Goal: Task Accomplishment & Management: Complete application form

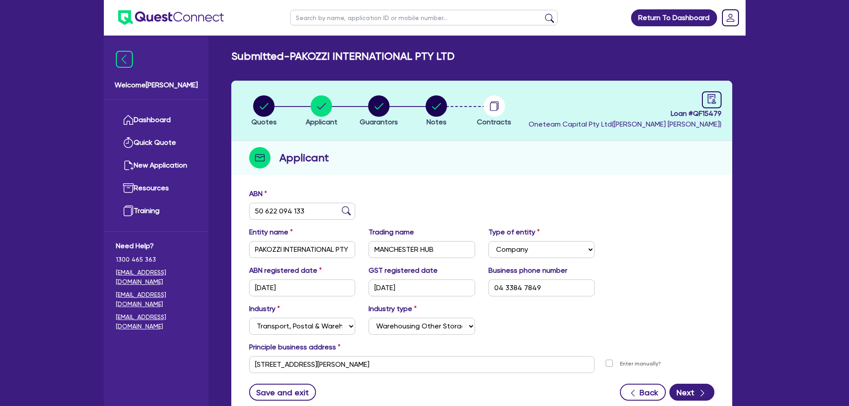
select select "COMPANY"
select select "TRANSPORT_WAREHOUSING"
select select "WAREHOUSING"
click at [403, 145] on div "Applicant" at bounding box center [481, 158] width 501 height 34
click at [159, 125] on link "Dashboard" at bounding box center [156, 120] width 81 height 23
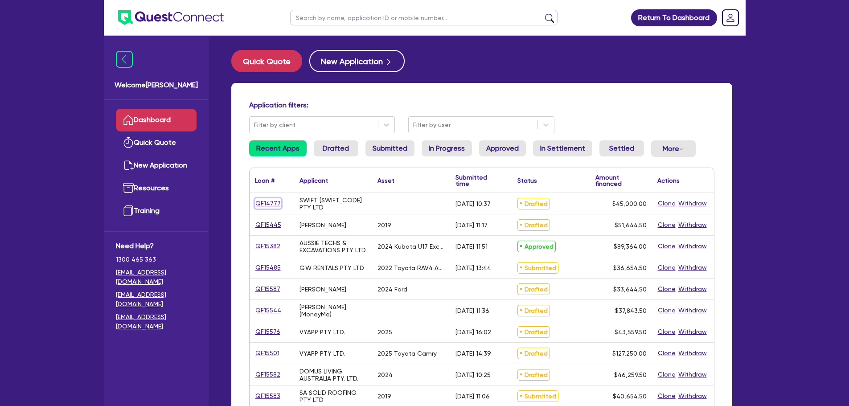
click at [264, 200] on link "QF14777" at bounding box center [268, 203] width 26 height 10
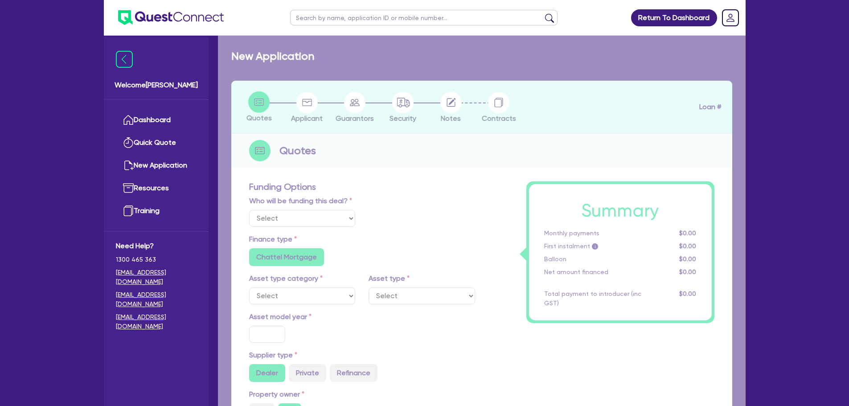
select select "Other"
radio input "false"
radio input "true"
type input "45,000"
type input "4"
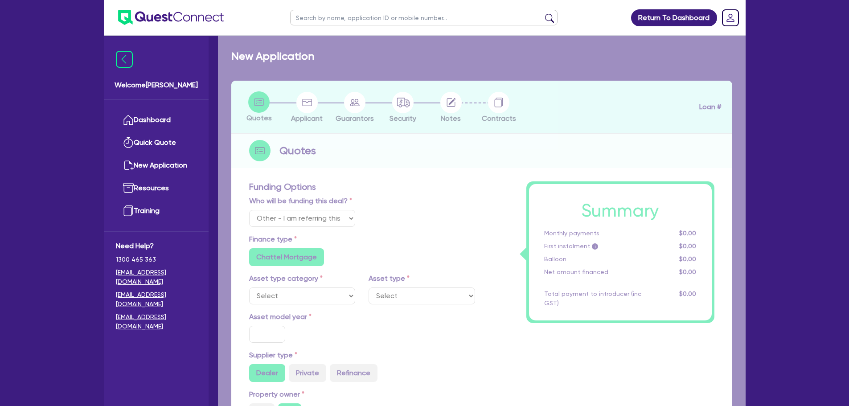
type input "1,800"
type input "6.49"
type input "550"
radio input "false"
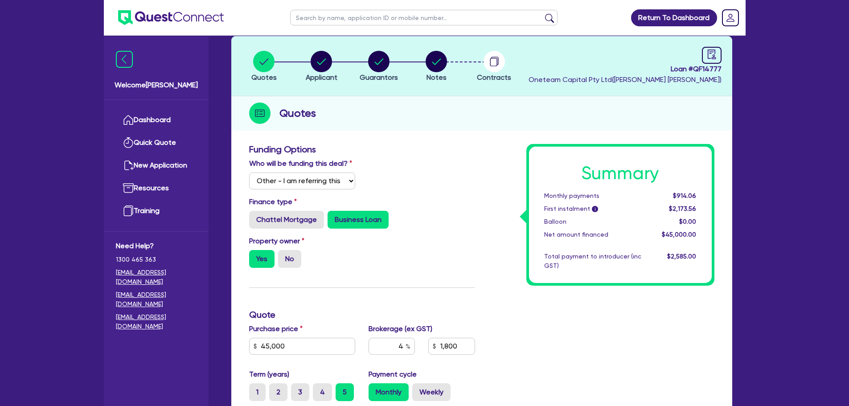
click at [274, 237] on label "Property owner" at bounding box center [276, 241] width 55 height 11
click at [288, 215] on label "Chattel Mortgage" at bounding box center [286, 220] width 75 height 18
click at [255, 215] on input "Chattel Mortgage" at bounding box center [252, 214] width 6 height 6
radio input "true"
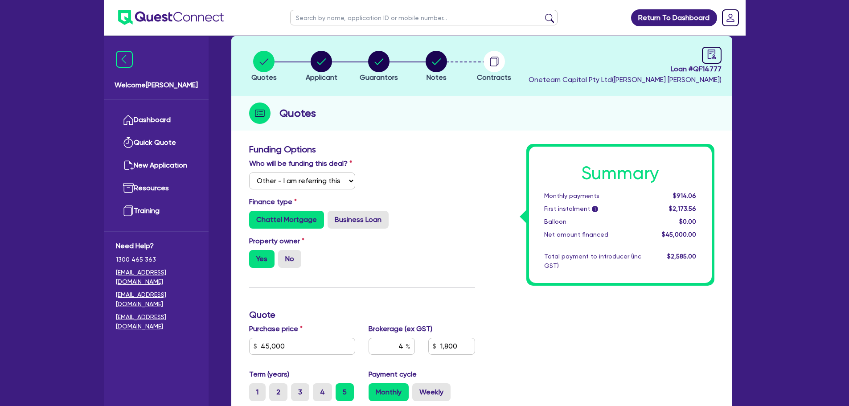
type input "45,000"
type input "1,800"
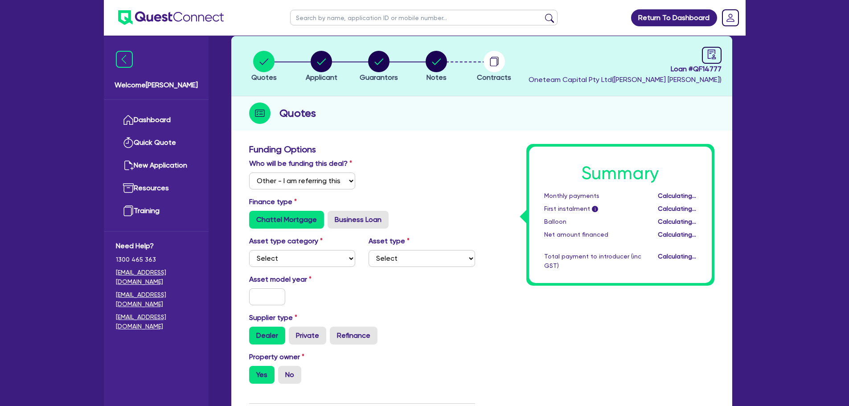
type input "45,000"
type input "1,800"
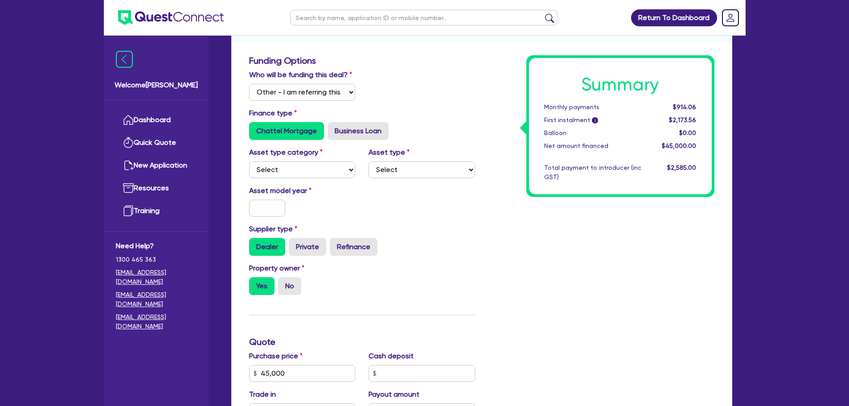
scroll to position [134, 0]
click at [273, 206] on input "text" at bounding box center [267, 207] width 37 height 17
type input "2"
type input "45,000"
type input "1,800"
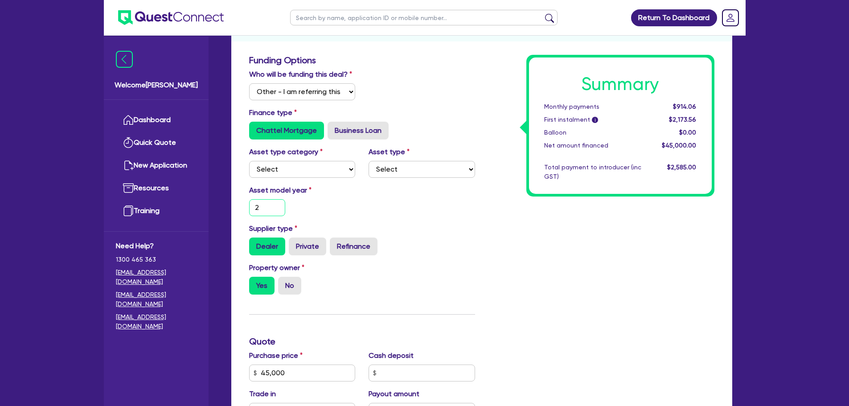
type input "20"
type input "45,000"
type input "1,800"
type input "202"
type input "45,000"
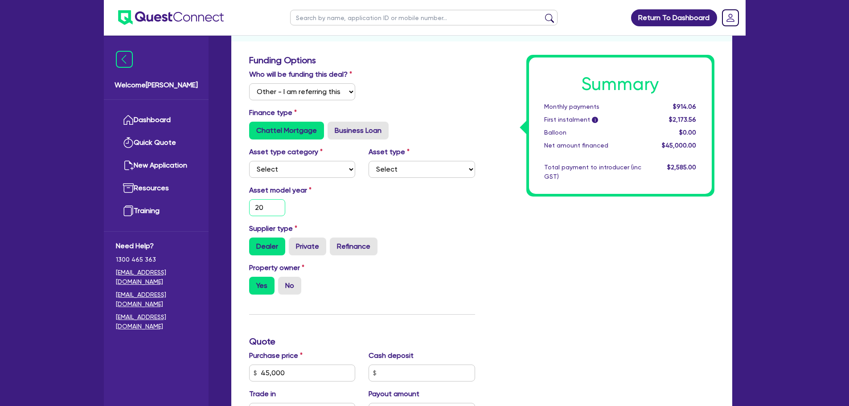
type input "1,800"
type input "2025"
type input "45,000"
type input "1,800"
type input "2025"
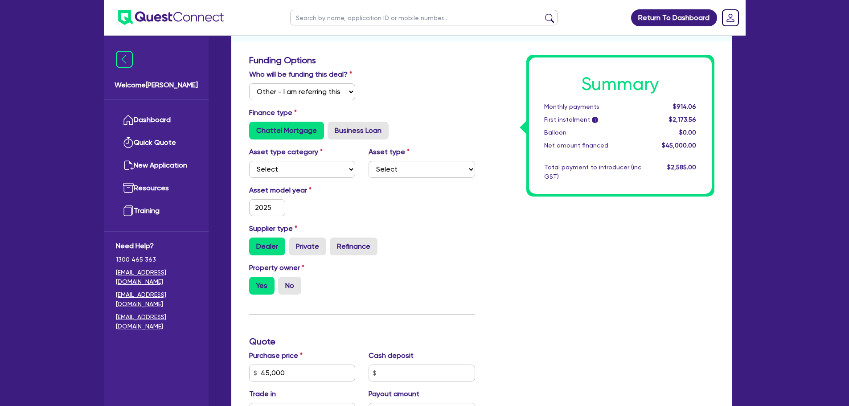
click at [468, 216] on div "Asset model year 2025" at bounding box center [361, 204] width 239 height 38
type input "45,000"
type input "1,800"
type input "45,000"
type input "1,800"
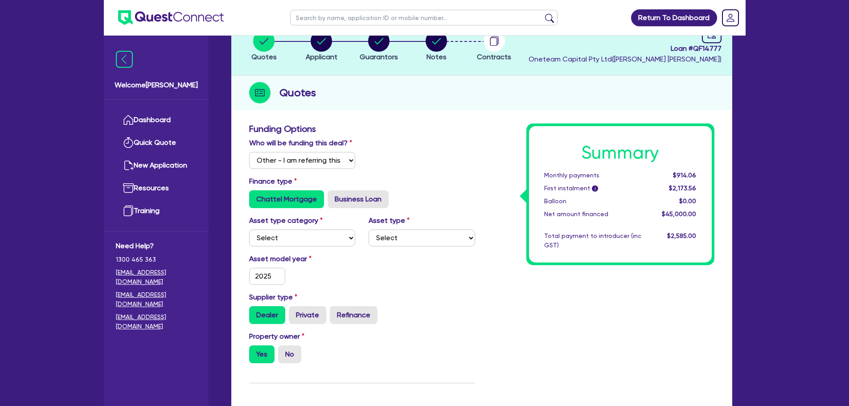
scroll to position [0, 0]
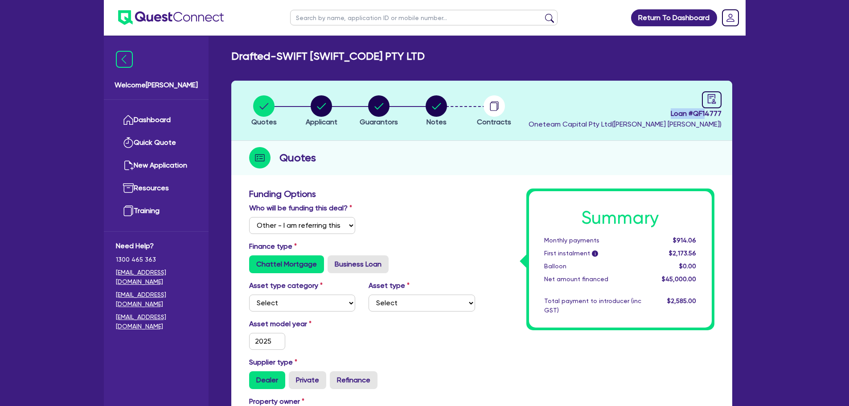
drag, startPoint x: 669, startPoint y: 113, endPoint x: 708, endPoint y: 115, distance: 38.4
click at [708, 115] on span "Loan # QF14777" at bounding box center [624, 113] width 193 height 11
click at [546, 92] on header "Quotes Applicant Guarantors Notes Contracts Loan # QF14777 Oneteam Capital Pty …" at bounding box center [481, 111] width 501 height 60
click at [425, 113] on icon "button" at bounding box center [435, 105] width 21 height 21
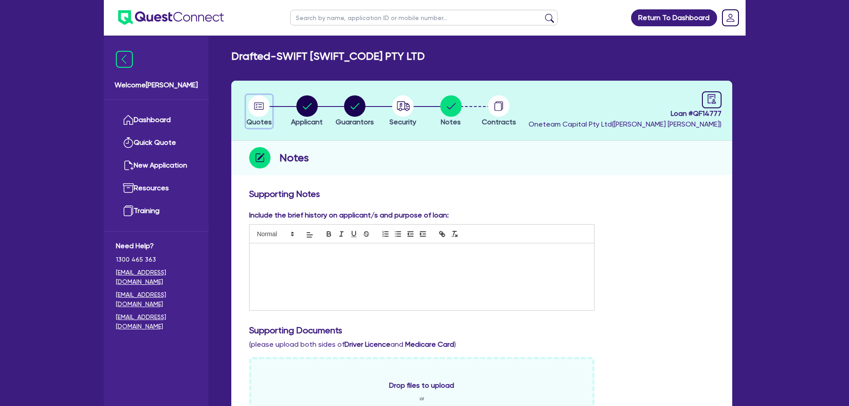
click at [256, 105] on icon "button" at bounding box center [258, 105] width 21 height 21
select select "Other"
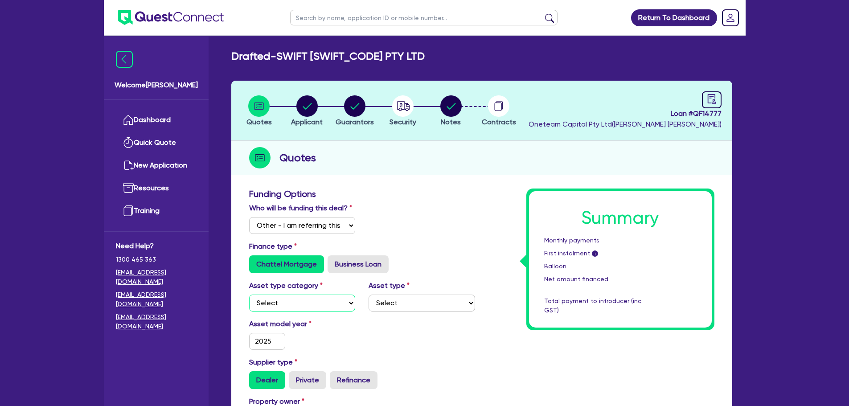
click at [328, 303] on select "Select Cars and light trucks Primary assets Secondary assets Tertiary assets" at bounding box center [302, 302] width 106 height 17
select select "CARS_AND_LIGHT_TRUCKS"
click at [249, 294] on select "Select Cars and light trucks Primary assets Secondary assets Tertiary assets" at bounding box center [302, 302] width 106 height 17
type input "45,000"
click at [388, 302] on select "Select Passenger vehicles Vans and utes Light trucks up to 4.5 tonne" at bounding box center [421, 302] width 106 height 17
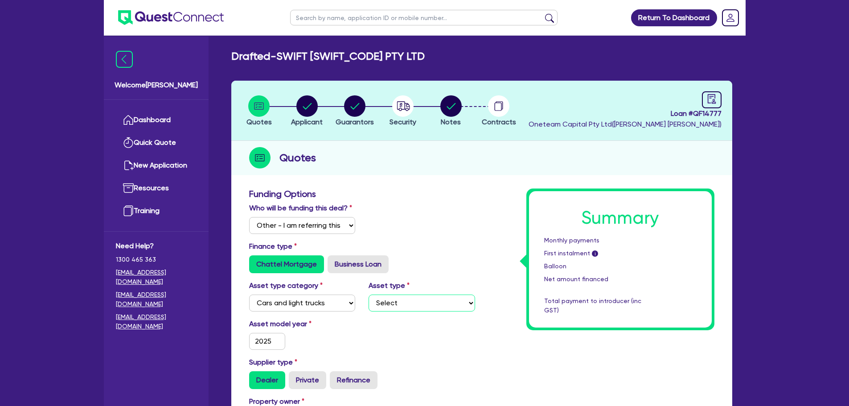
select select "PASSENGER_VEHICLES"
click at [368, 294] on select "Select Passenger vehicles Vans and utes Light trucks up to 4.5 tonne" at bounding box center [421, 302] width 106 height 17
type input "45,000"
type input "1,800"
click at [303, 107] on circle "button" at bounding box center [306, 105] width 21 height 21
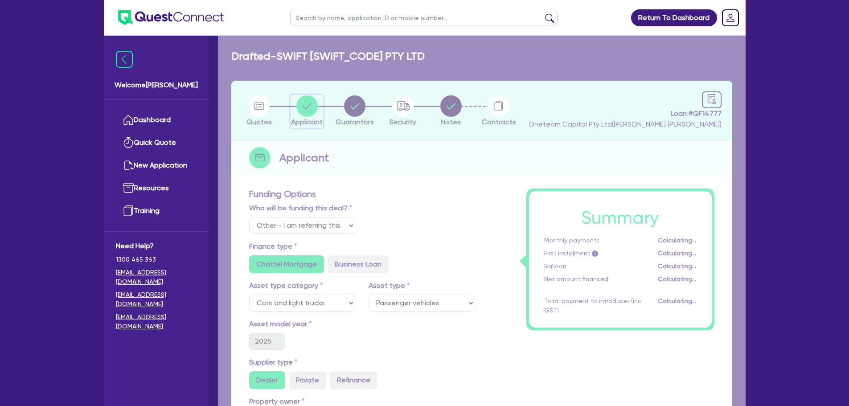
select select "COMPANY"
select select "PROFESSIONAL"
select select "ENGINEERS"
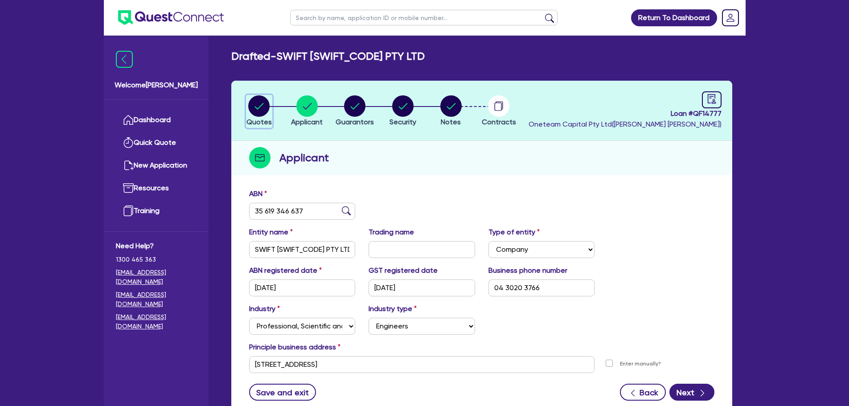
click at [252, 100] on circle "button" at bounding box center [258, 105] width 21 height 21
select select "Other"
select select "CARS_AND_LIGHT_TRUCKS"
select select "PASSENGER_VEHICLES"
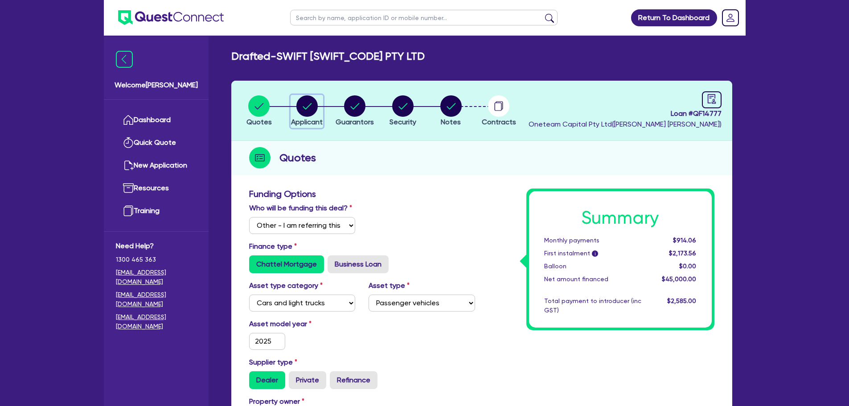
click at [311, 109] on circle "button" at bounding box center [306, 105] width 21 height 21
select select "COMPANY"
select select "PROFESSIONAL"
select select "ENGINEERS"
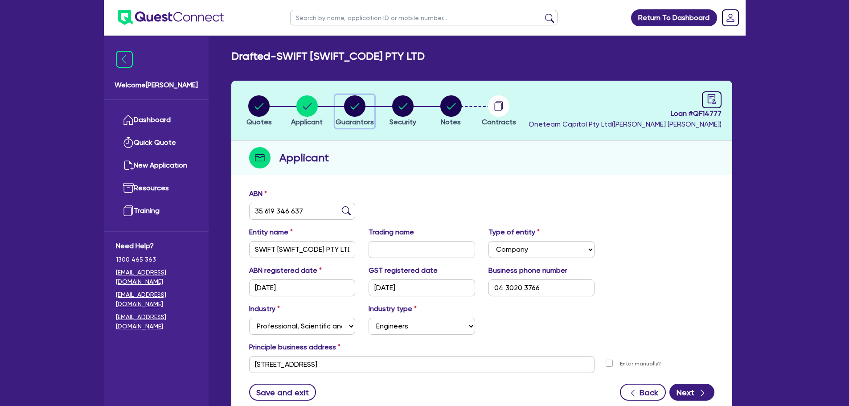
click at [351, 111] on circle "button" at bounding box center [354, 105] width 21 height 21
select select "MR"
select select "NSW"
select select "MARRIED"
select select "PROPERTY"
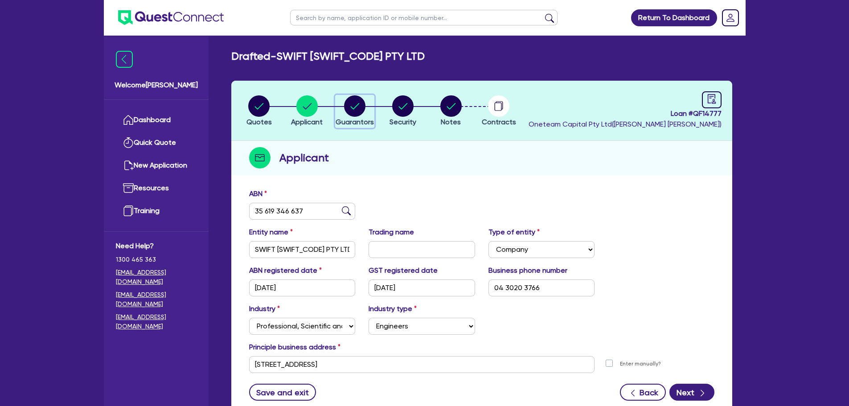
select select "PROPERTY"
select select "VEHICLE"
select select "PROPERTY"
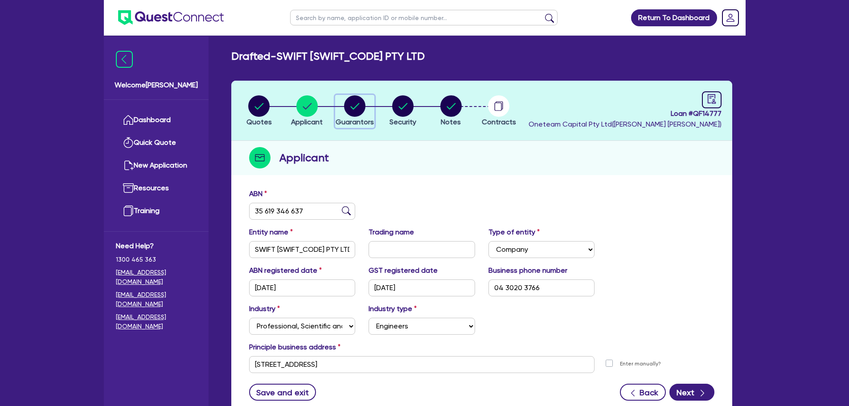
select select "PROPERTY"
select select "MORTGAGE"
select select "VEHICLE_LOAN"
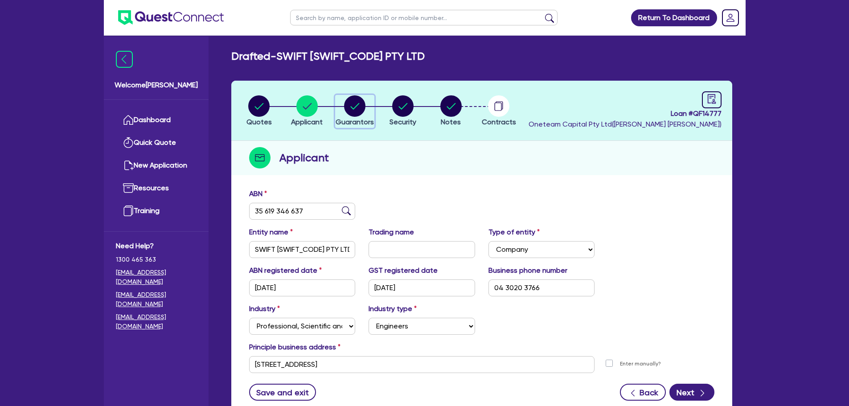
select select "VEHICLE_LOAN"
select select "MORTGAGE"
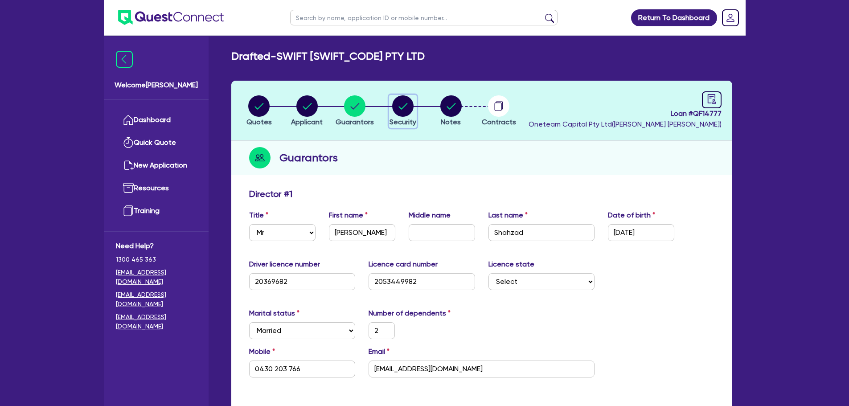
click at [400, 108] on icon "button" at bounding box center [403, 106] width 9 height 6
select select "CARS_AND_LIGHT_TRUCKS"
select select "PASSENGER_VEHICLES"
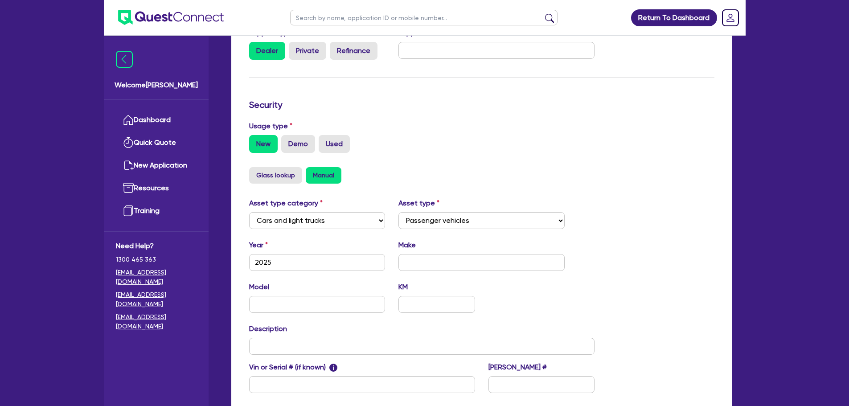
scroll to position [267, 0]
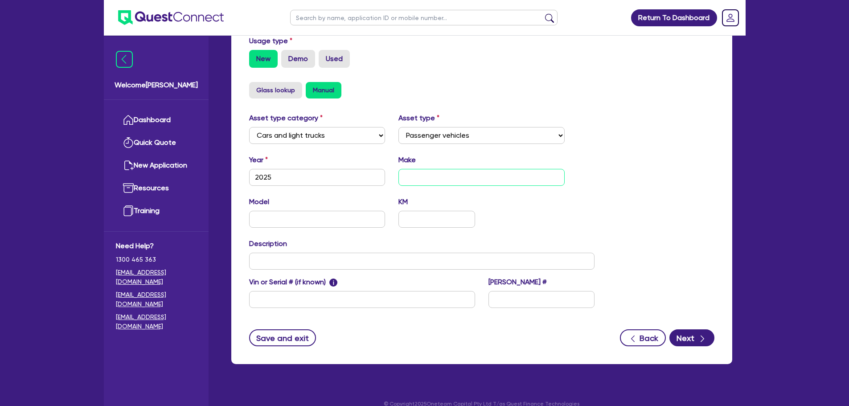
click at [444, 180] on input "text" at bounding box center [481, 177] width 166 height 17
type input "R"
type input "Toyota"
type input "Rav-4"
click at [697, 341] on div "button" at bounding box center [702, 337] width 10 height 11
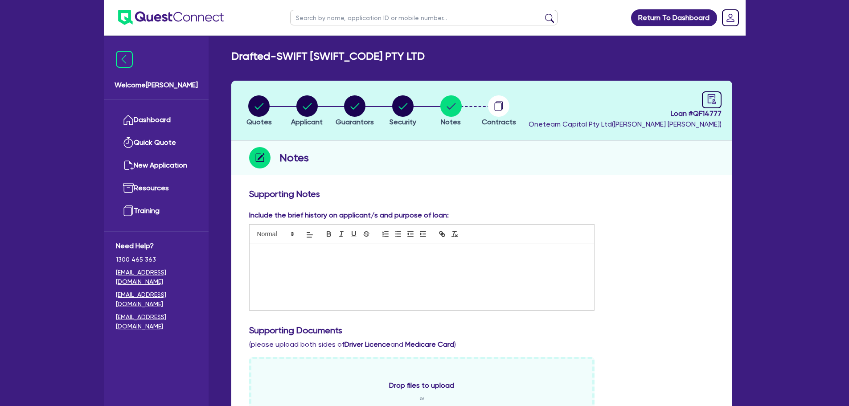
click at [705, 197] on h3 "Supporting Notes" at bounding box center [481, 193] width 465 height 11
click at [405, 260] on div at bounding box center [421, 276] width 345 height 67
click at [307, 98] on circle "button" at bounding box center [306, 105] width 21 height 21
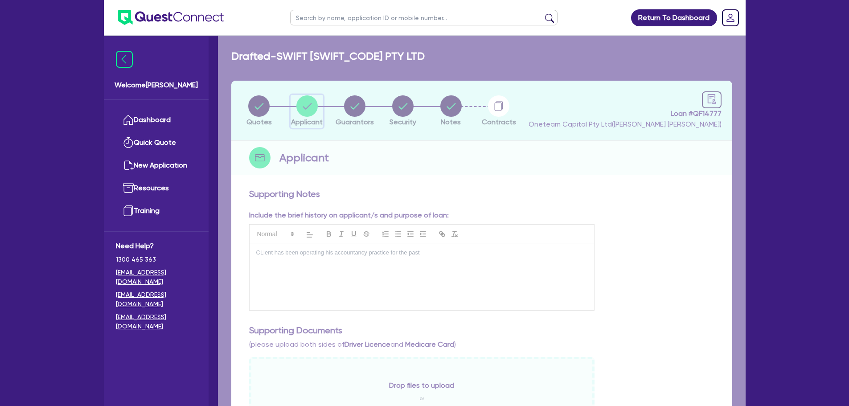
select select "COMPANY"
select select "PROFESSIONAL"
select select "ENGINEERS"
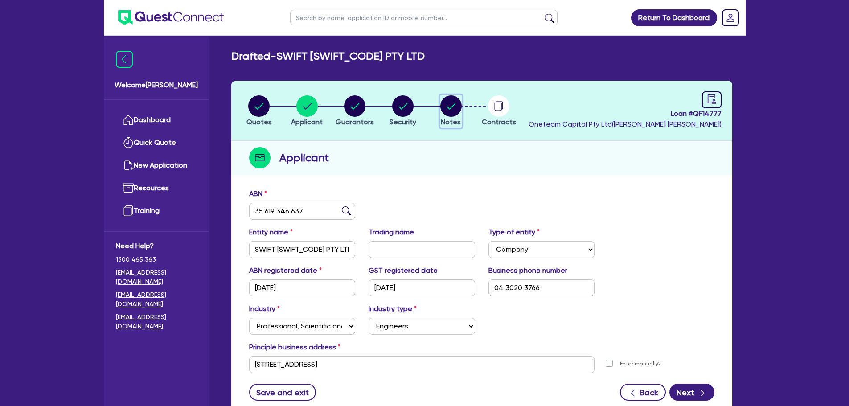
click at [451, 98] on circle "button" at bounding box center [450, 105] width 21 height 21
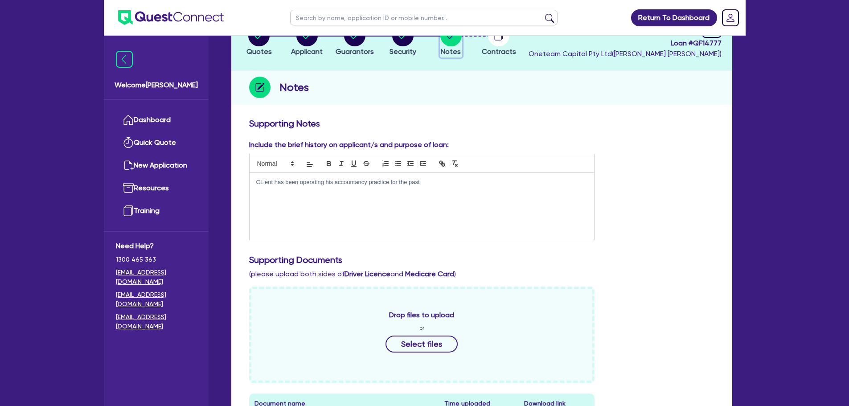
scroll to position [134, 0]
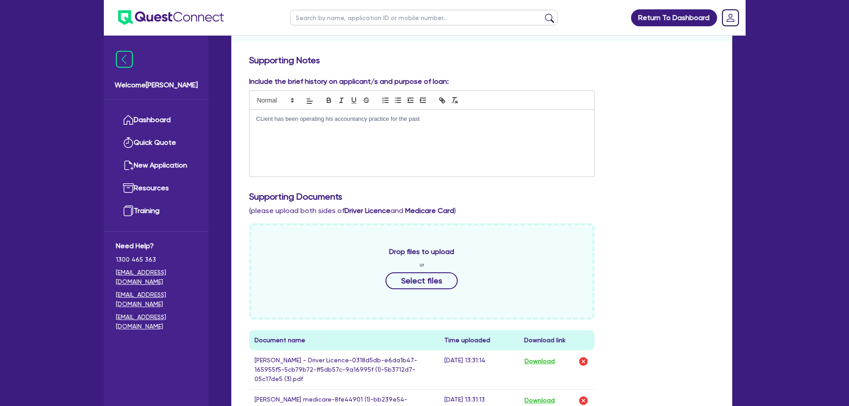
drag, startPoint x: 434, startPoint y: 116, endPoint x: 205, endPoint y: 122, distance: 230.0
click at [200, 122] on div "Welcome Rob Dashboard Quick Quote New Application Ref Company Ref Salesperson R…" at bounding box center [425, 273] width 642 height 814
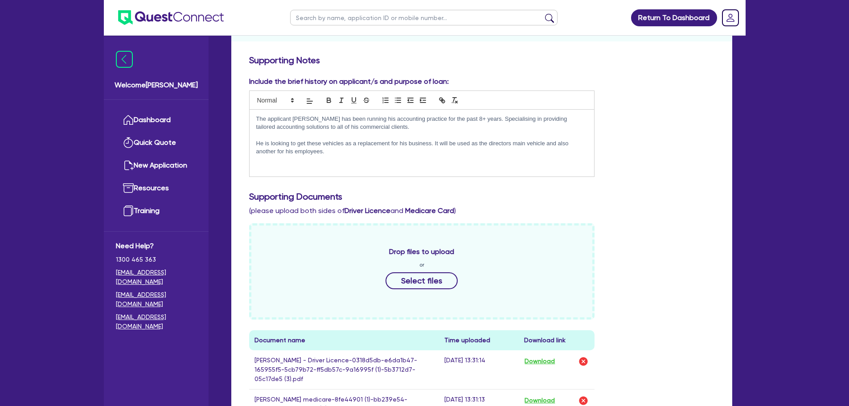
scroll to position [0, 0]
click at [378, 156] on div "The applicant Aamir has been running his accounting practice for the past 8+ ye…" at bounding box center [421, 143] width 345 height 67
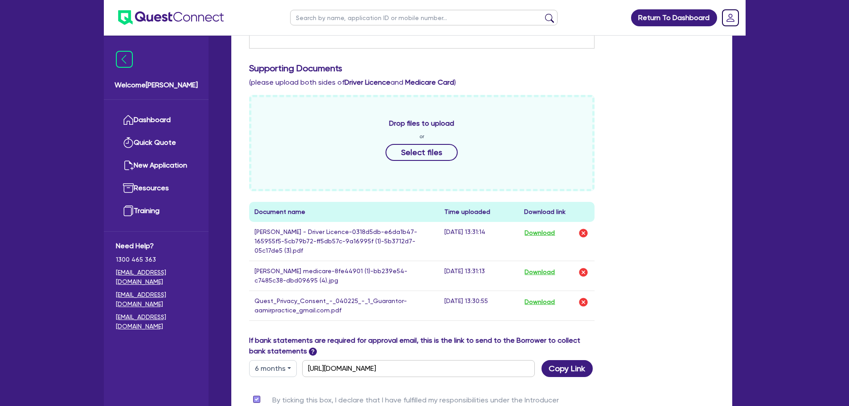
scroll to position [401, 0]
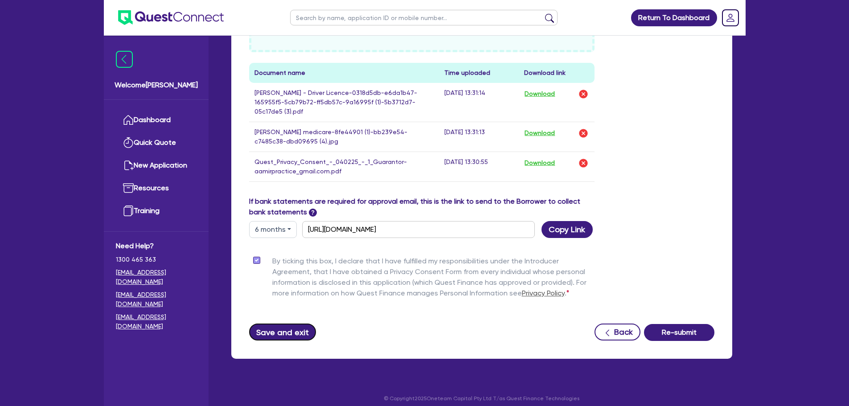
click at [299, 335] on button "Save and exit" at bounding box center [282, 331] width 67 height 17
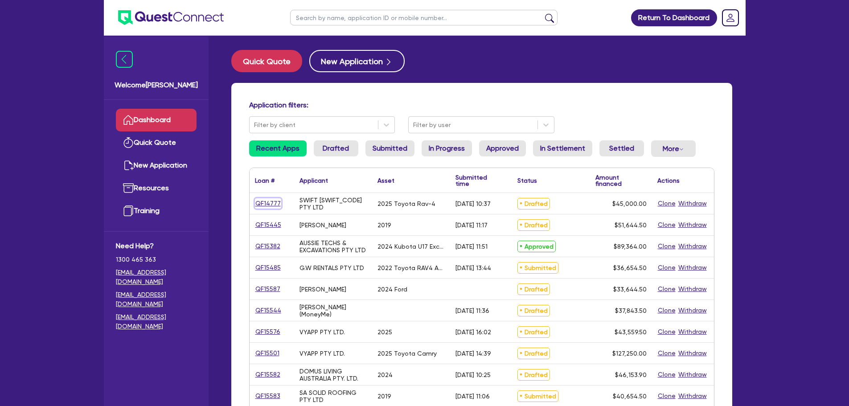
click at [275, 205] on link "QF14777" at bounding box center [268, 203] width 26 height 10
select select "Other"
select select "CARS_AND_LIGHT_TRUCKS"
select select "PASSENGER_VEHICLES"
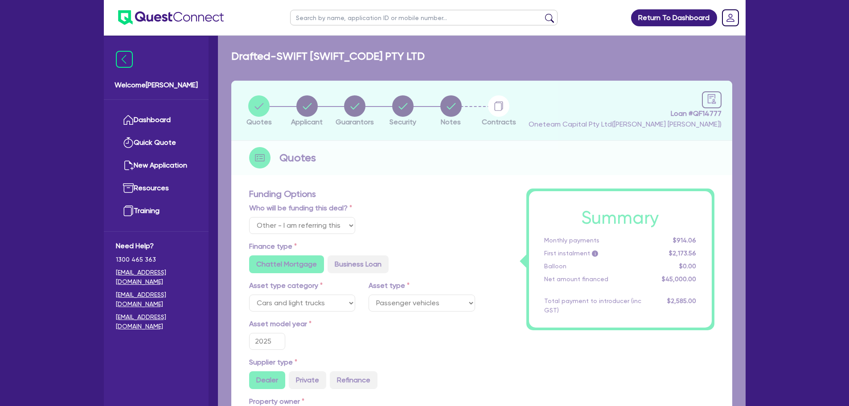
type input "45,000"
type input "1,800"
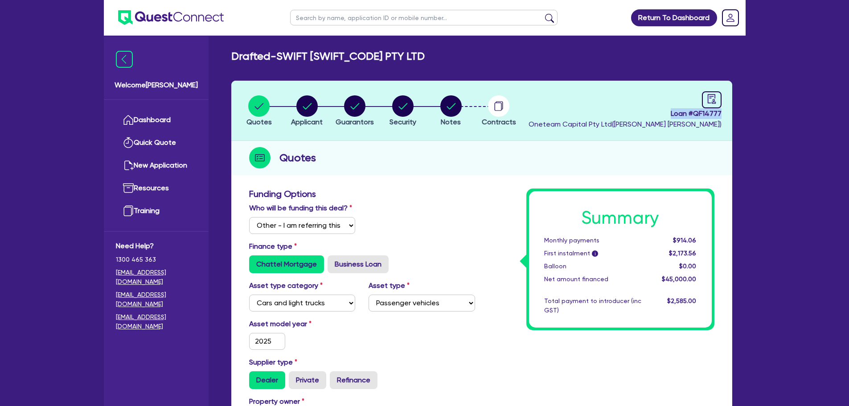
drag, startPoint x: 675, startPoint y: 112, endPoint x: 725, endPoint y: 112, distance: 49.5
click at [725, 112] on header "Quotes Applicant Guarantors Security Notes Contracts Loan # QF14777 Oneteam Cap…" at bounding box center [481, 111] width 501 height 60
copy span "Loan # QF14777"
click at [152, 121] on link "Dashboard" at bounding box center [156, 120] width 81 height 23
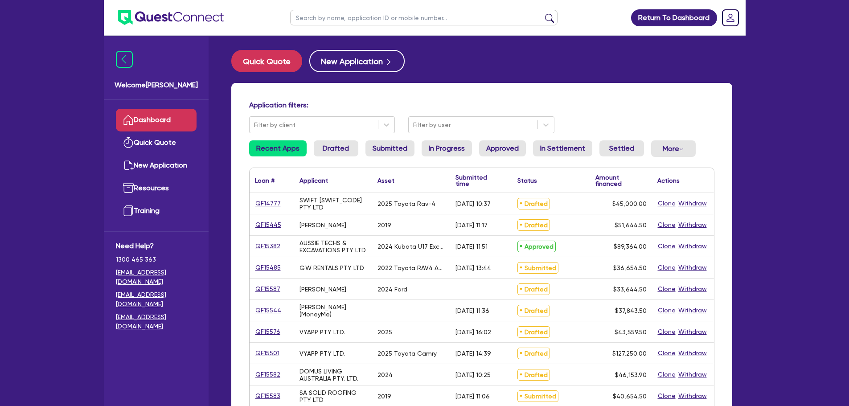
click at [330, 17] on input "text" at bounding box center [423, 18] width 267 height 16
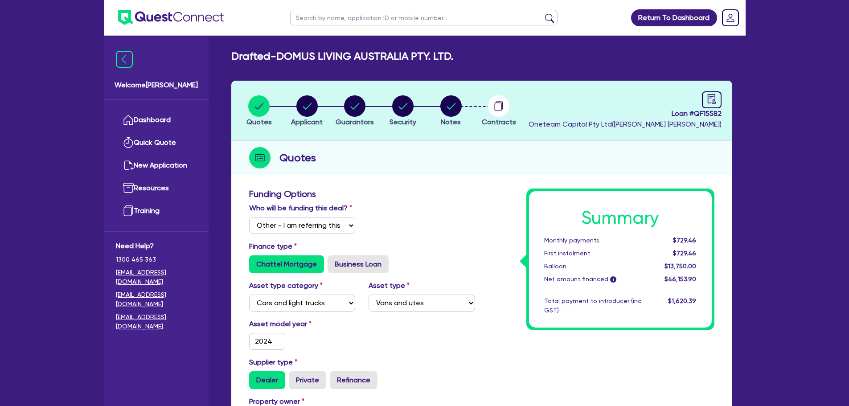
select select "Other"
select select "CARS_AND_LIGHT_TRUCKS"
select select "VANS_AND_UTES"
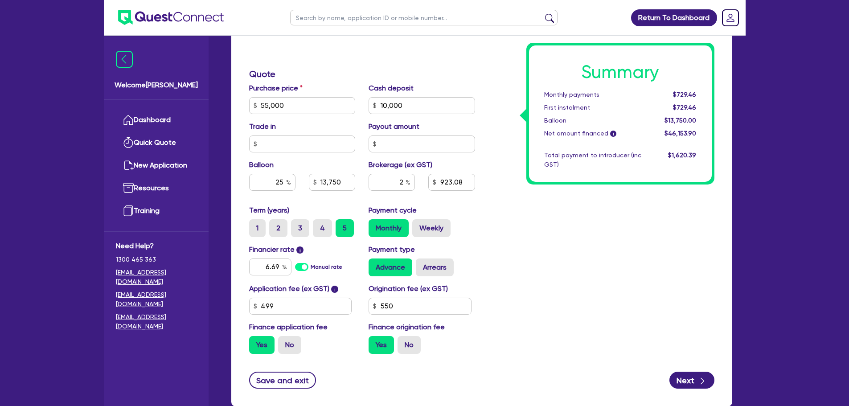
scroll to position [456, 0]
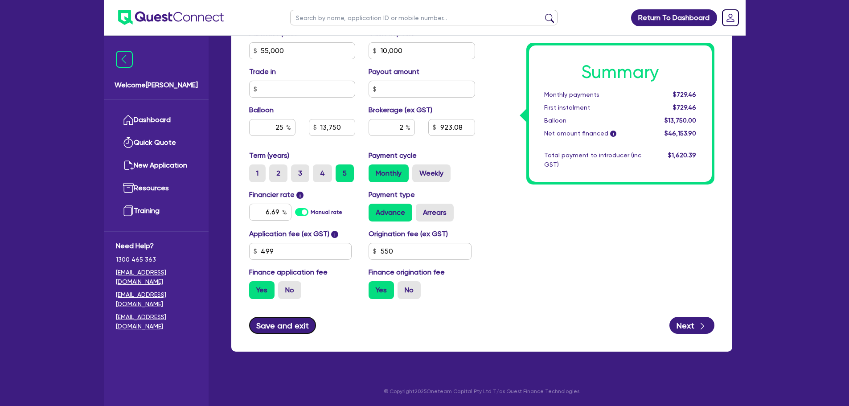
click at [288, 319] on button "Save and exit" at bounding box center [282, 325] width 67 height 17
type input "55,000"
type input "10,000"
type input "13,750"
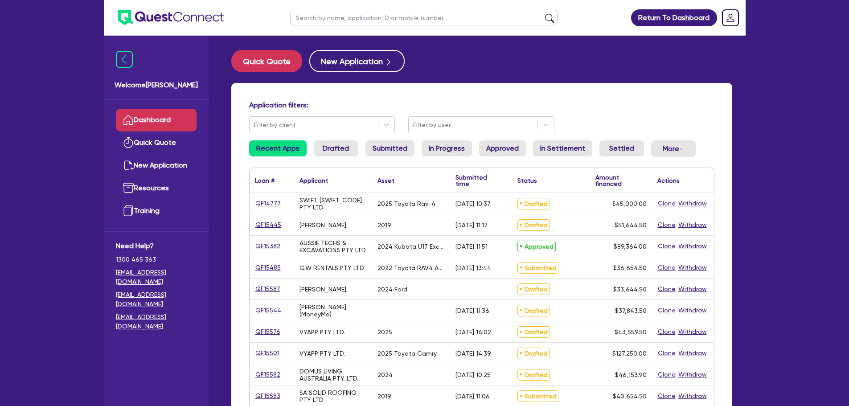
click at [355, 17] on input "text" at bounding box center [423, 18] width 267 height 16
type input "swift"
click at [542, 13] on button "submit" at bounding box center [549, 19] width 14 height 12
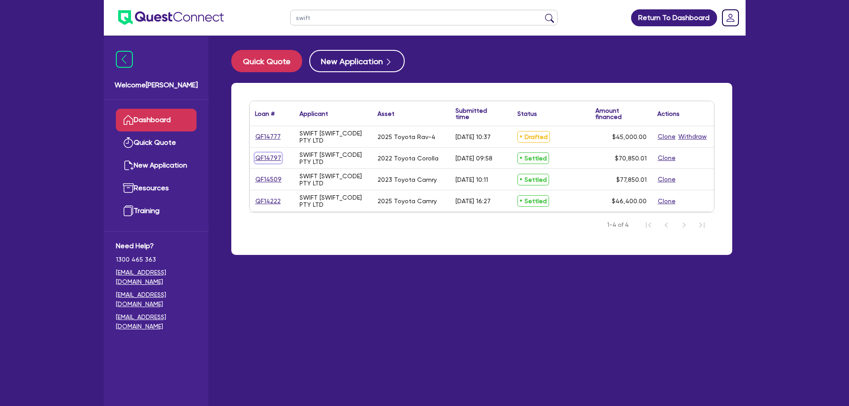
click at [266, 160] on link "QF14797" at bounding box center [268, 158] width 27 height 10
select select "Other"
select select "CARS_AND_LIGHT_TRUCKS"
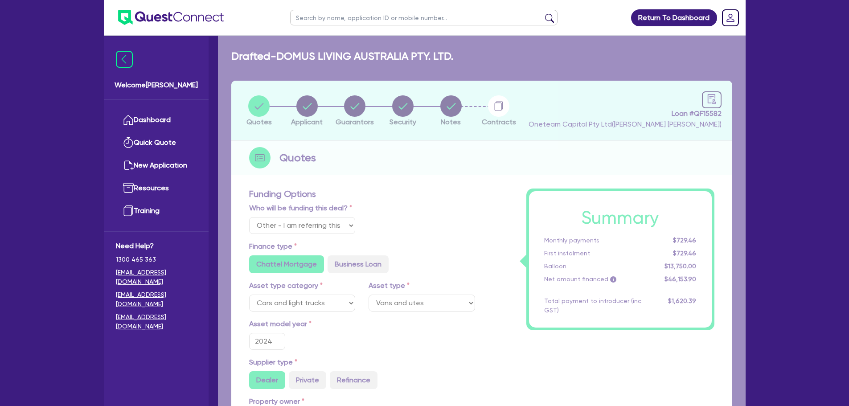
select select "PASSENGER_VEHICLES"
type input "2022"
type input "72,000"
type input "2,000"
type input "2.98"
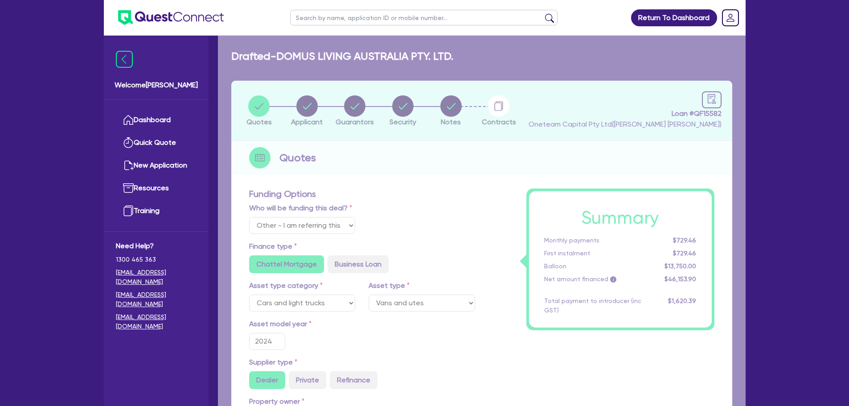
type input "2,115"
type input "6.6"
radio input "false"
radio input "true"
type input "454.55"
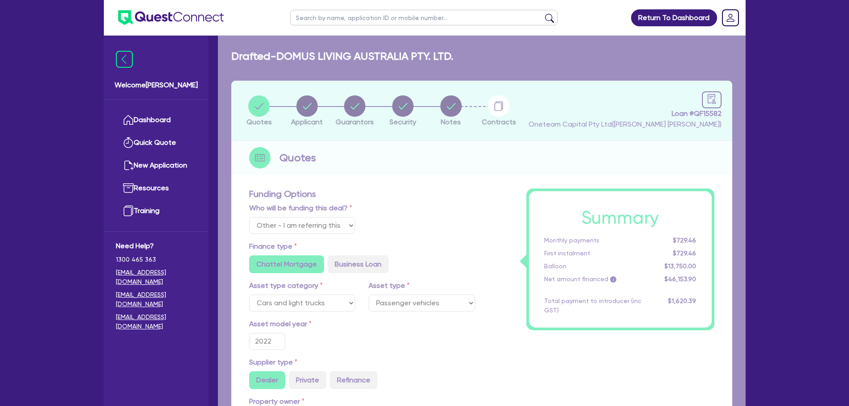
type input "318.18"
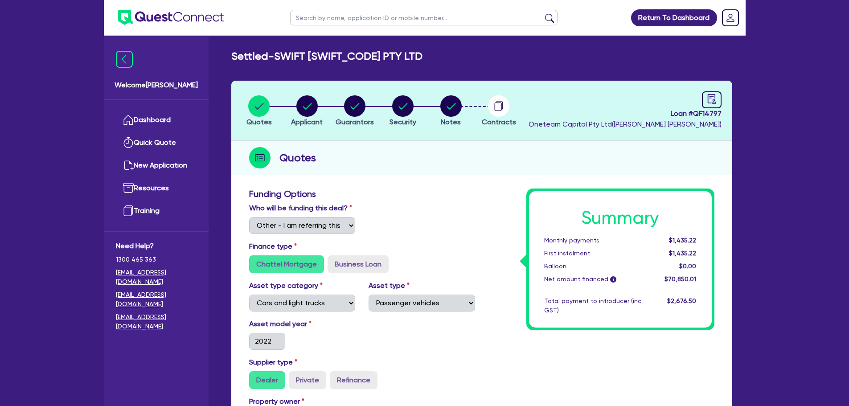
click at [442, 102] on li "Notes" at bounding box center [451, 110] width 48 height 31
click at [453, 109] on circle "button" at bounding box center [450, 105] width 21 height 21
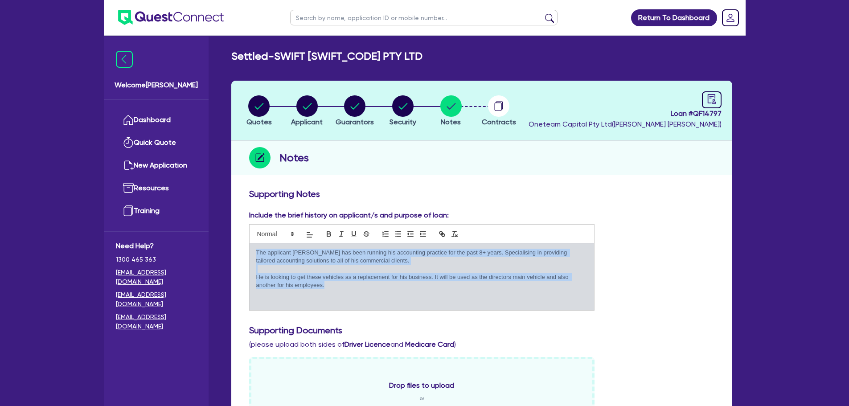
drag, startPoint x: 360, startPoint y: 284, endPoint x: 249, endPoint y: 241, distance: 119.3
click at [249, 241] on div "The applicant Aamir has been running his accounting practice for the past 8+ ye…" at bounding box center [422, 267] width 346 height 86
copy div "The applicant Aamir has been running his accounting practice for the past 8+ ye…"
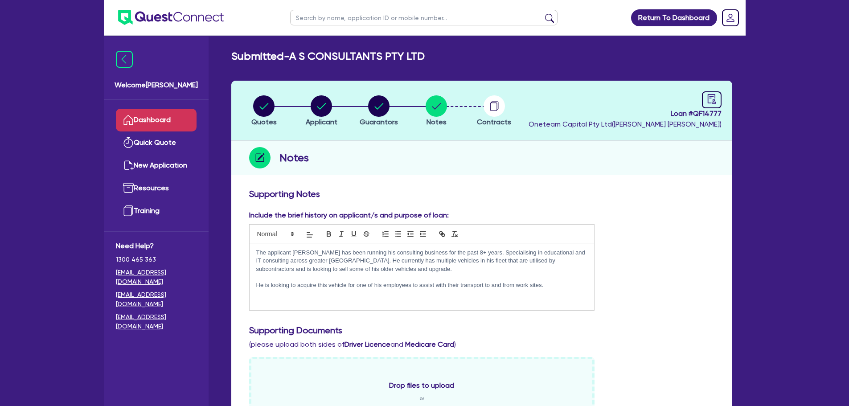
click at [159, 125] on link "Dashboard" at bounding box center [156, 120] width 81 height 23
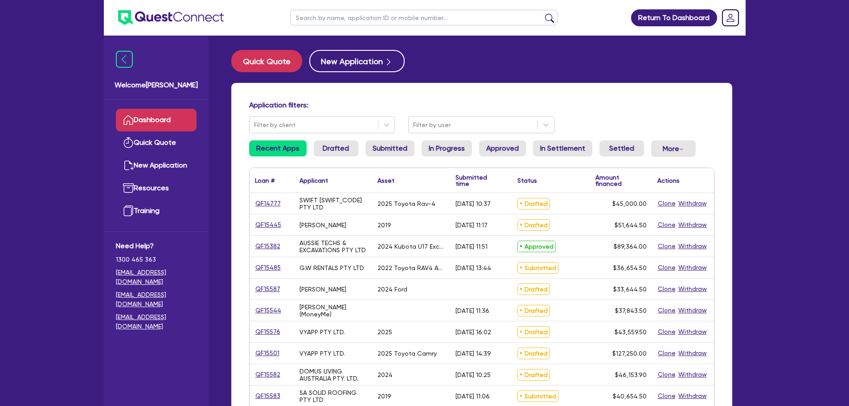
click at [311, 16] on input "text" at bounding box center [423, 18] width 267 height 16
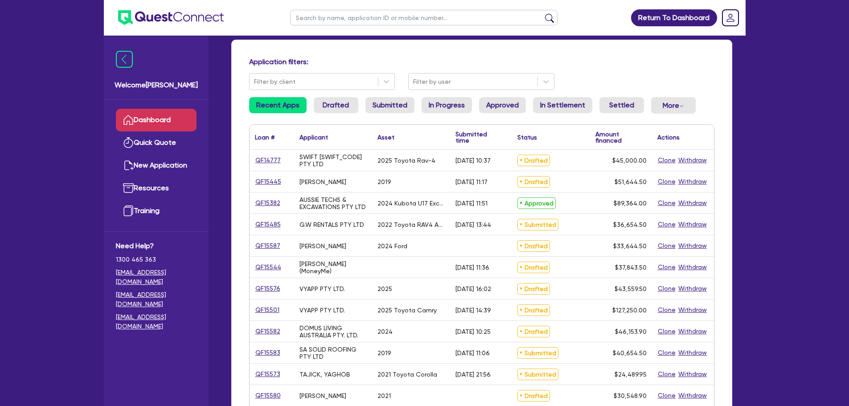
scroll to position [45, 0]
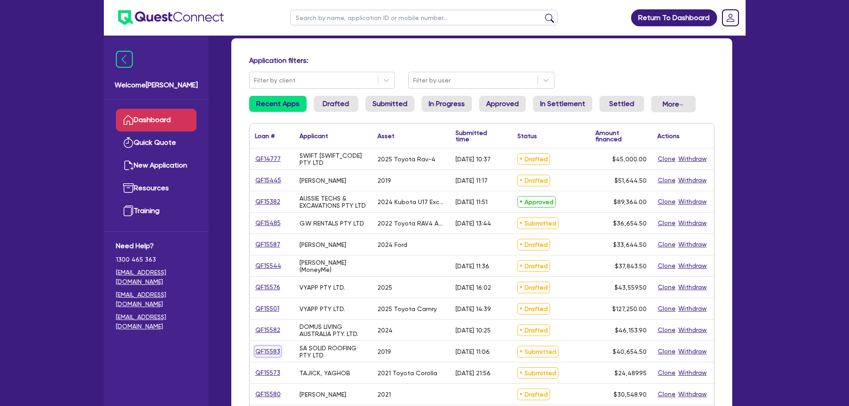
click at [274, 350] on link "QF15583" at bounding box center [268, 351] width 26 height 10
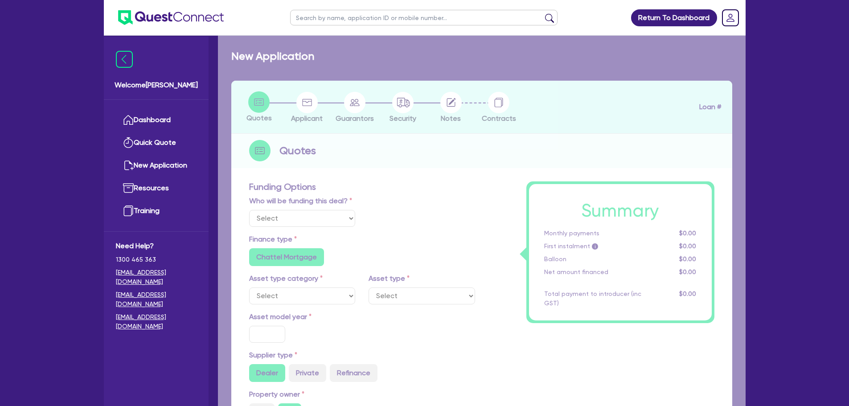
select select "Other"
select select "CARS_AND_LIGHT_TRUCKS"
type input "2019"
type input "40,000"
type input "10"
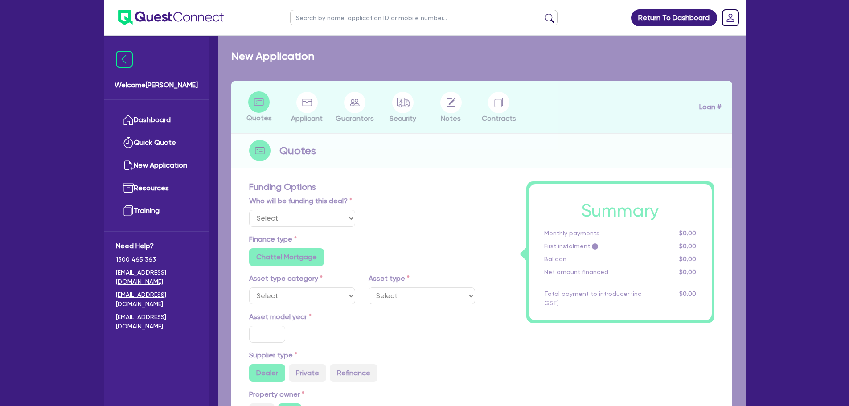
radio input "true"
select select "PASSENGER_VEHICLES"
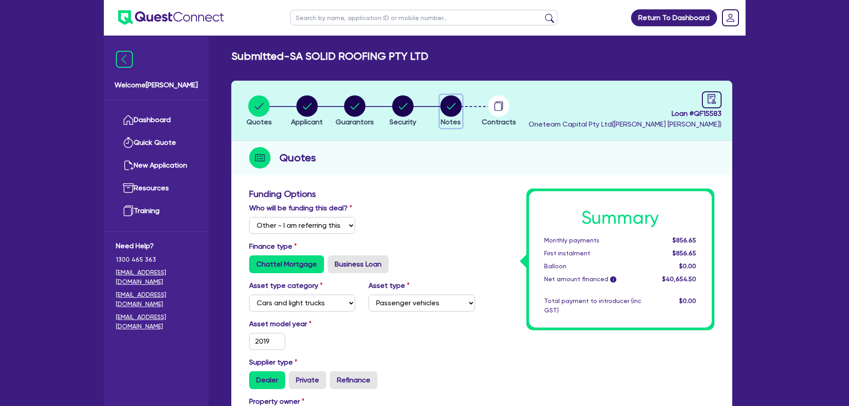
click at [443, 113] on circle "button" at bounding box center [450, 105] width 21 height 21
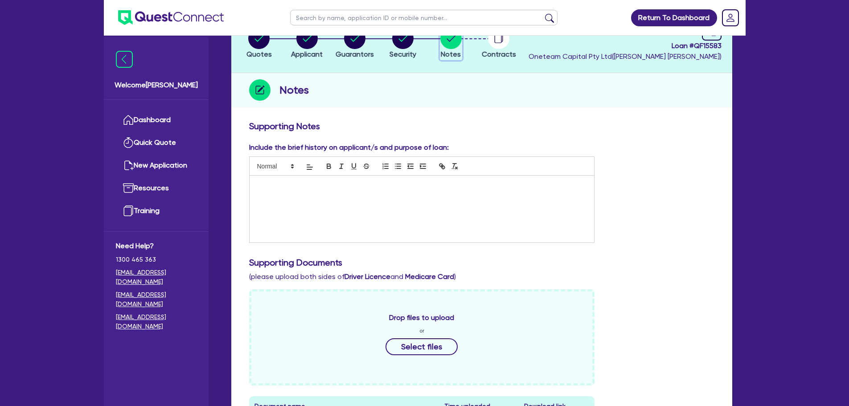
scroll to position [267, 0]
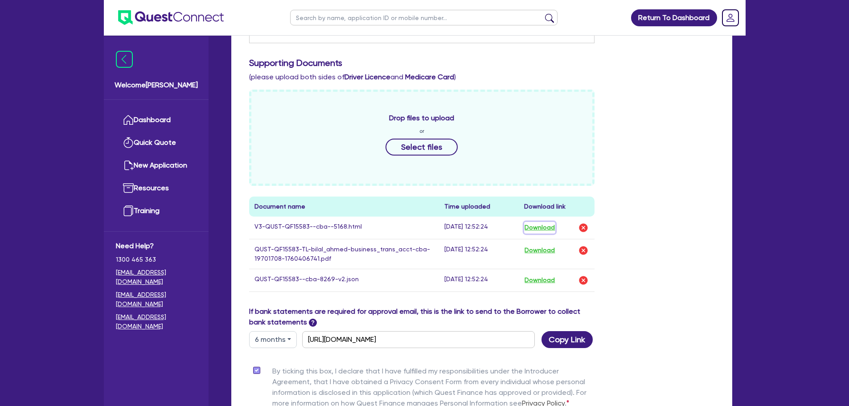
click at [540, 227] on button "Download" at bounding box center [539, 228] width 31 height 12
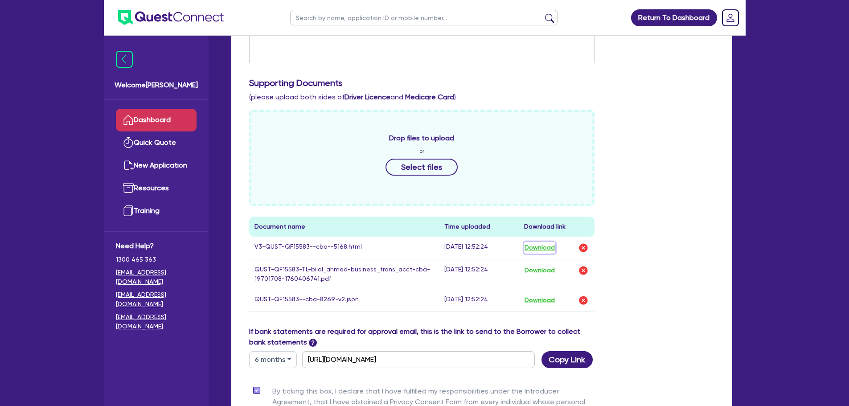
scroll to position [223, 0]
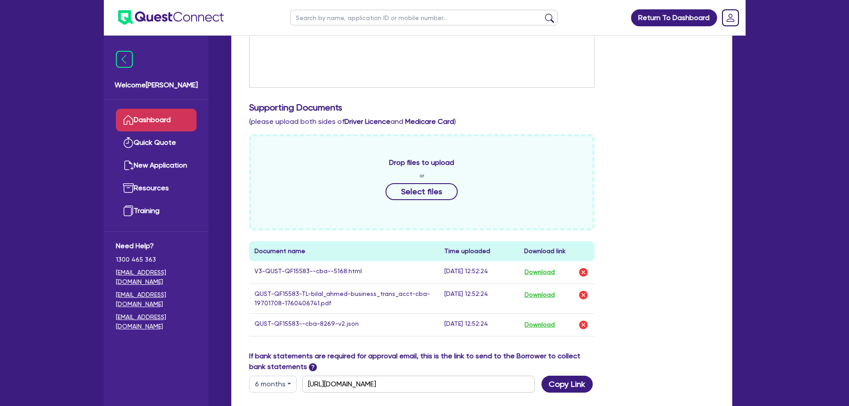
click at [170, 123] on link "Dashboard" at bounding box center [156, 120] width 81 height 23
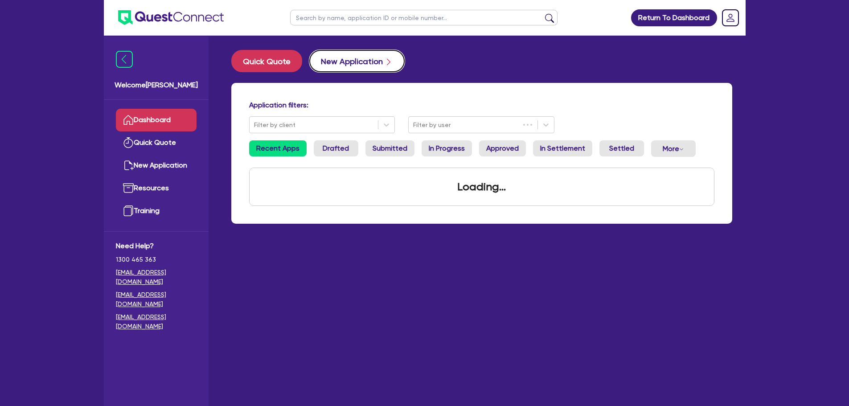
click at [355, 64] on button "New Application" at bounding box center [356, 61] width 95 height 22
select select "Other"
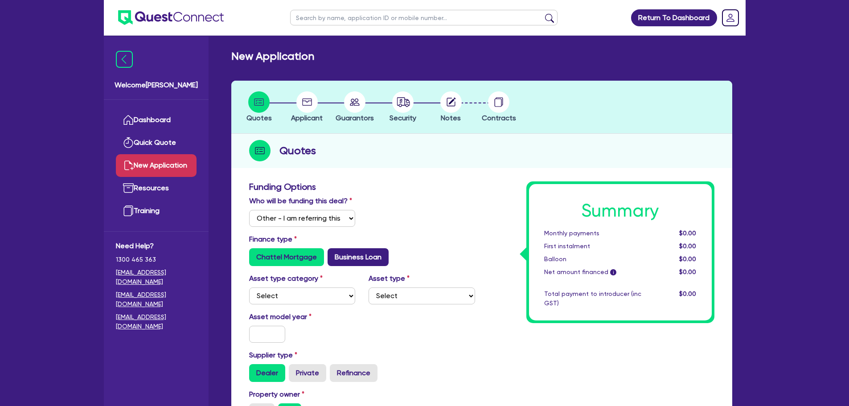
click at [361, 262] on label "Business Loan" at bounding box center [357, 257] width 61 height 18
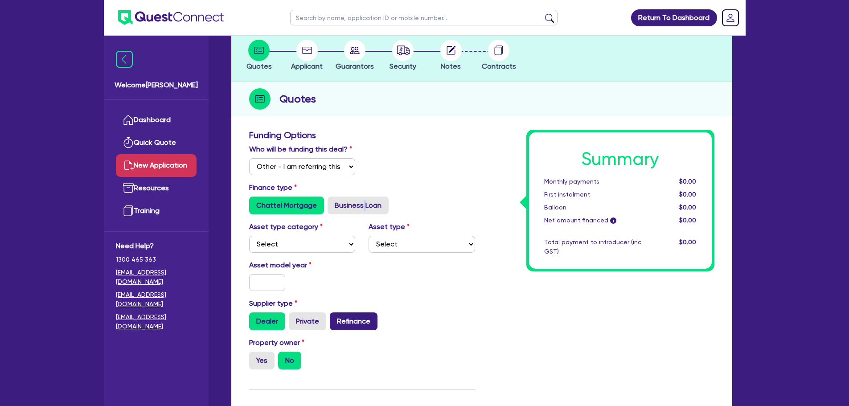
scroll to position [134, 0]
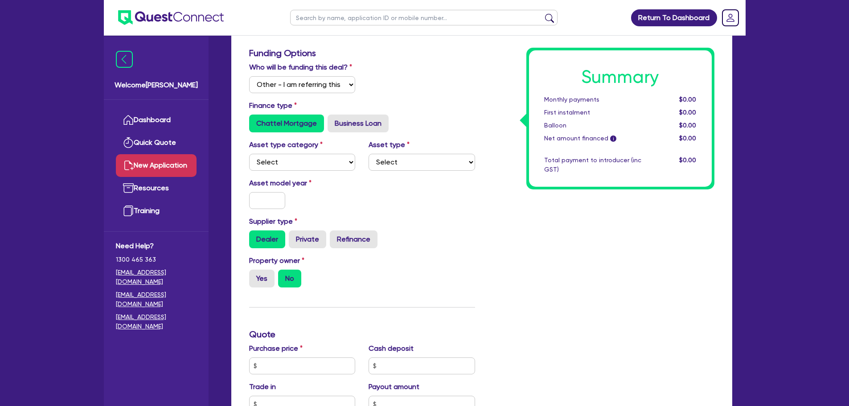
click at [348, 110] on div "Finance type Chattel Mortgage Business Loan" at bounding box center [361, 116] width 239 height 32
click at [350, 127] on label "Business Loan" at bounding box center [357, 124] width 61 height 18
click at [333, 120] on input "Business Loan" at bounding box center [330, 118] width 6 height 6
radio input "true"
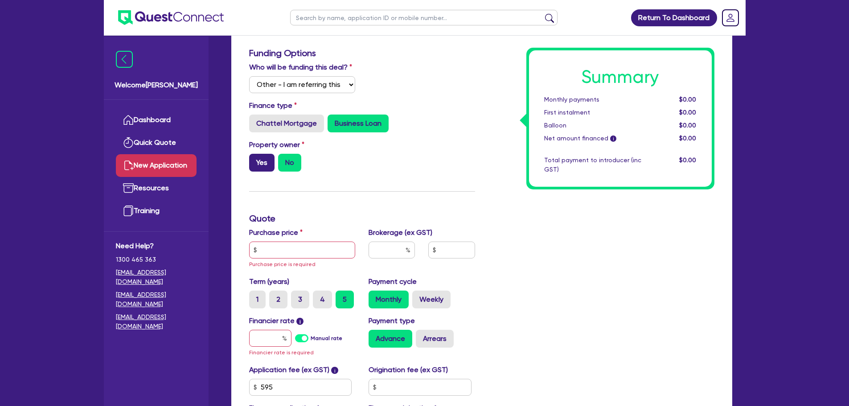
click at [265, 168] on label "Yes" at bounding box center [261, 163] width 25 height 18
click at [255, 160] on input "Yes" at bounding box center [252, 157] width 6 height 6
radio input "true"
click at [294, 160] on label "No" at bounding box center [289, 163] width 23 height 18
click at [284, 160] on input "No" at bounding box center [281, 157] width 6 height 6
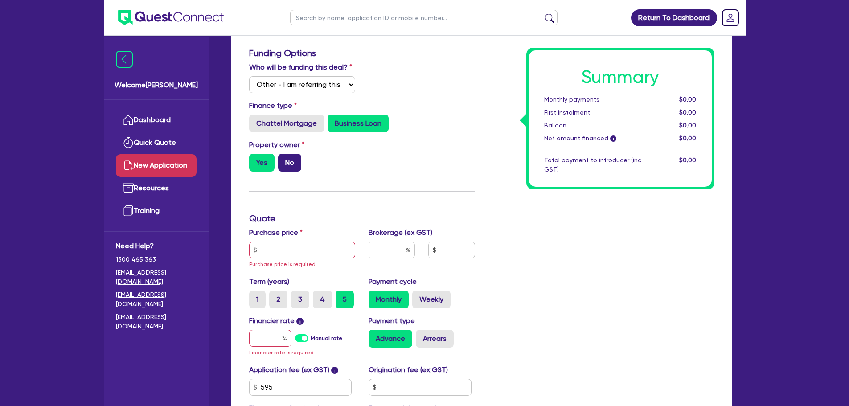
radio input "true"
click at [264, 160] on label "Yes" at bounding box center [261, 163] width 25 height 18
click at [255, 160] on input "Yes" at bounding box center [252, 157] width 6 height 6
radio input "true"
click at [291, 258] on div "Purchase price Purchase price is required" at bounding box center [302, 248] width 120 height 42
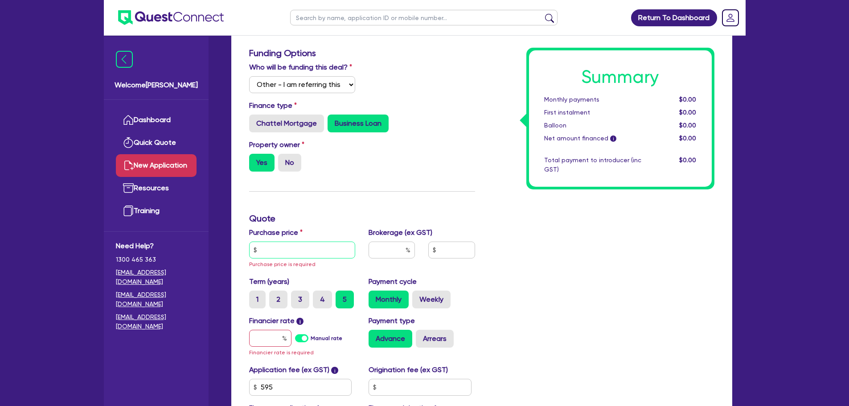
click at [290, 252] on input "text" at bounding box center [302, 249] width 106 height 17
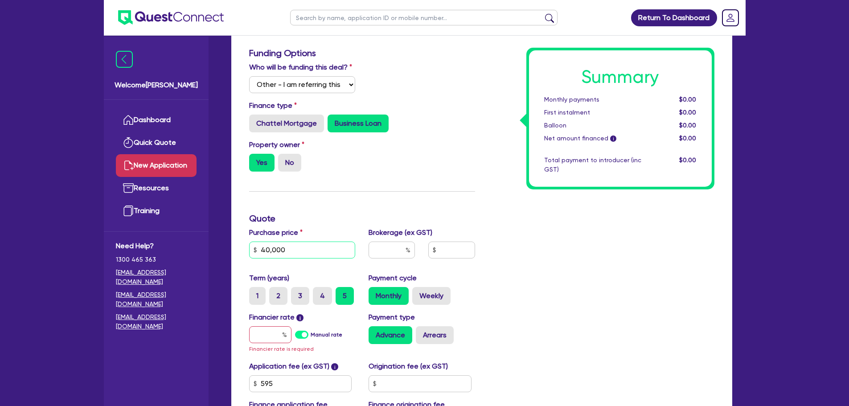
drag, startPoint x: 309, startPoint y: 242, endPoint x: 232, endPoint y: 256, distance: 78.2
click at [233, 256] on div "Funding Options Who will be funding this deal? Select I will fund 100% I will c…" at bounding box center [481, 274] width 501 height 463
type input "19,888"
click at [381, 251] on input "text" at bounding box center [391, 249] width 46 height 17
type input "2"
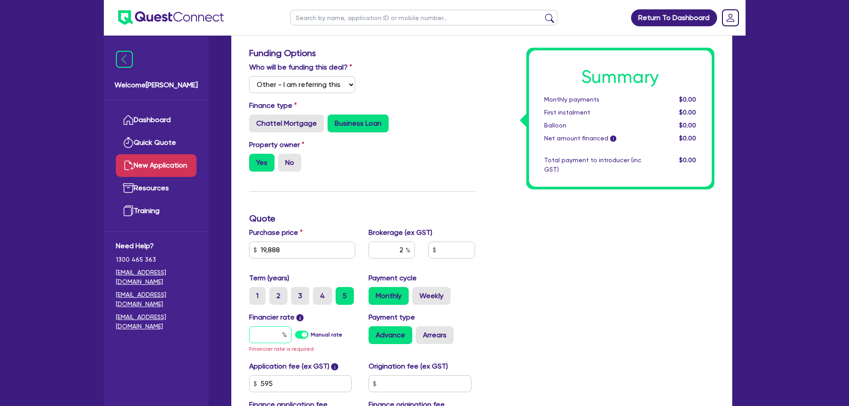
click at [266, 339] on input "text" at bounding box center [270, 334] width 42 height 17
type input "1"
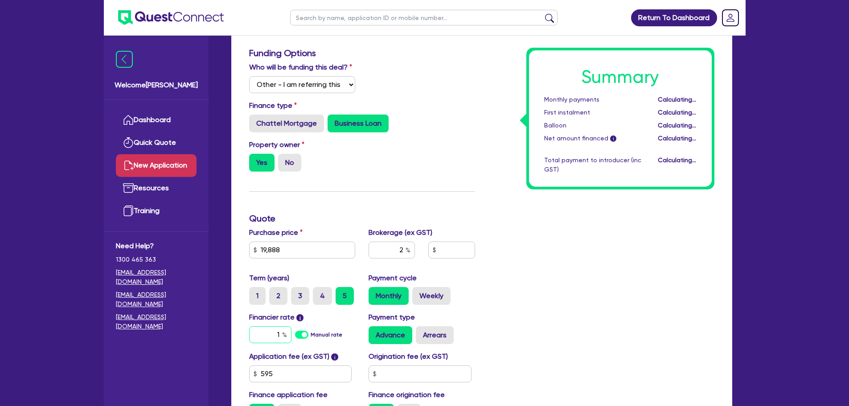
type input "410.85"
type input "18"
drag, startPoint x: 601, startPoint y: 295, endPoint x: 591, endPoint y: 293, distance: 10.6
click at [599, 294] on div "Summary Monthly payments $358.58 First instalment $358.58 Balloon $0.00 Net amo…" at bounding box center [601, 238] width 239 height 381
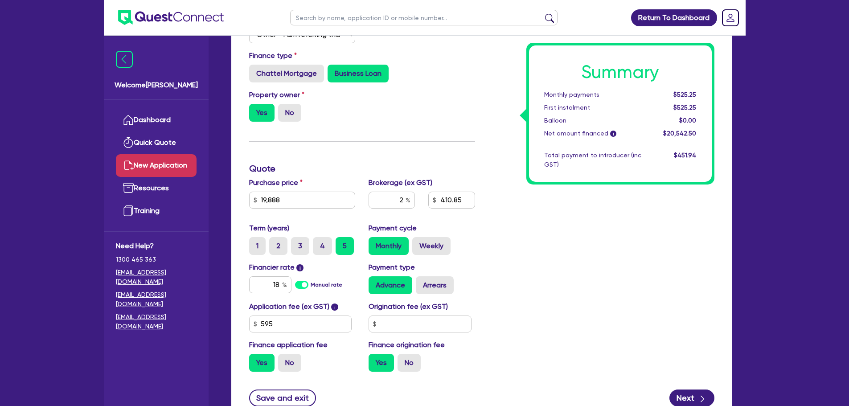
scroll to position [256, 0]
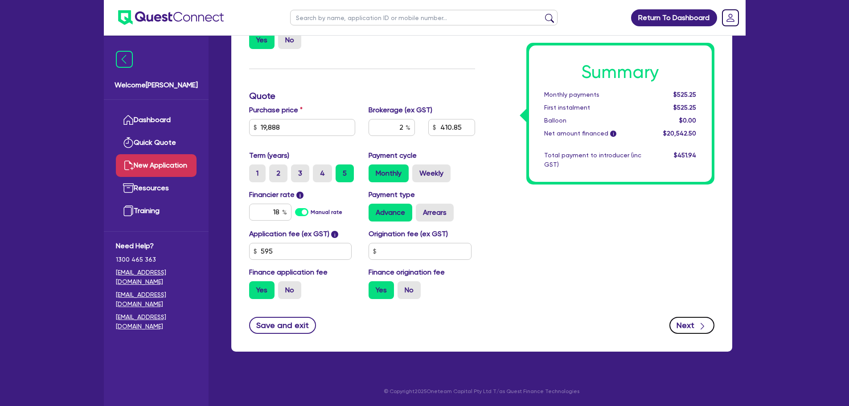
click at [690, 323] on button "Next" at bounding box center [691, 325] width 45 height 17
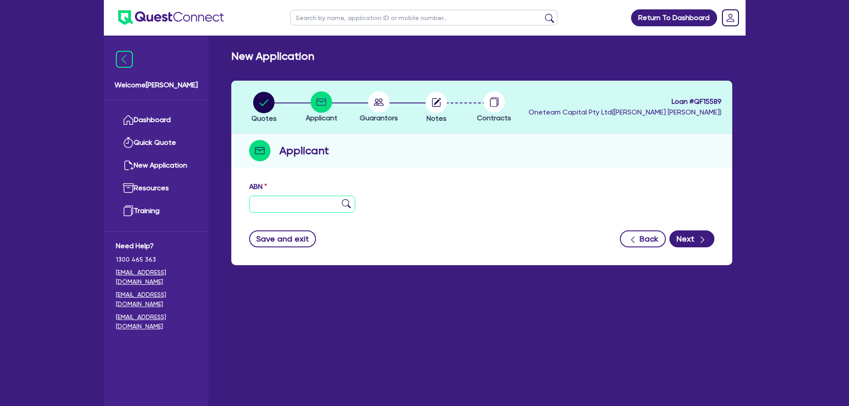
click at [293, 202] on input "text" at bounding box center [302, 204] width 106 height 17
type input "11 111 111 111"
click at [346, 201] on img at bounding box center [346, 203] width 9 height 9
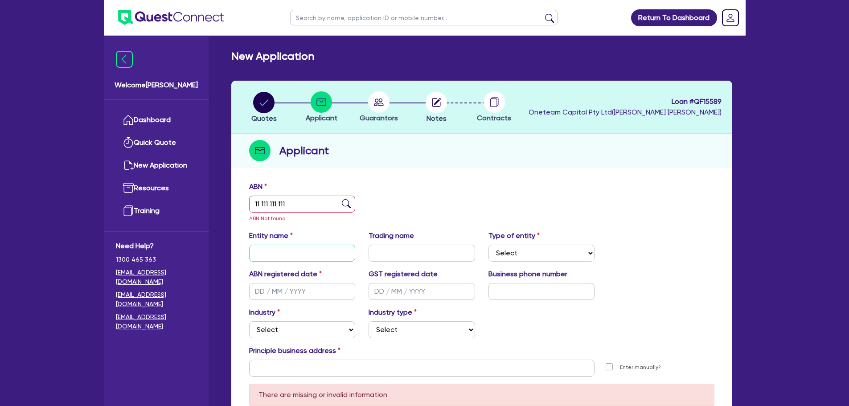
click at [323, 254] on input "text" at bounding box center [302, 253] width 106 height 17
type input "[PERSON_NAME] Gak"
click at [532, 254] on select "Select Sole Trader Company Partnership Trust" at bounding box center [541, 253] width 106 height 17
select select "SOLE_TRADER"
click at [488, 245] on select "Select Sole Trader Company Partnership Trust" at bounding box center [541, 253] width 106 height 17
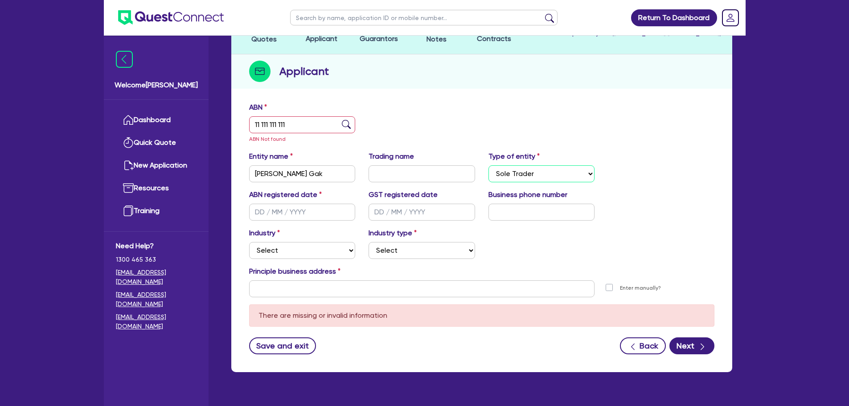
scroll to position [89, 0]
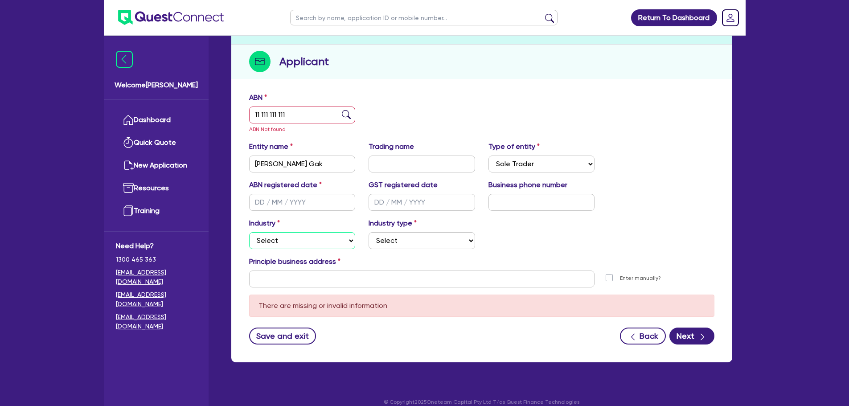
click at [309, 240] on select "Select Accomodation & Food Services Administrative & Support Services Agricultu…" at bounding box center [302, 240] width 106 height 17
select select "PROFESSIONAL"
click at [249, 232] on select "Select Accomodation & Food Services Administrative & Support Services Agricultu…" at bounding box center [302, 240] width 106 height 17
click at [405, 236] on select "Select Scientists Accountants Advertising & Marketing Specialists Lawyers & Sol…" at bounding box center [421, 240] width 106 height 17
select select "LAWYERS"
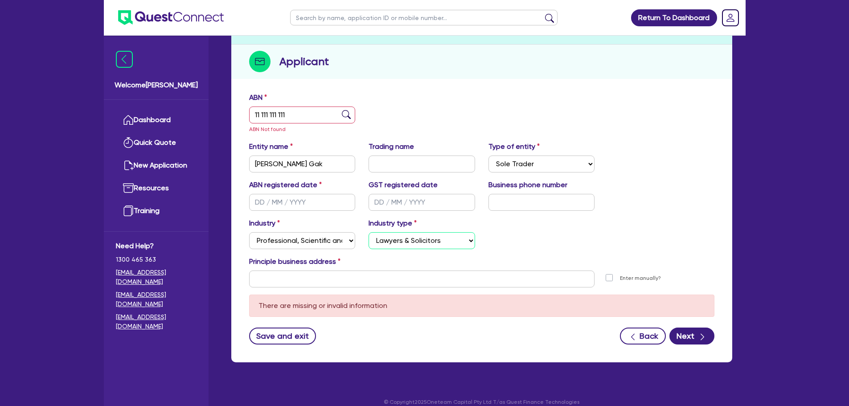
click at [368, 232] on select "Select Scientists Accountants Advertising & Marketing Specialists Lawyers & Sol…" at bounding box center [421, 240] width 106 height 17
click at [438, 284] on input "text" at bounding box center [422, 278] width 346 height 17
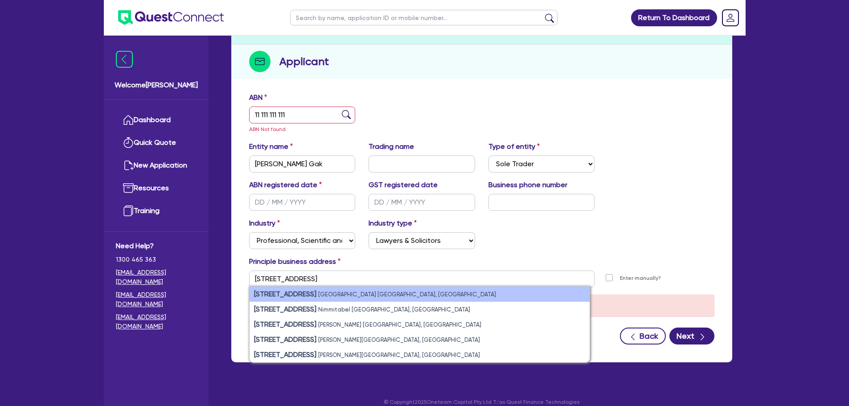
click at [373, 291] on li "11 York Street Sydney NSW, Australia" at bounding box center [419, 293] width 340 height 15
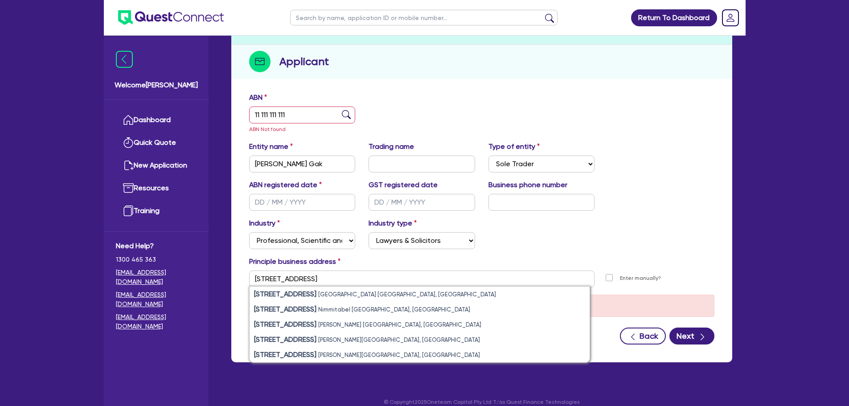
type input "11 York St Sydney NSW 2000"
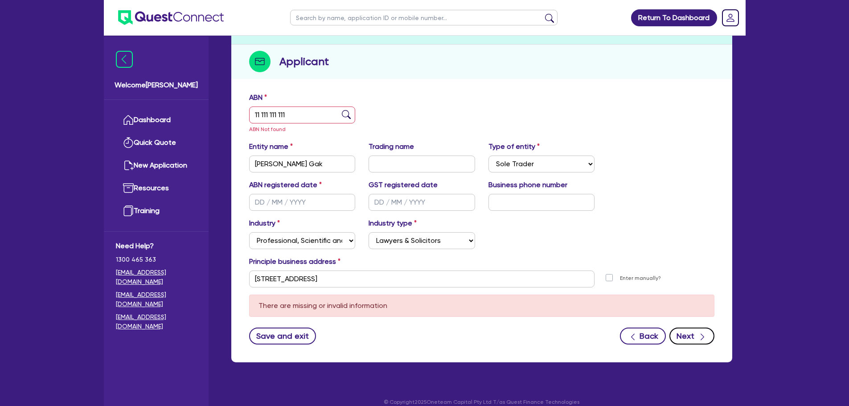
click at [701, 334] on icon "button" at bounding box center [702, 336] width 9 height 9
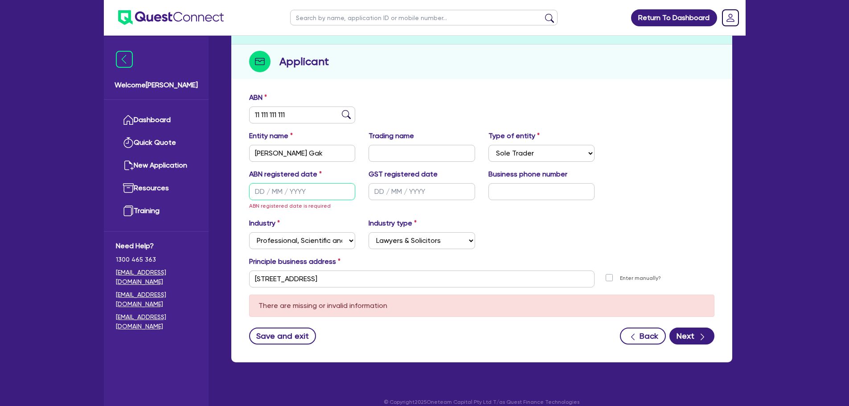
click at [277, 196] on input "text" at bounding box center [302, 191] width 106 height 17
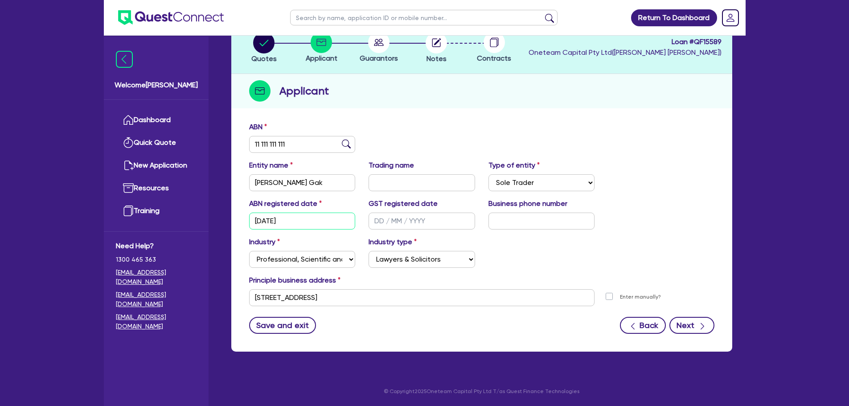
type input "01/01/2000"
click at [707, 318] on button "Next" at bounding box center [691, 325] width 45 height 17
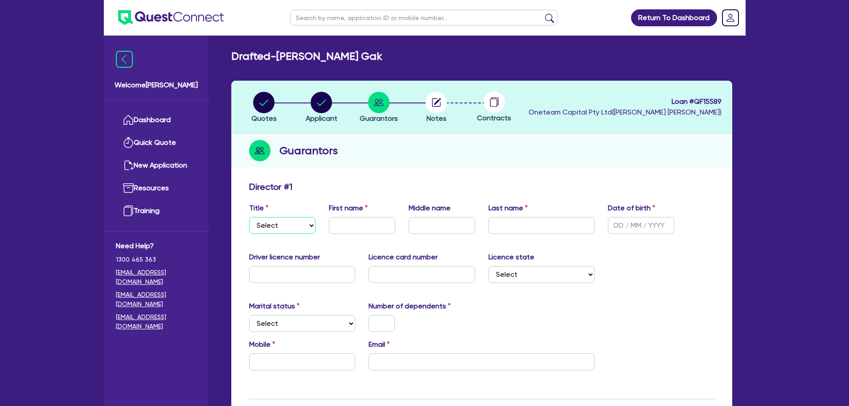
click at [282, 225] on select "Select Mr Mrs Ms Miss Dr" at bounding box center [282, 225] width 66 height 17
select select "MR"
click at [249, 217] on select "Select Mr Mrs Ms Miss Dr" at bounding box center [282, 225] width 66 height 17
click at [349, 218] on input "text" at bounding box center [362, 225] width 66 height 17
type input "bullen"
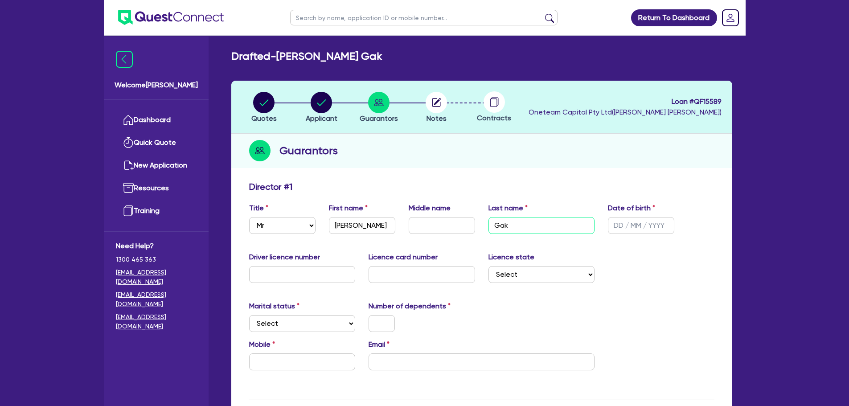
type input "Gak"
click at [341, 225] on input "bullen" at bounding box center [362, 225] width 66 height 17
type input "Bullen"
click at [644, 222] on input "text" at bounding box center [641, 225] width 66 height 17
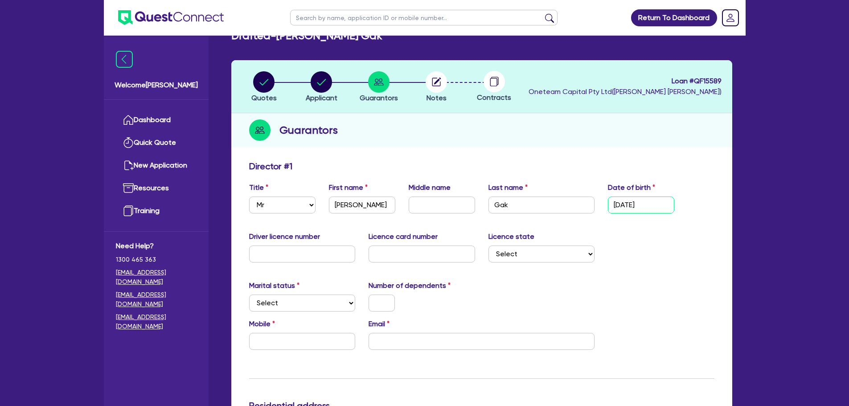
scroll to position [45, 0]
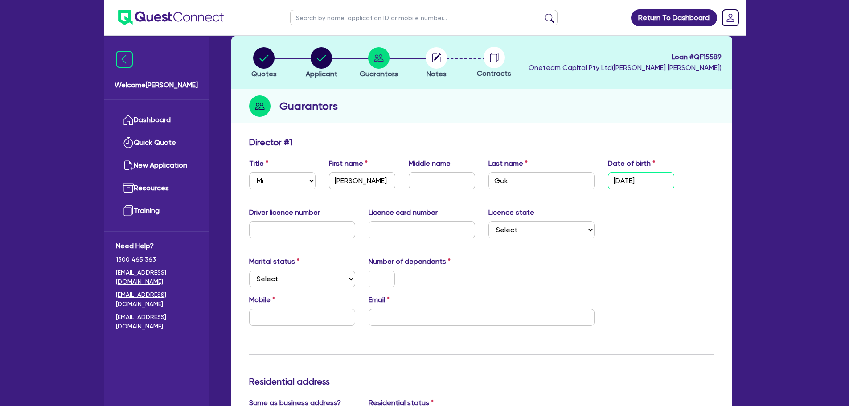
type input "01/01/2000"
click at [349, 281] on select "Select Single Married De Facto / Partner" at bounding box center [302, 278] width 106 height 17
click at [311, 274] on select "Select Single Married De Facto / Partner" at bounding box center [302, 278] width 106 height 17
select select "MARRIED"
click at [249, 270] on select "Select Single Married De Facto / Partner" at bounding box center [302, 278] width 106 height 17
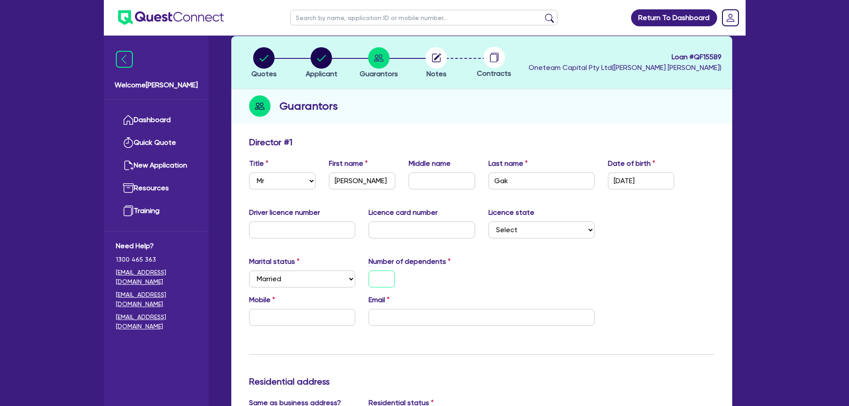
click at [385, 275] on input "text" at bounding box center [381, 278] width 26 height 17
click at [335, 319] on input "text" at bounding box center [302, 317] width 106 height 17
type input "0"
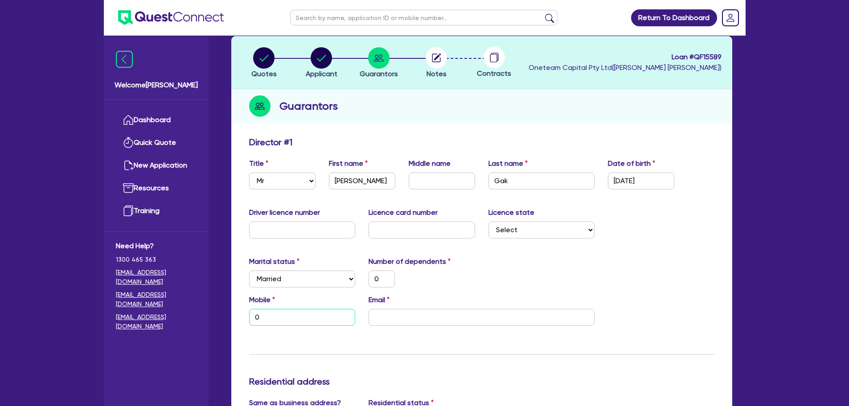
type input "04"
type input "0"
type input "047"
type input "0"
type input "0478"
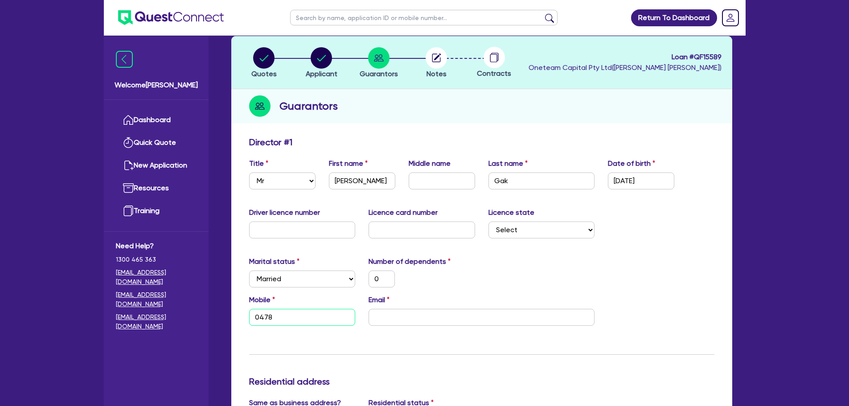
type input "0"
type input "0478 8"
type input "0"
type input "0478 81"
type input "0"
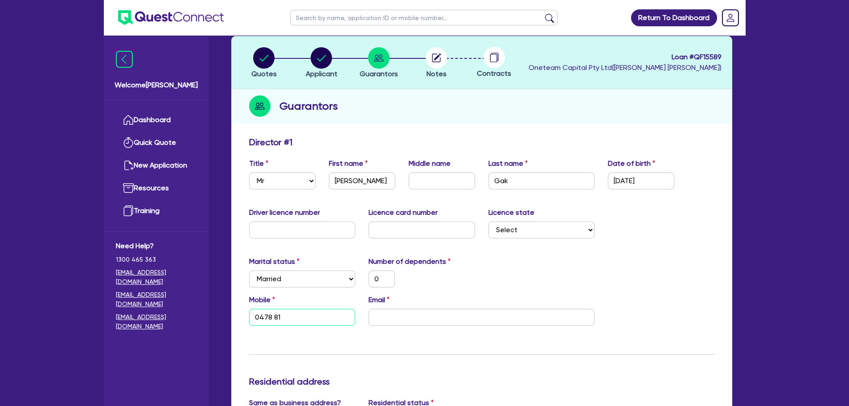
type input "0478 811"
type input "0"
type input "0478 811 5"
type input "0"
type input "0478 811 54"
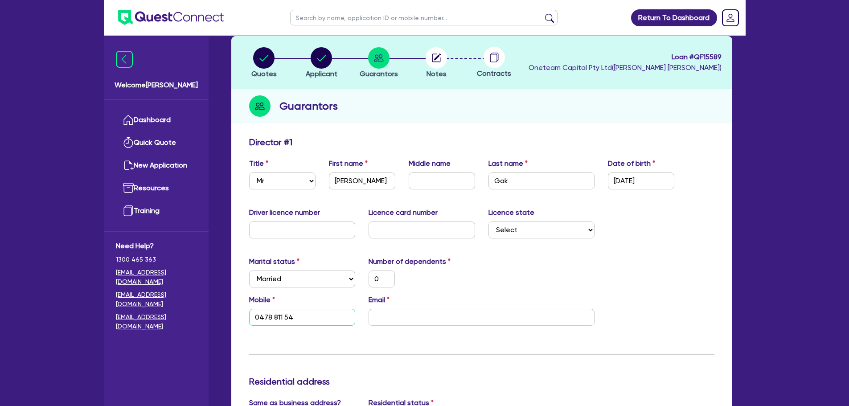
type input "0"
type input "0478 811 547"
drag, startPoint x: 406, startPoint y: 318, endPoint x: 395, endPoint y: 315, distance: 11.4
click at [406, 318] on input "email" at bounding box center [481, 317] width 226 height 17
click at [389, 318] on input "email" at bounding box center [481, 317] width 226 height 17
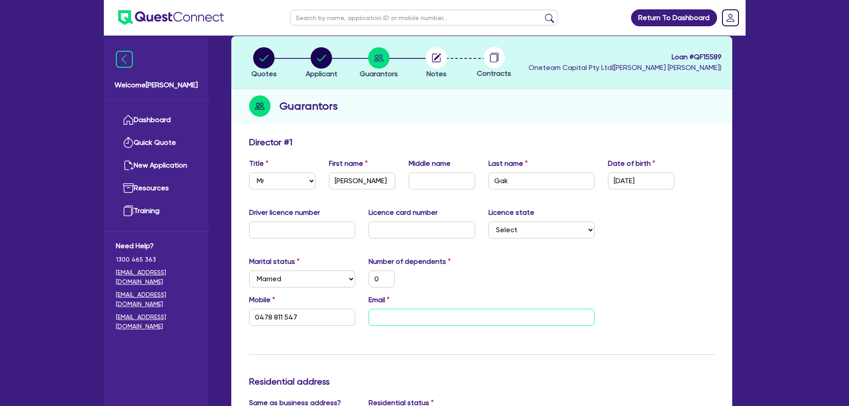
paste input "bullen_gak@yahoo.com.au"
type input "0"
type input "0478 811 547"
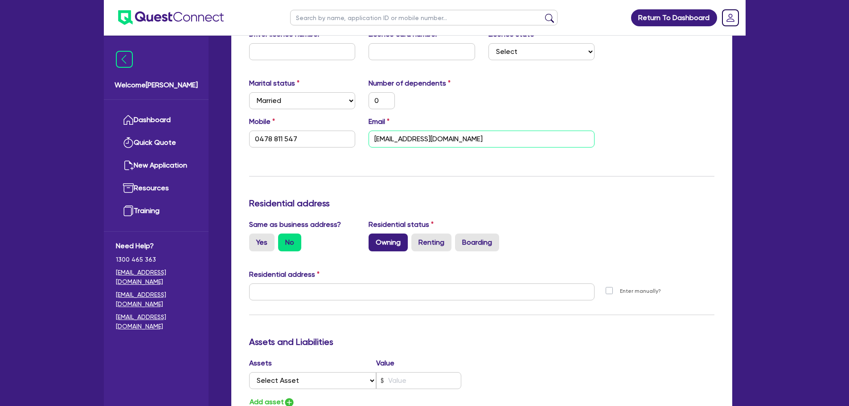
type input "bullen_gak@yahoo.com.au"
click at [382, 241] on label "Owning" at bounding box center [387, 242] width 39 height 18
click at [374, 239] on input "Owning" at bounding box center [371, 236] width 6 height 6
radio input "true"
type input "0"
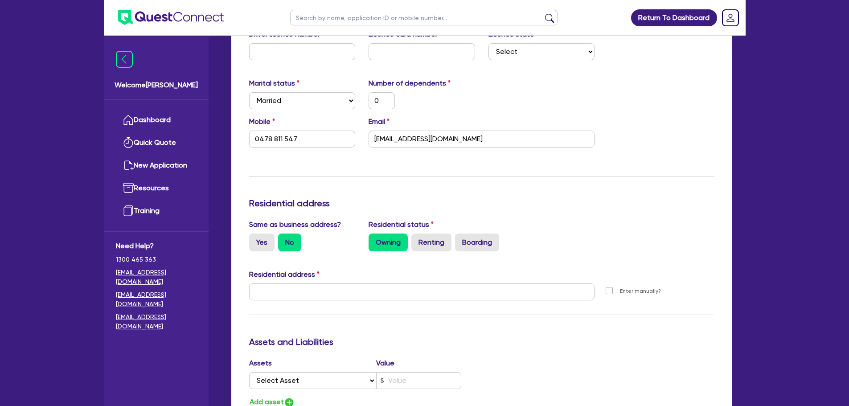
type input "0478 811 547"
click at [246, 247] on div "Same as business address? Yes No" at bounding box center [302, 235] width 120 height 32
click at [258, 244] on label "Yes" at bounding box center [261, 242] width 25 height 18
click at [255, 239] on input "Yes" at bounding box center [252, 236] width 6 height 6
radio input "true"
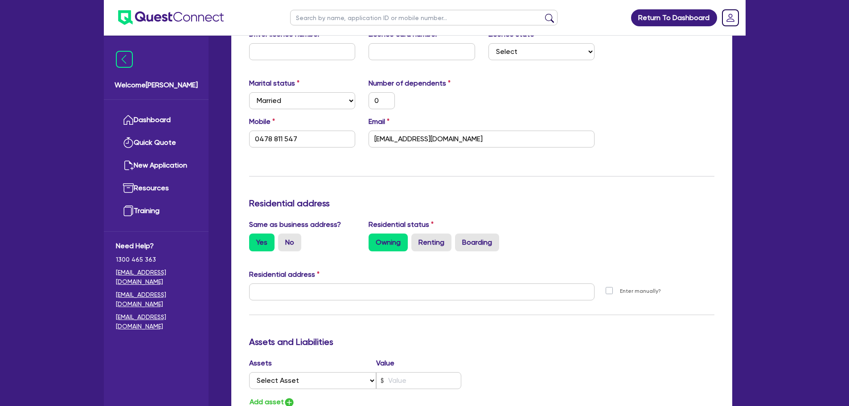
type input "0"
type input "0478 811 547"
type input "11 York St Sydney NSW 2000"
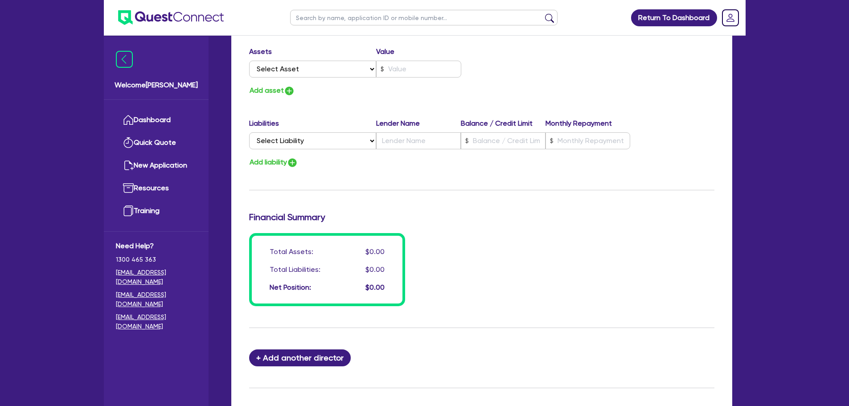
scroll to position [627, 0]
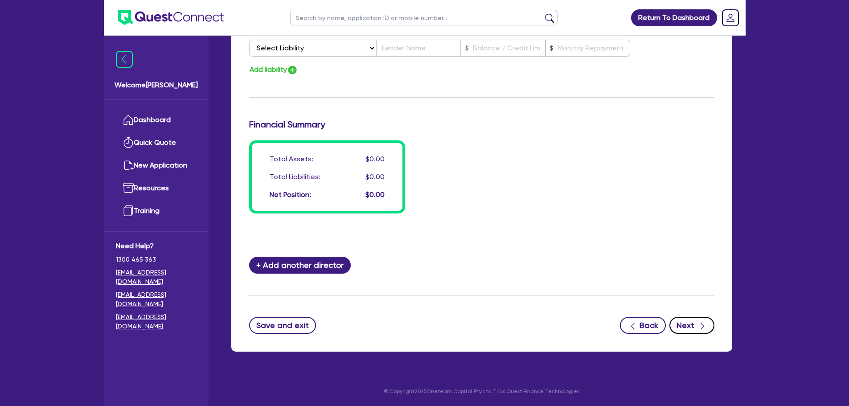
click at [685, 326] on button "Next" at bounding box center [691, 325] width 45 height 17
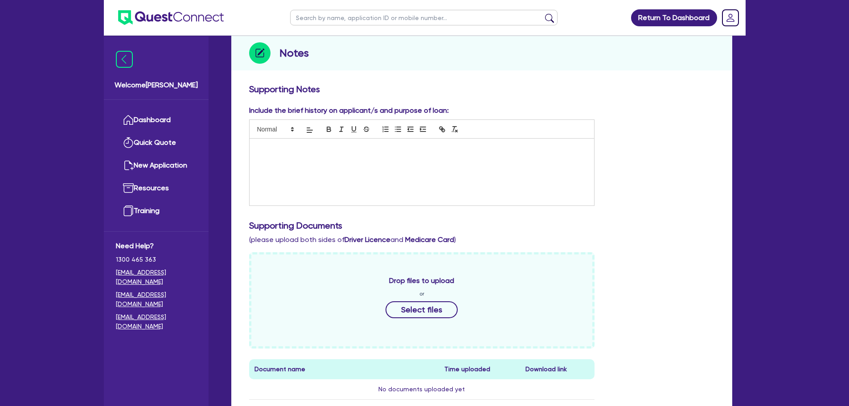
scroll to position [267, 0]
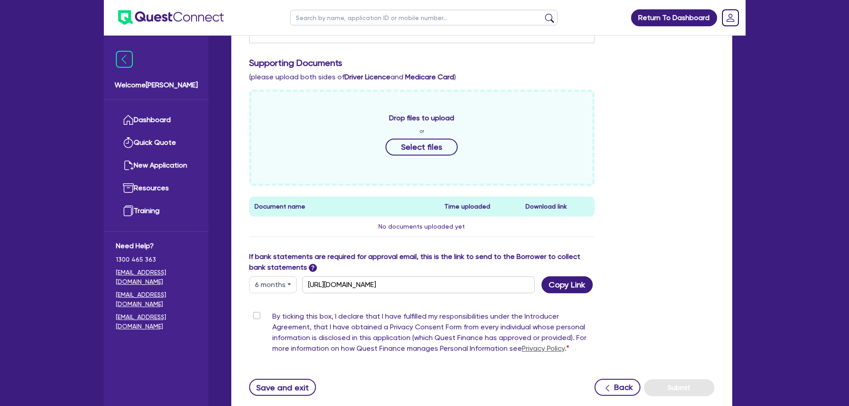
click at [272, 317] on label "By ticking this box, I declare that I have fulfilled my responsibilities under …" at bounding box center [433, 334] width 323 height 46
click at [254, 317] on input "By ticking this box, I declare that I have fulfilled my responsibilities under …" at bounding box center [252, 315] width 7 height 8
checkbox input "true"
click at [670, 387] on button "Submit" at bounding box center [679, 387] width 70 height 17
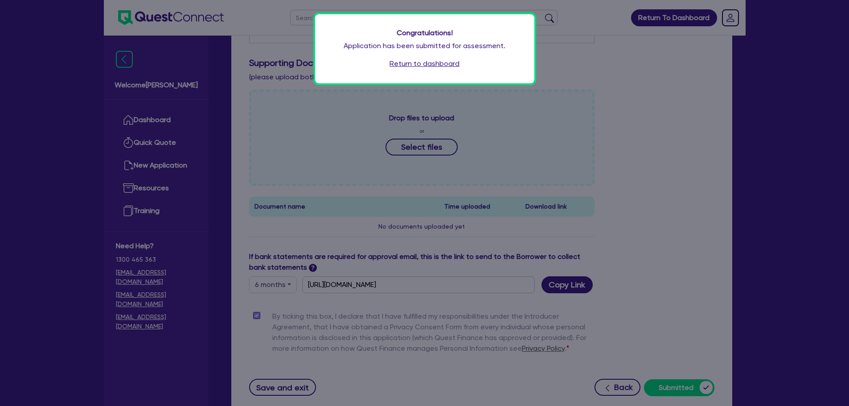
drag, startPoint x: 556, startPoint y: 125, endPoint x: 426, endPoint y: 68, distance: 142.0
click at [428, 68] on link "Return to dashboard" at bounding box center [424, 63] width 70 height 11
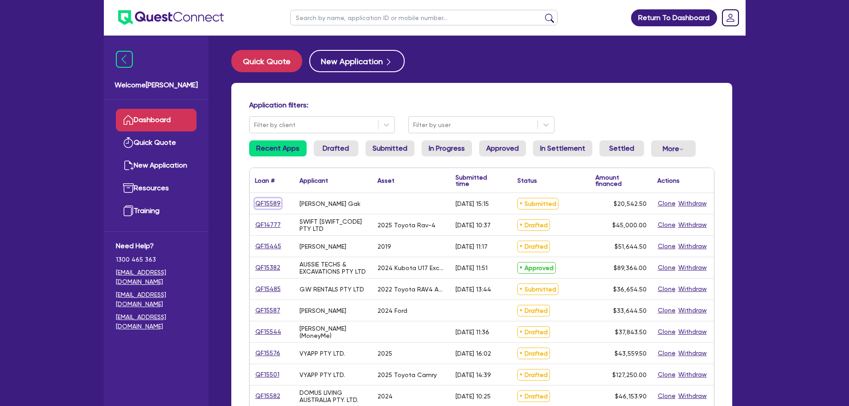
click at [263, 204] on link "QF15589" at bounding box center [268, 203] width 26 height 10
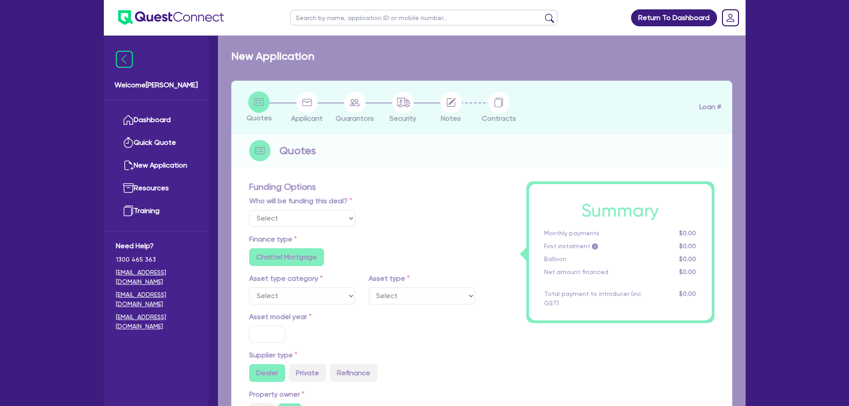
select select "Other"
radio input "false"
radio input "true"
type input "19,888"
type input "2"
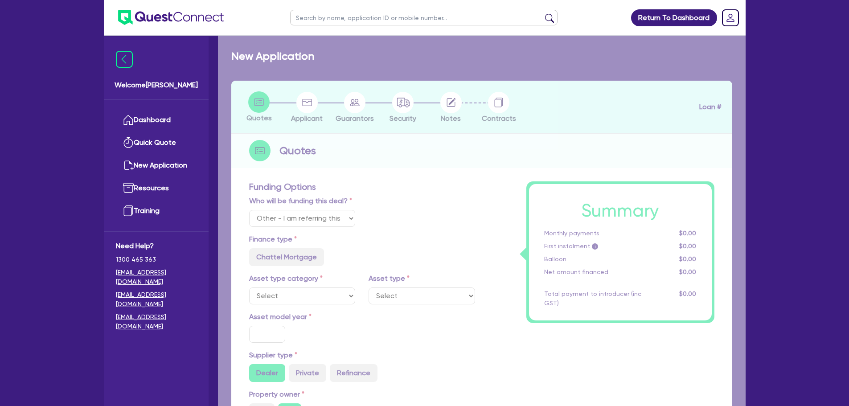
type input "410.85"
type input "18"
radio input "true"
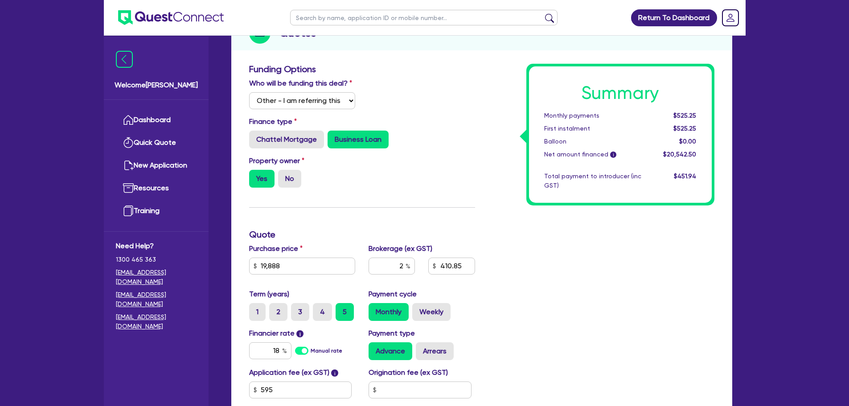
scroll to position [41, 0]
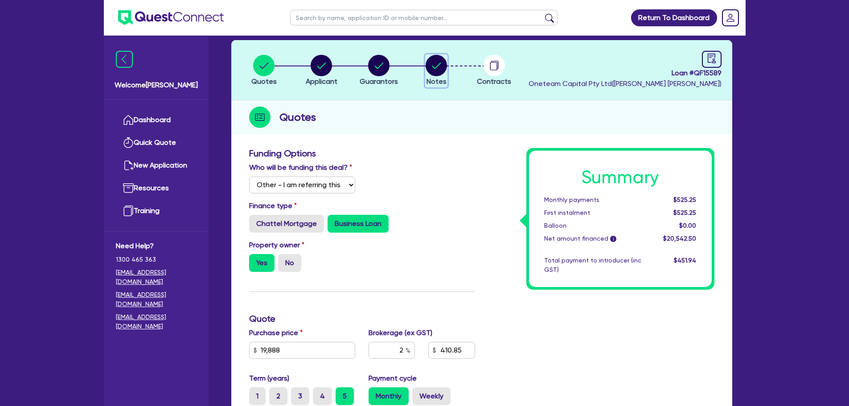
click at [446, 68] on circle "button" at bounding box center [435, 65] width 21 height 21
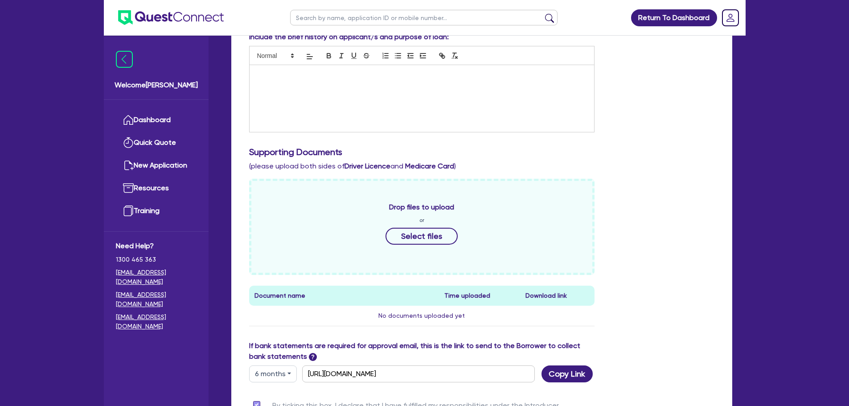
scroll to position [312, 0]
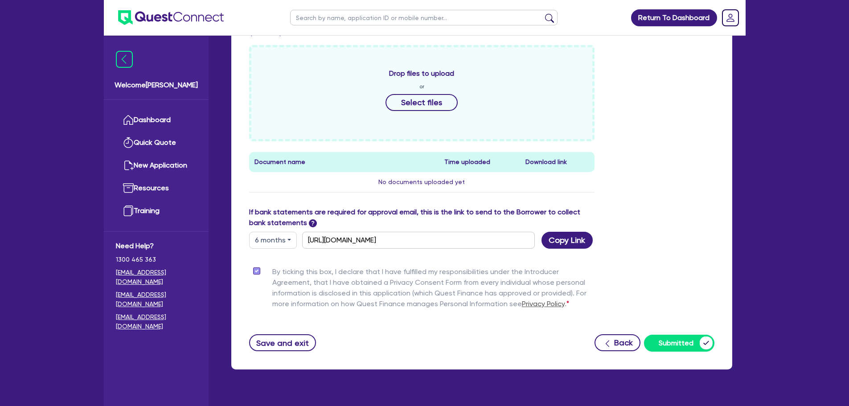
click at [277, 247] on button "6 months" at bounding box center [273, 240] width 48 height 17
click at [277, 261] on link "3 months" at bounding box center [284, 261] width 70 height 16
type input "[URL][DOMAIN_NAME]"
click at [564, 243] on button "Copy Link" at bounding box center [566, 240] width 51 height 17
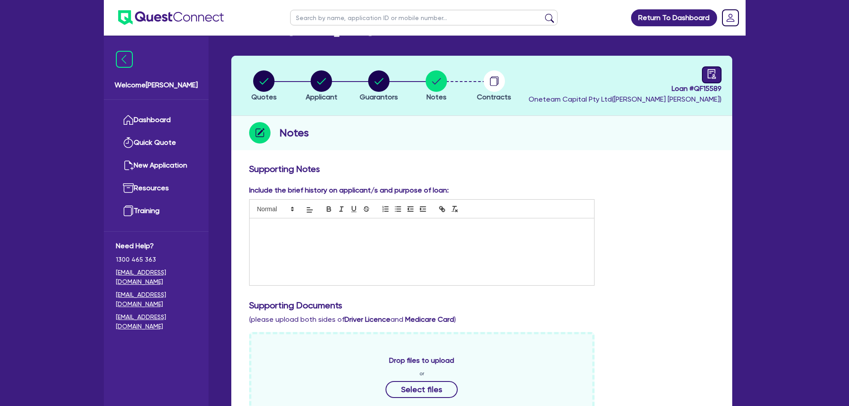
scroll to position [0, 0]
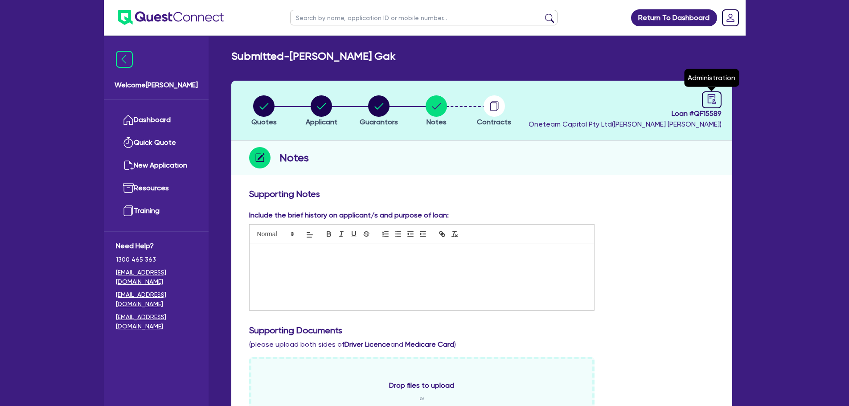
drag, startPoint x: 712, startPoint y: 98, endPoint x: 695, endPoint y: 117, distance: 25.9
click at [712, 98] on icon "audit" at bounding box center [712, 99] width 10 height 10
select select "SUBMITTED_NEW"
select select "Other"
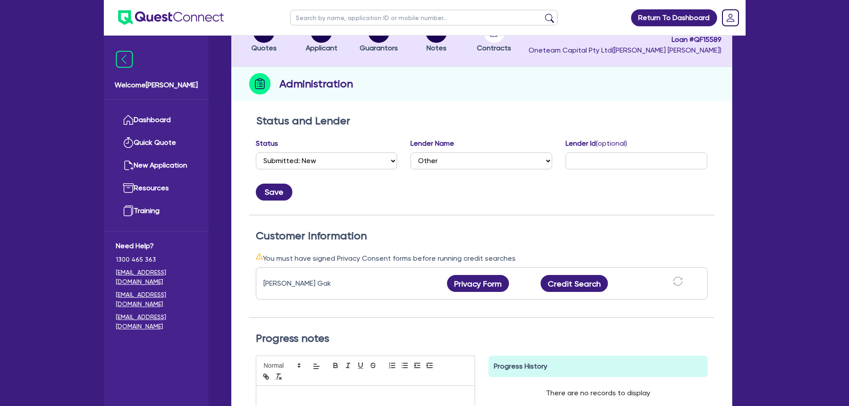
scroll to position [134, 0]
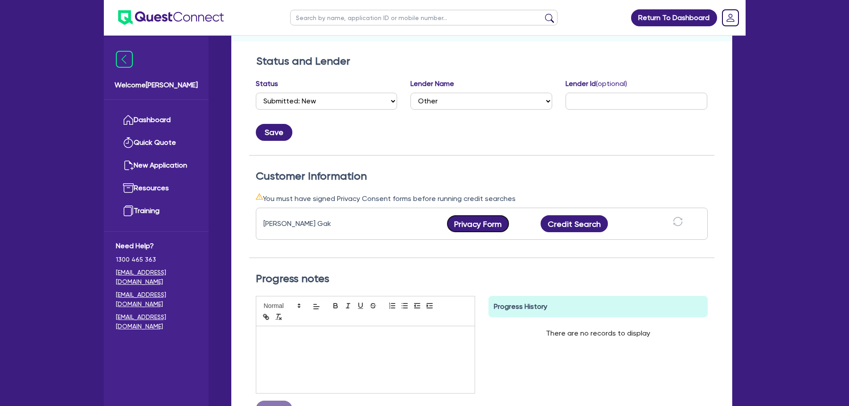
drag, startPoint x: 496, startPoint y: 232, endPoint x: 496, endPoint y: 237, distance: 4.9
click at [495, 232] on button "Privacy Form" at bounding box center [478, 223] width 62 height 17
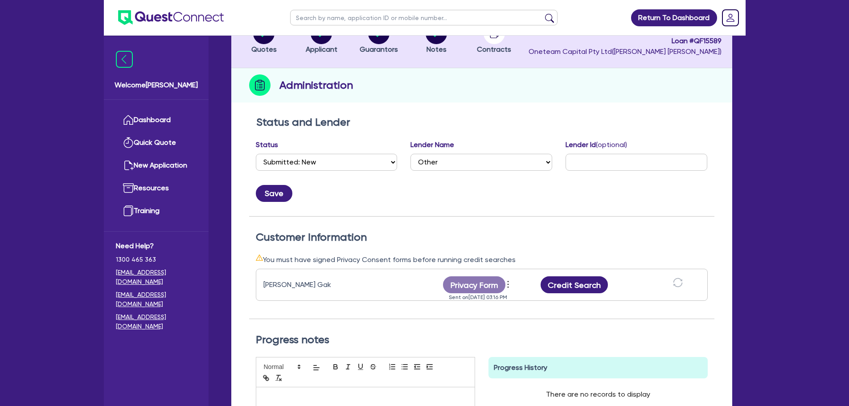
scroll to position [0, 0]
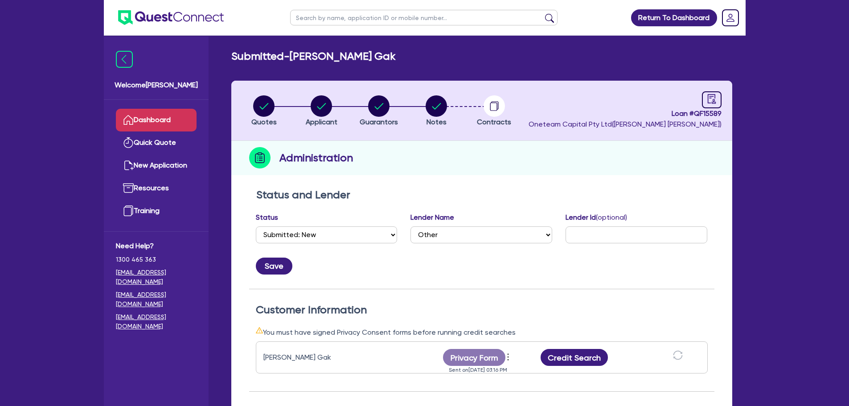
click at [170, 119] on link "Dashboard" at bounding box center [156, 120] width 81 height 23
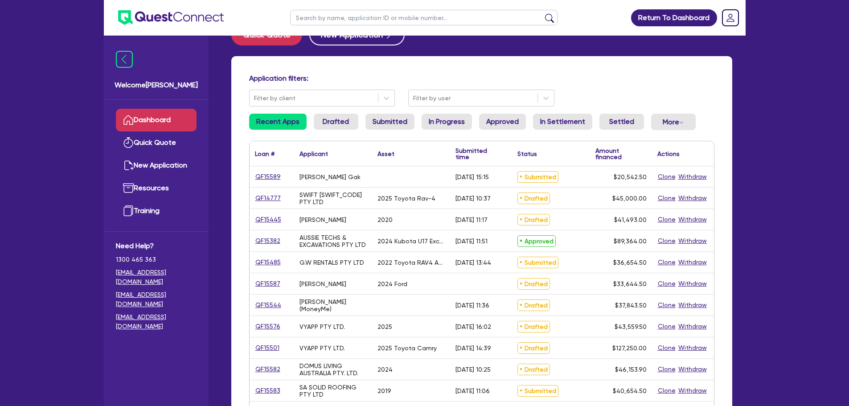
scroll to position [45, 0]
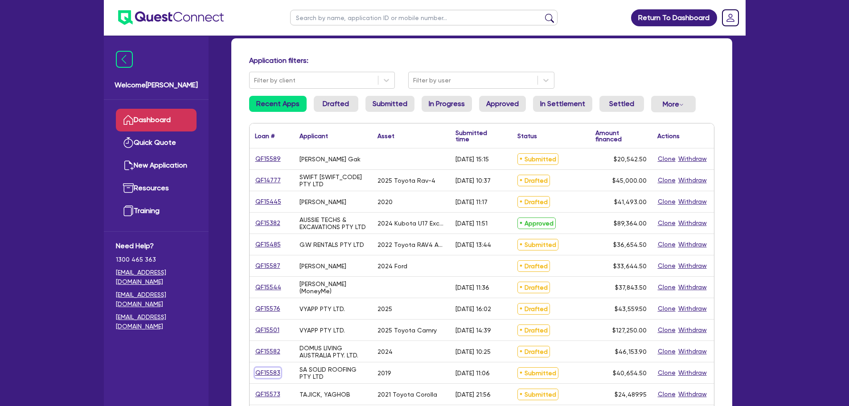
click at [274, 371] on link "QF15583" at bounding box center [268, 373] width 26 height 10
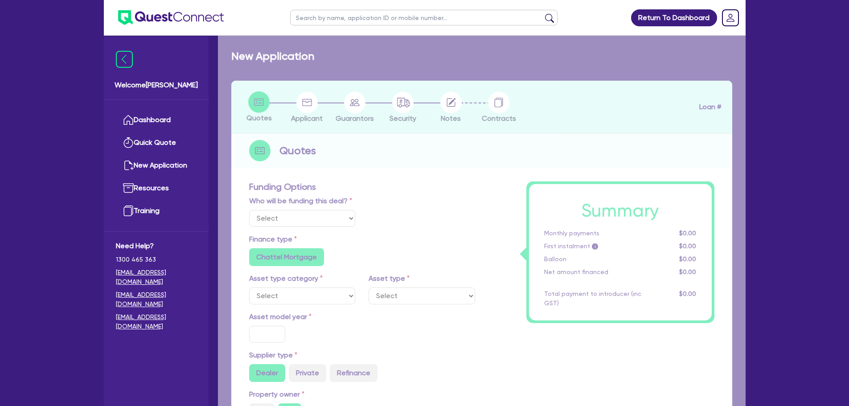
select select "Other"
select select "CARS_AND_LIGHT_TRUCKS"
type input "2019"
type input "40,000"
type input "10"
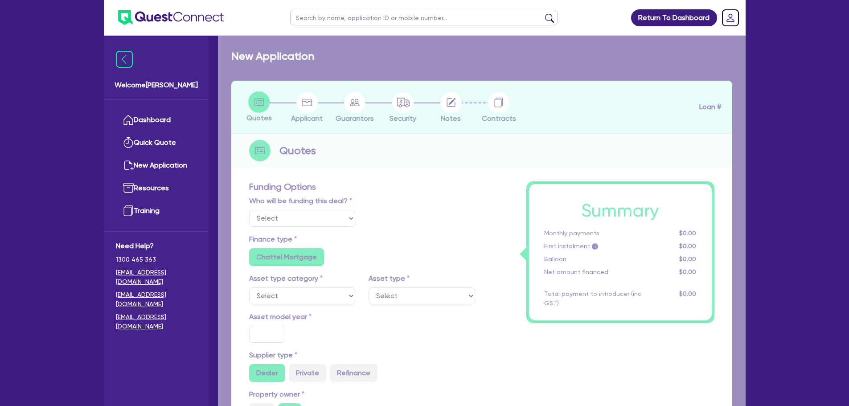
radio input "true"
select select "PASSENGER_VEHICLES"
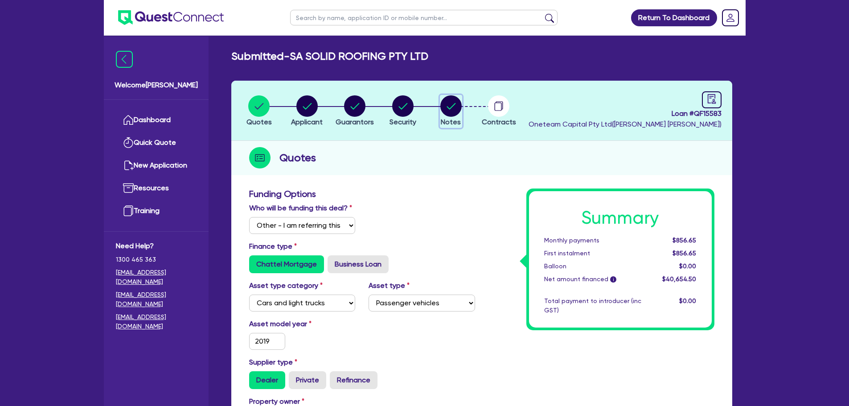
click at [445, 106] on circle "button" at bounding box center [450, 105] width 21 height 21
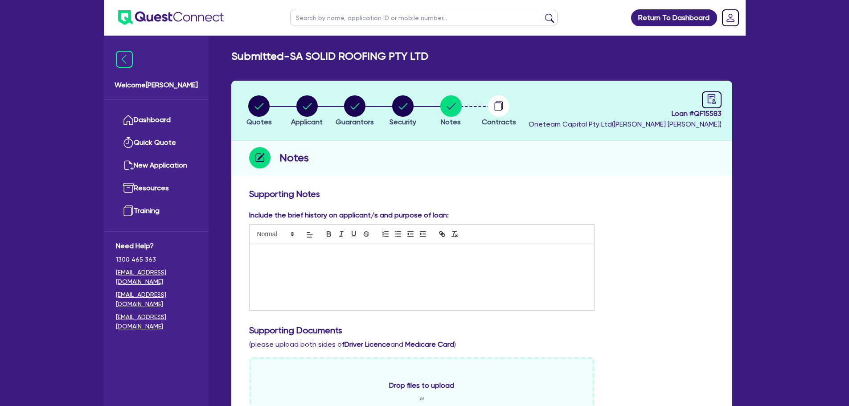
click at [374, 272] on div at bounding box center [421, 276] width 345 height 67
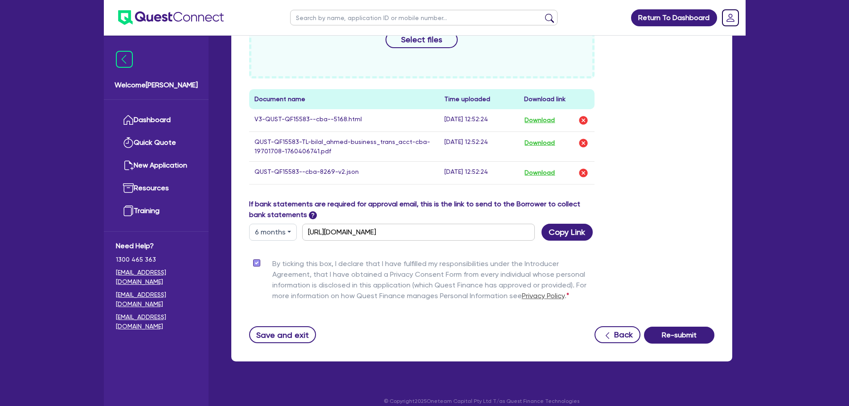
scroll to position [402, 0]
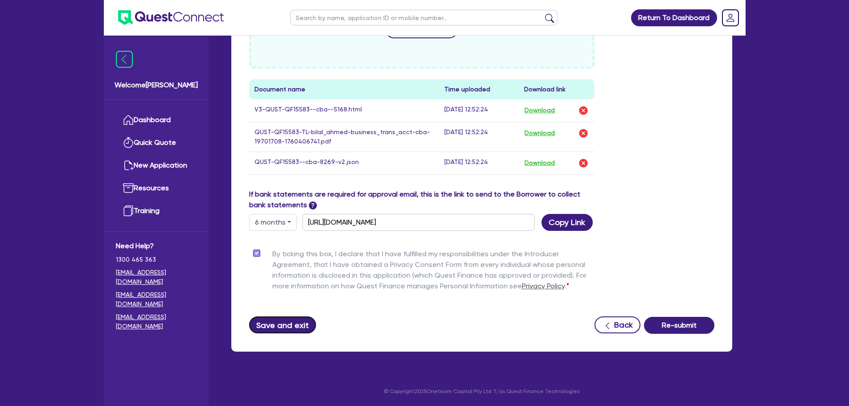
click at [297, 329] on button "Save and exit" at bounding box center [282, 324] width 67 height 17
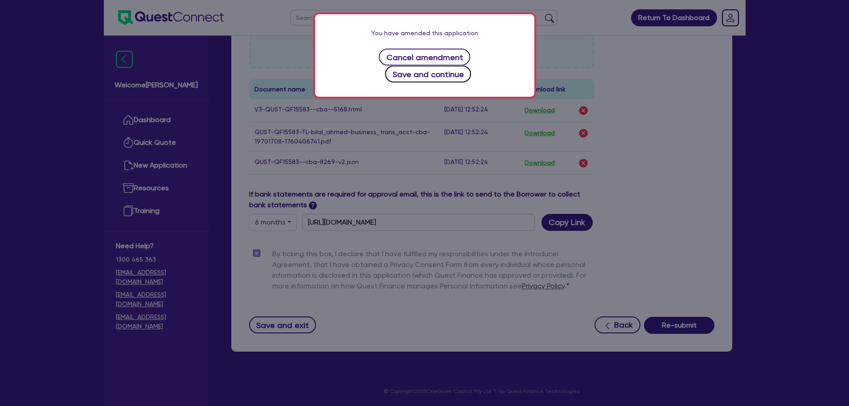
click at [471, 65] on button "Save and continue" at bounding box center [428, 73] width 86 height 17
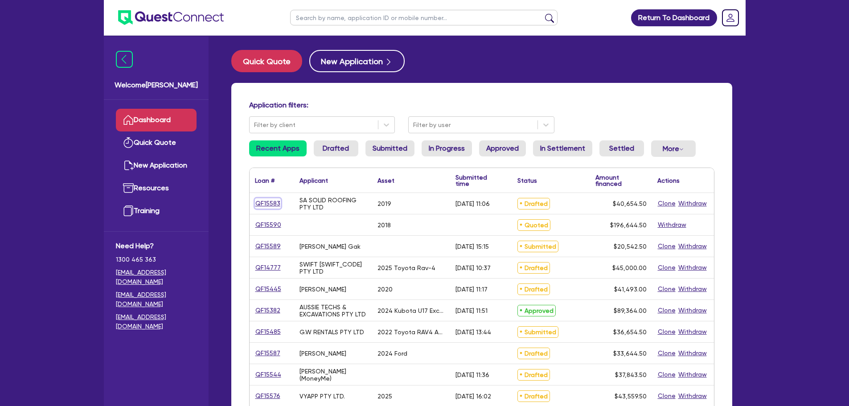
click at [263, 201] on link "QF15583" at bounding box center [268, 203] width 26 height 10
select select "Other"
select select "CARS_AND_LIGHT_TRUCKS"
select select "PASSENGER_VEHICLES"
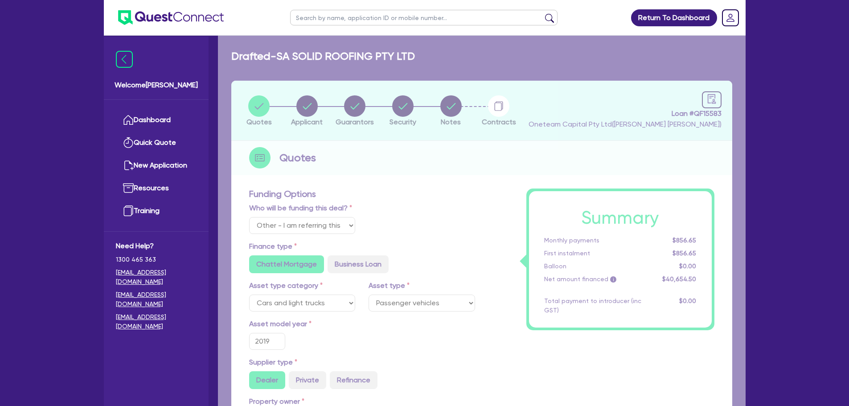
type input "40,000"
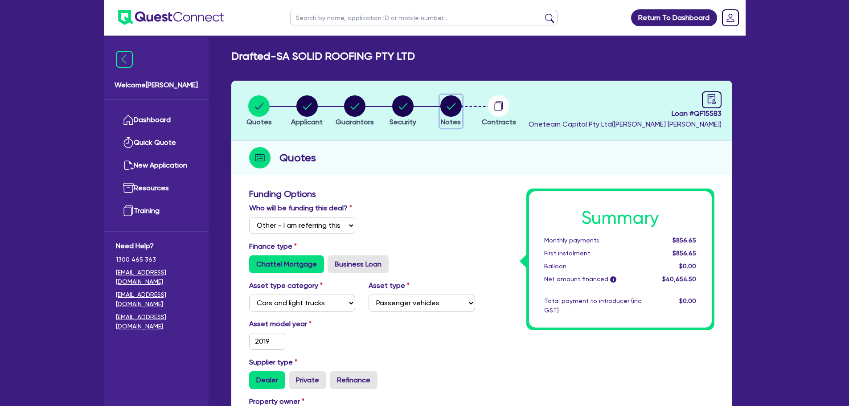
click at [454, 101] on circle "button" at bounding box center [450, 105] width 21 height 21
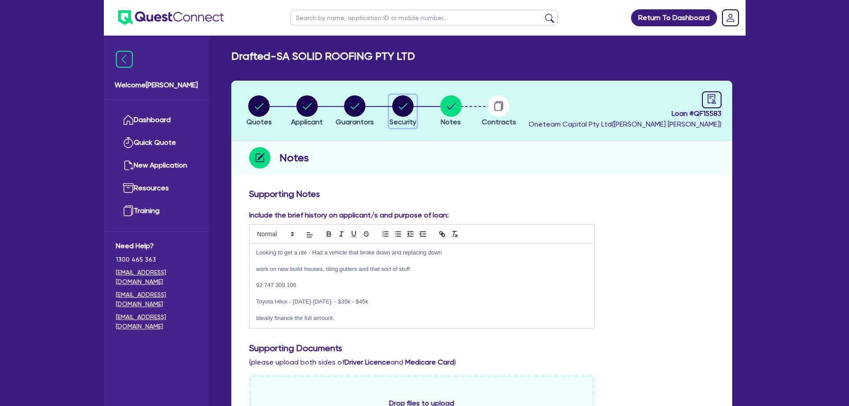
click at [401, 108] on icon "button" at bounding box center [403, 106] width 9 height 6
select select "CARS_AND_LIGHT_TRUCKS"
select select "PASSENGER_VEHICLES"
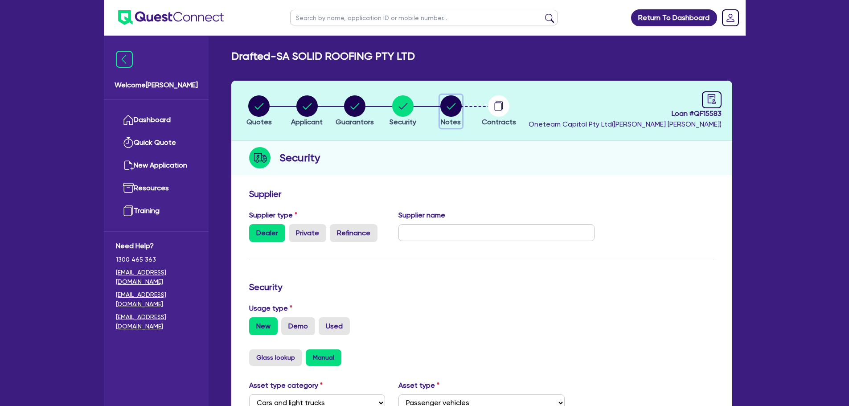
click at [450, 104] on circle "button" at bounding box center [450, 105] width 21 height 21
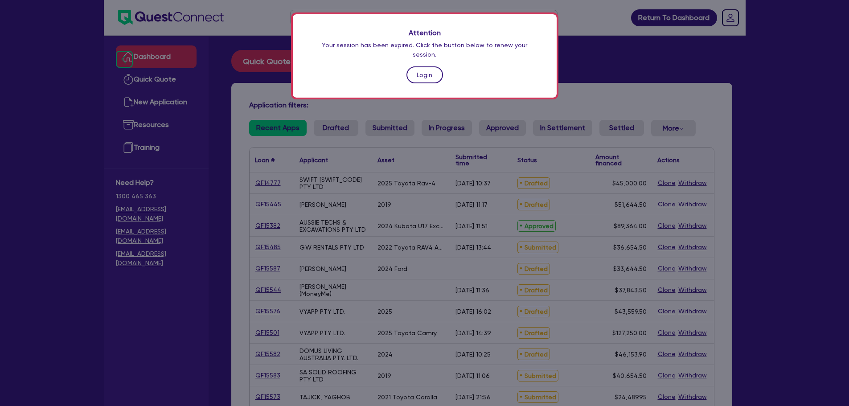
click at [439, 68] on link "Login" at bounding box center [424, 74] width 37 height 17
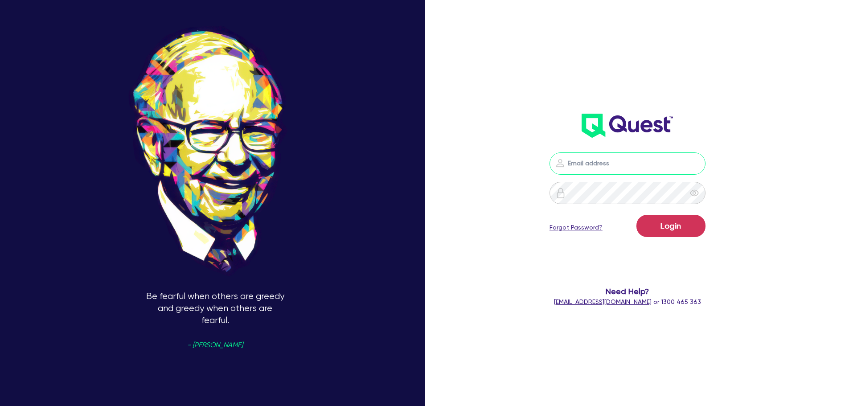
click at [608, 171] on input "email" at bounding box center [627, 163] width 156 height 22
type input "[EMAIL_ADDRESS][PERSON_NAME][DOMAIN_NAME]"
click at [681, 225] on button "Login" at bounding box center [670, 226] width 69 height 22
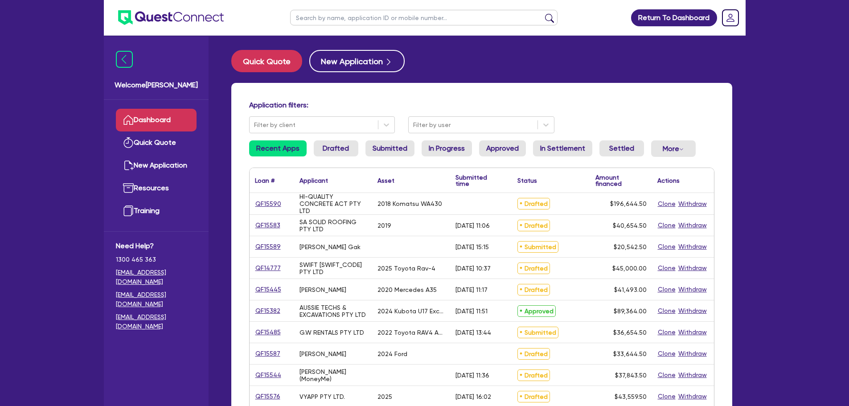
click at [393, 23] on input "text" at bounding box center [423, 18] width 267 height 16
type input "ano"
click at [542, 13] on button "submit" at bounding box center [549, 19] width 14 height 12
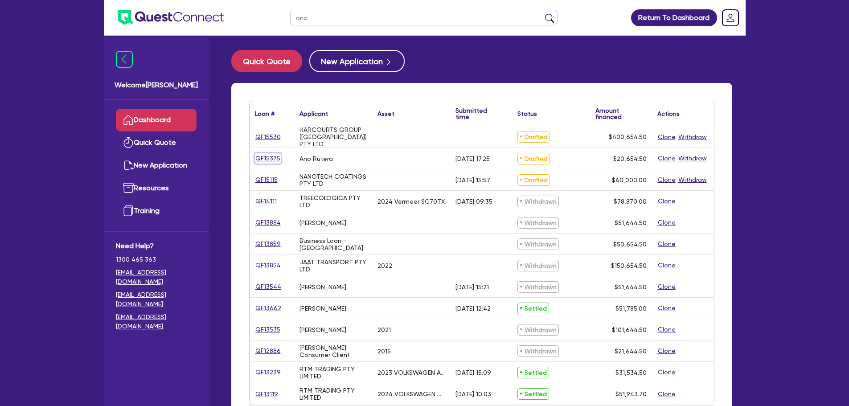
click at [260, 161] on link "QF15375" at bounding box center [268, 158] width 26 height 10
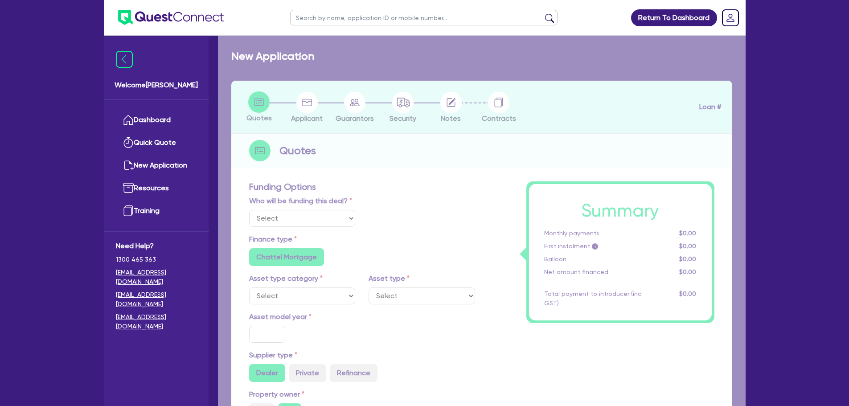
select select "Other"
radio input "false"
type input "20,000"
radio input "true"
radio input "false"
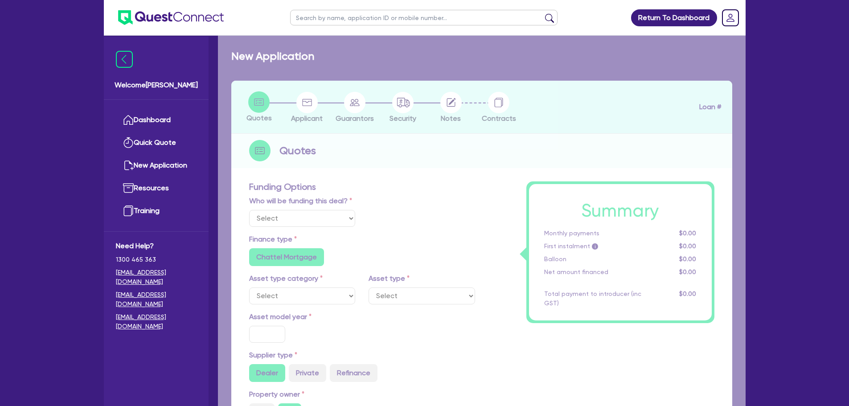
type input "19"
radio input "true"
radio input "false"
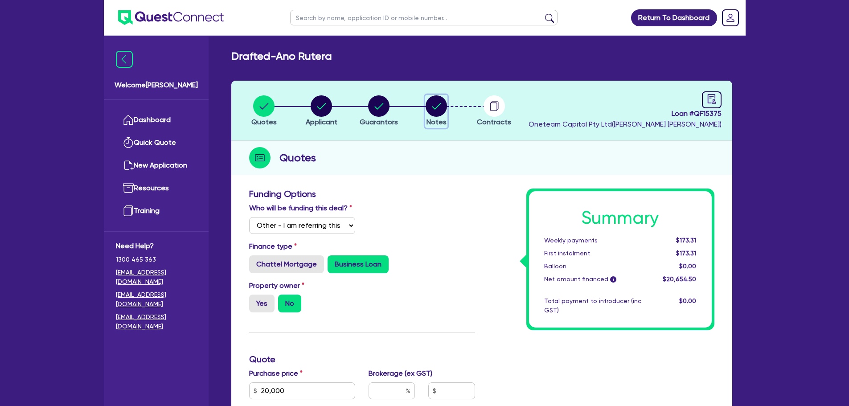
click at [437, 110] on circle "button" at bounding box center [435, 105] width 21 height 21
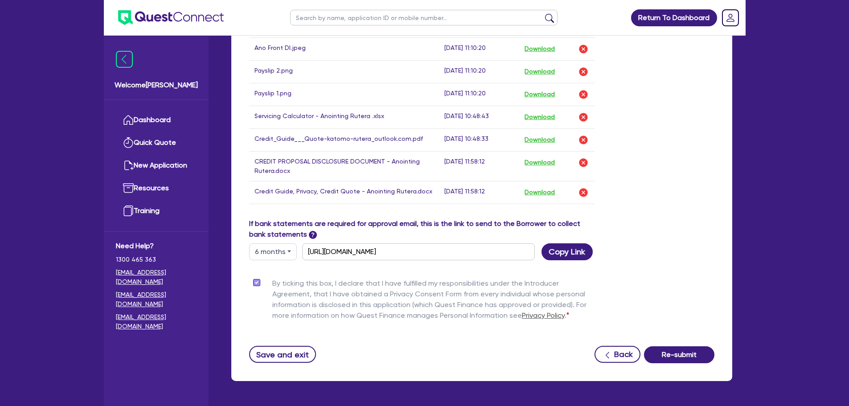
scroll to position [498, 0]
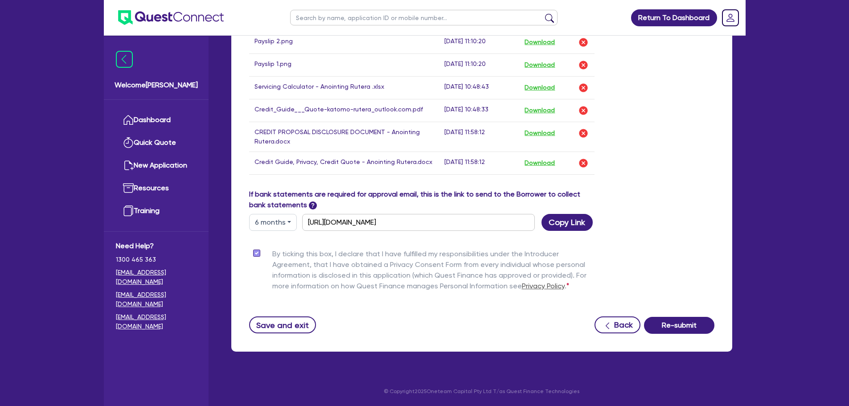
click at [295, 224] on button "6 months" at bounding box center [273, 222] width 48 height 17
click at [278, 245] on link "3 months" at bounding box center [284, 243] width 70 height 16
type input "[URL][DOMAIN_NAME]"
click at [558, 228] on button "Copy Link" at bounding box center [566, 222] width 51 height 17
click at [670, 221] on div "If bank statements are required for approval email, this is the link to send to…" at bounding box center [481, 210] width 479 height 42
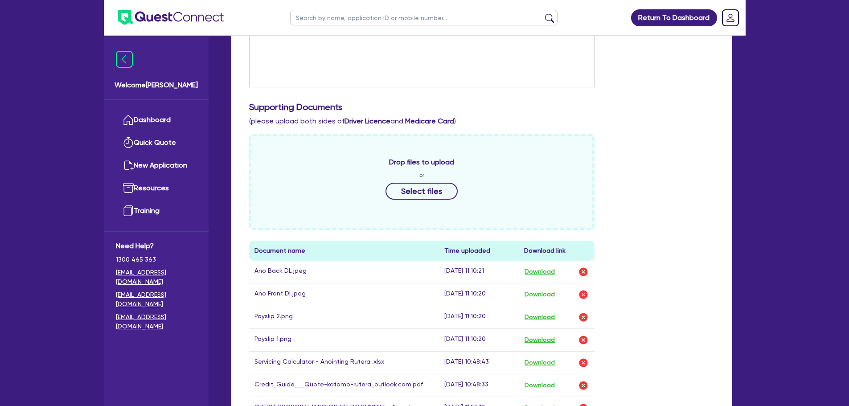
scroll to position [446, 0]
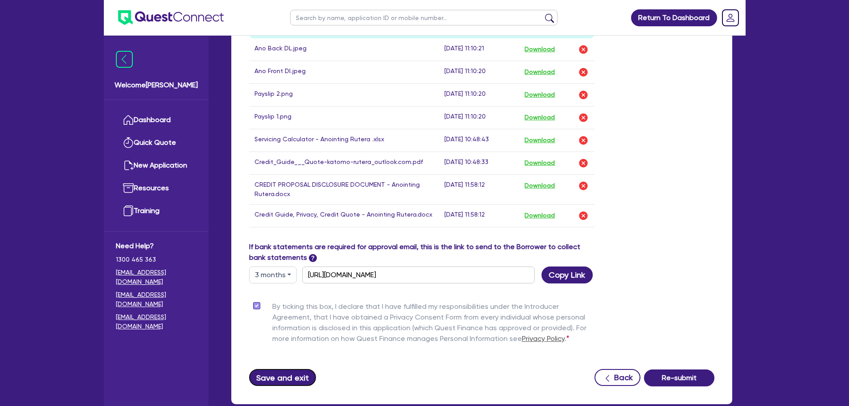
click at [296, 382] on button "Save and exit" at bounding box center [282, 377] width 67 height 17
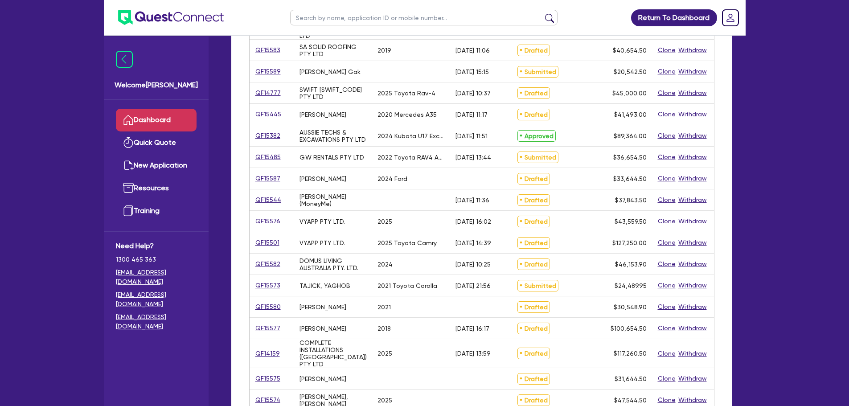
scroll to position [178, 0]
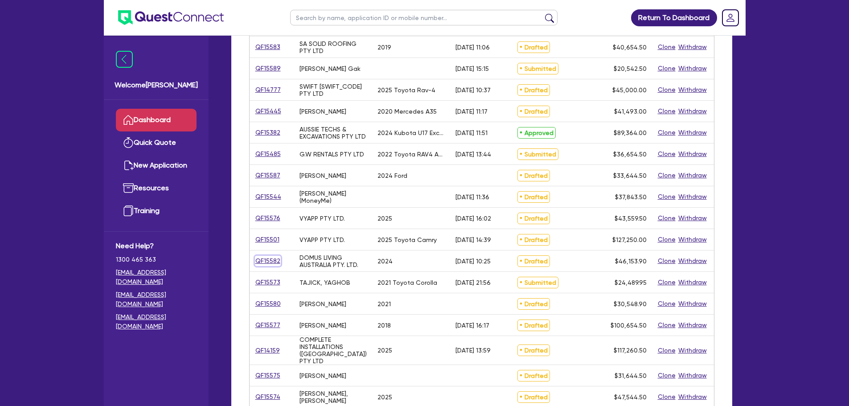
click at [269, 261] on link "QF15582" at bounding box center [268, 261] width 26 height 10
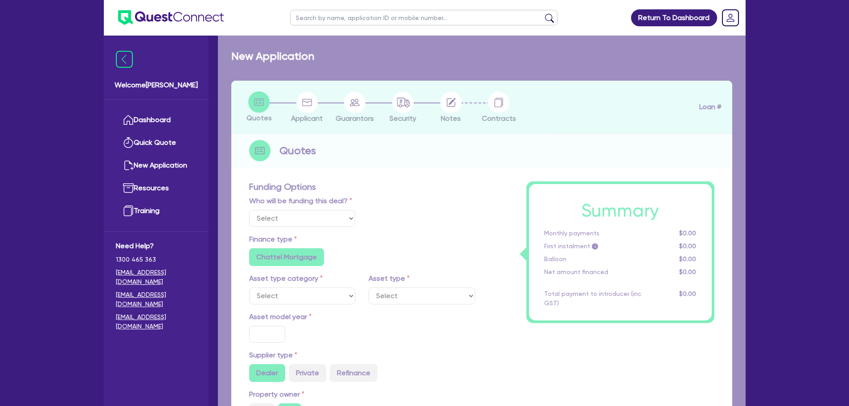
select select "Other"
select select "CARS_AND_LIGHT_TRUCKS"
type input "2024"
radio input "true"
type input "55,000"
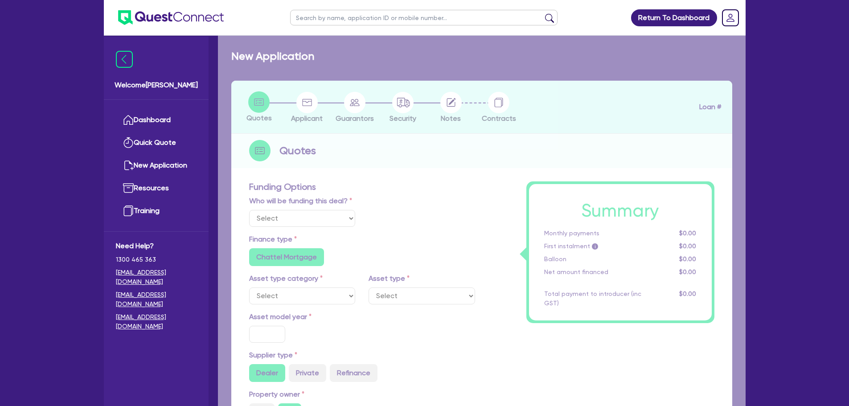
type input "10,000"
type input "25"
type input "13,750"
type input "2"
type input "923.08"
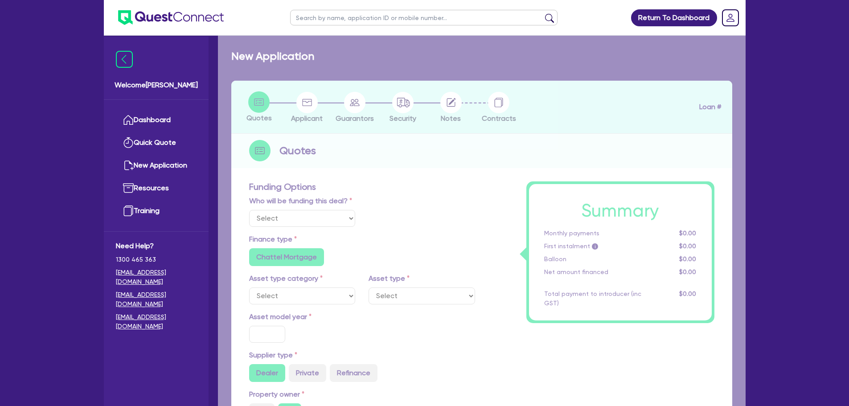
type input "6.69"
type input "499"
type input "550"
radio input "true"
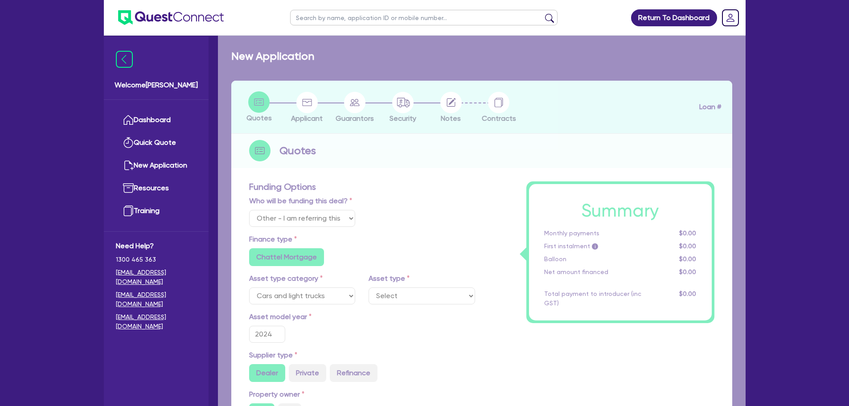
select select "VANS_AND_UTES"
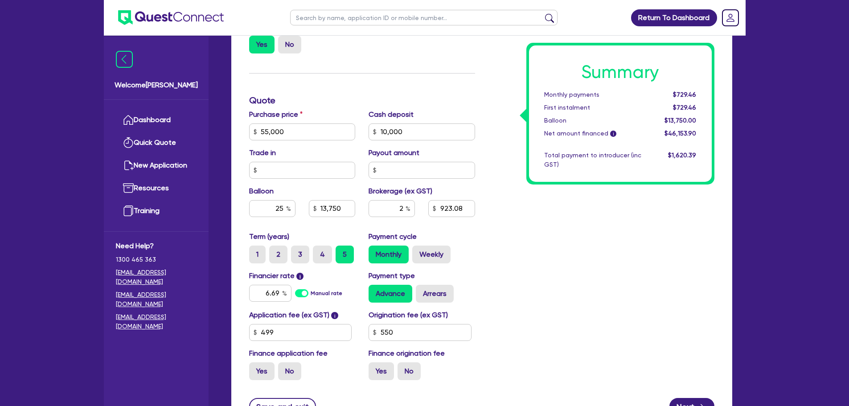
scroll to position [367, 0]
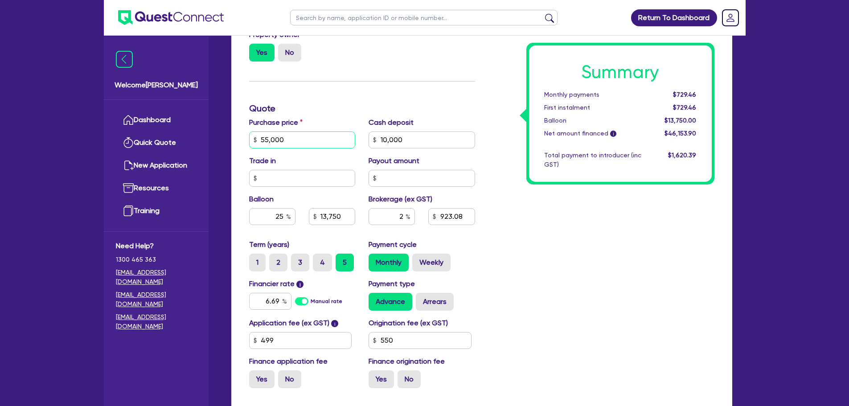
drag, startPoint x: 294, startPoint y: 139, endPoint x: 231, endPoint y: 140, distance: 63.3
click at [231, 140] on div "Funding Options Who will be funding this deal? Select I will fund 100% I will c…" at bounding box center [481, 128] width 501 height 623
type input "6"
type input "10,000"
type input "13,750"
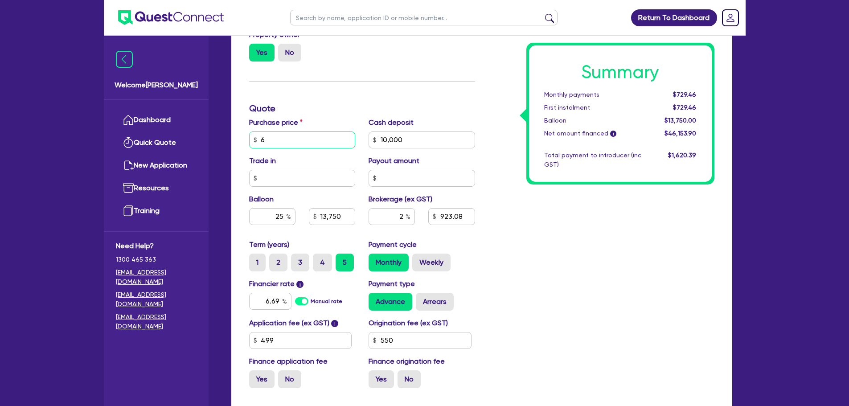
type input "62"
type input "10,000"
type input "13,750"
type input "620"
type input "10,000"
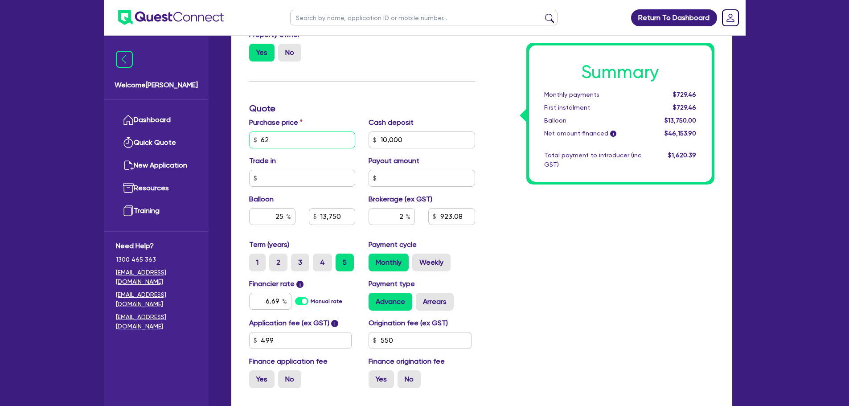
type input "13,750"
type input "6,200"
type input "10,000"
type input "13,750"
type input "62,000"
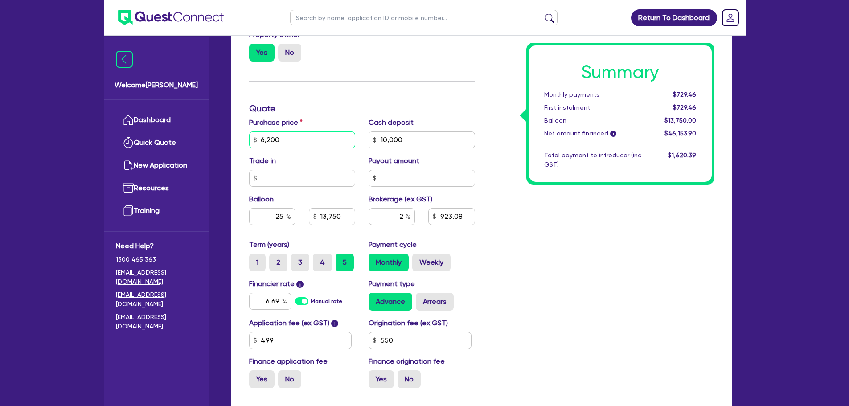
type input "10,000"
type input "13,750"
type input "62,000"
type input "10,000"
type input "13,750"
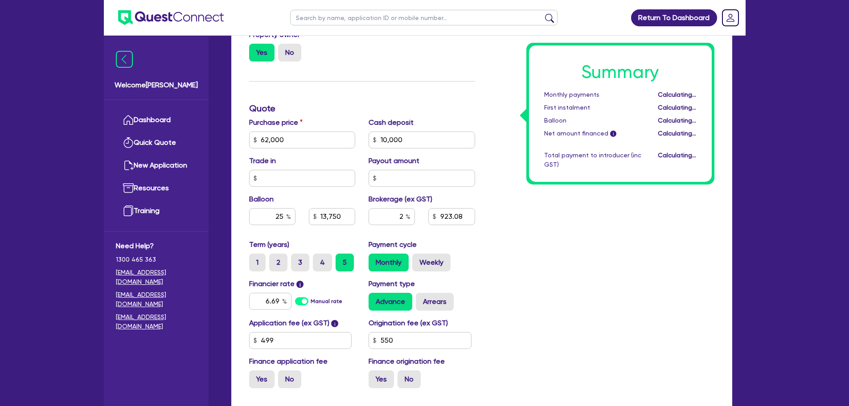
click at [356, 74] on div "Funding Options Who will be funding this deal? Select I will fund 100% I will c…" at bounding box center [361, 108] width 239 height 573
type input "10,000"
type input "15,500"
type input "1,063.08"
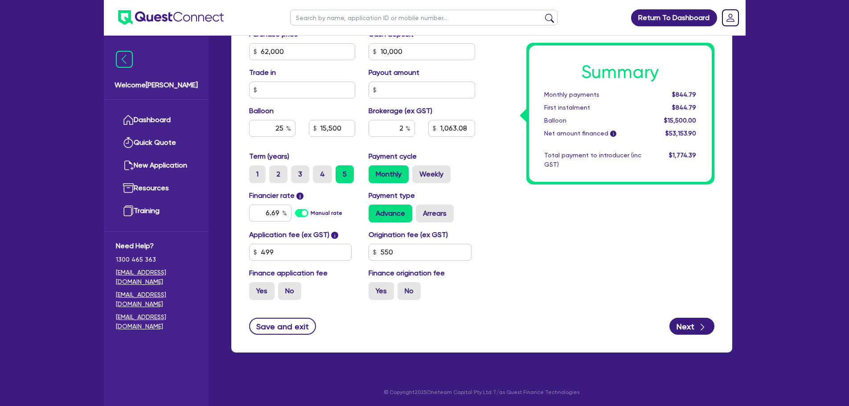
scroll to position [456, 0]
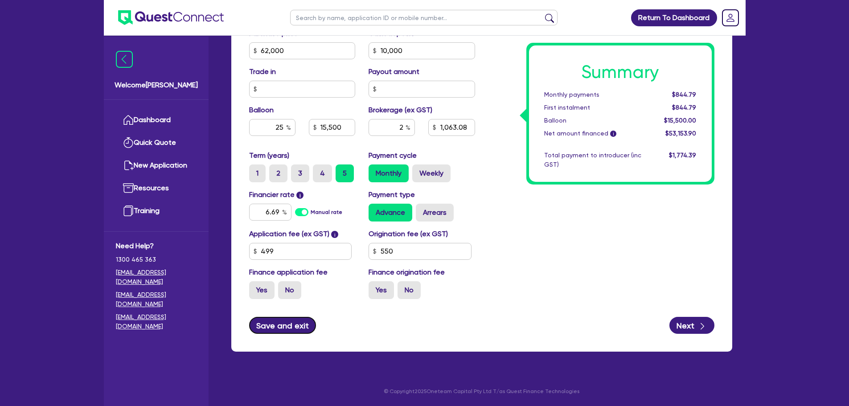
click at [286, 323] on button "Save and exit" at bounding box center [282, 325] width 67 height 17
type input "10,000"
type input "15,500"
type input "1,063.08"
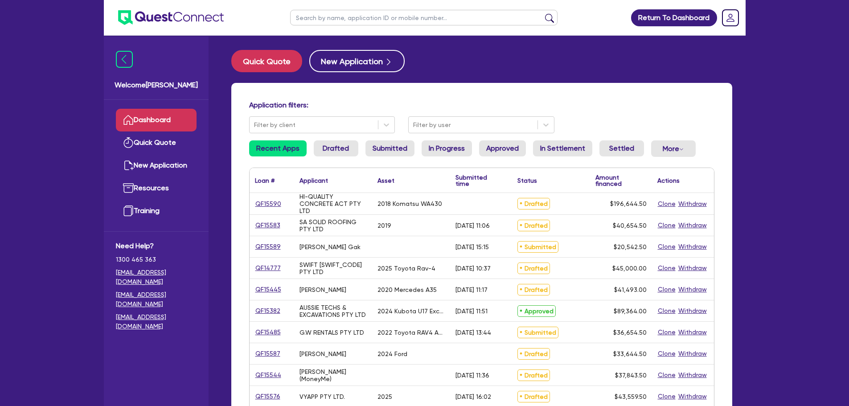
click at [350, 17] on input "text" at bounding box center [423, 18] width 267 height 16
type input "ano"
click at [542, 13] on button "submit" at bounding box center [549, 19] width 14 height 12
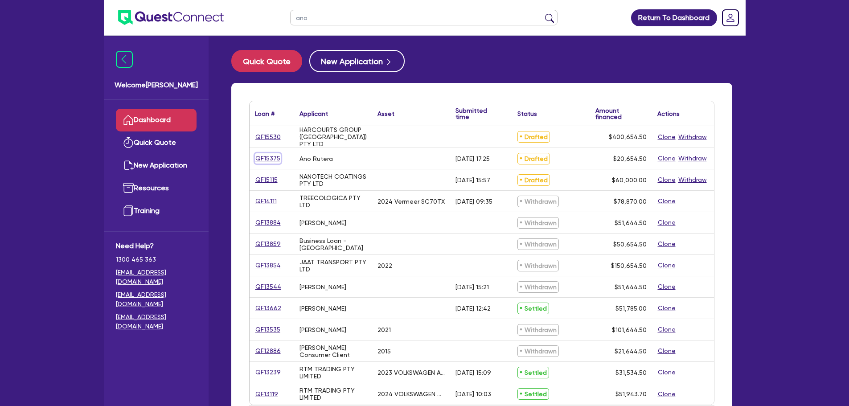
click at [263, 159] on link "QF15375" at bounding box center [268, 158] width 26 height 10
select select "Other"
select select "CARS_AND_LIGHT_TRUCKS"
select select "VANS_AND_UTES"
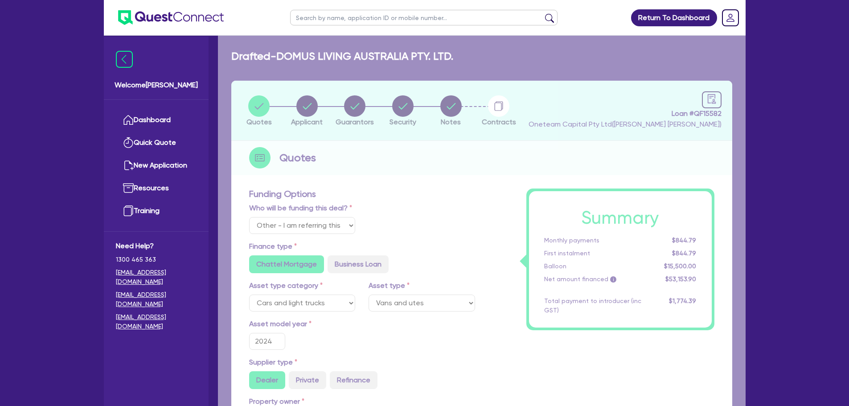
radio input "false"
radio input "true"
radio input "false"
radio input "true"
type input "20,000"
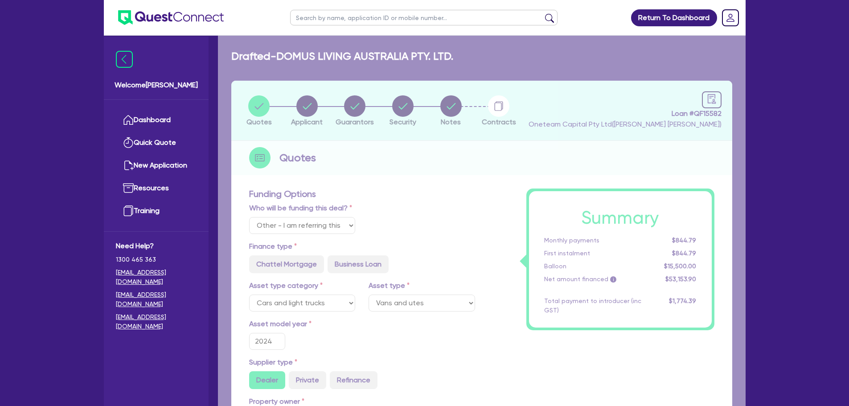
radio input "true"
radio input "false"
radio input "true"
type input "19"
type input "595"
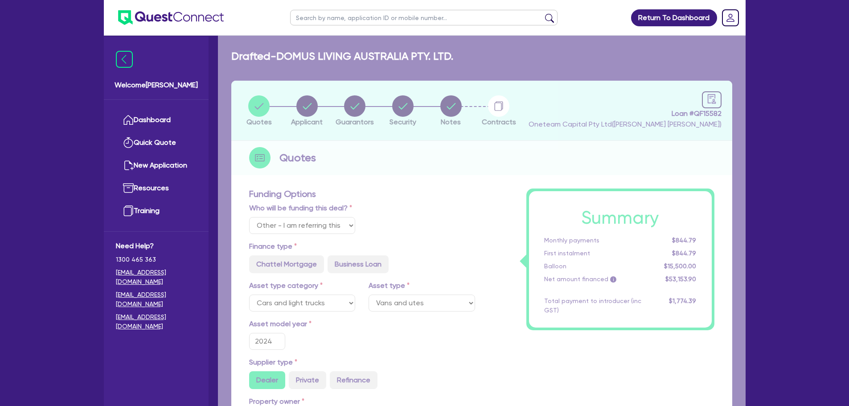
radio input "false"
radio input "true"
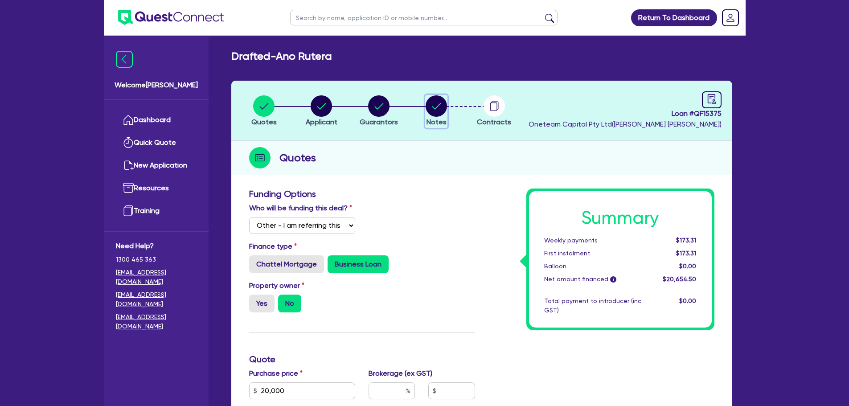
click at [438, 102] on circle "button" at bounding box center [435, 105] width 21 height 21
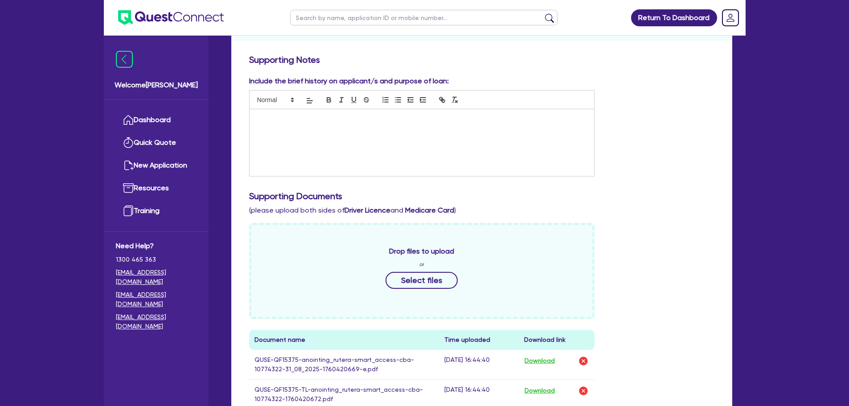
scroll to position [312, 0]
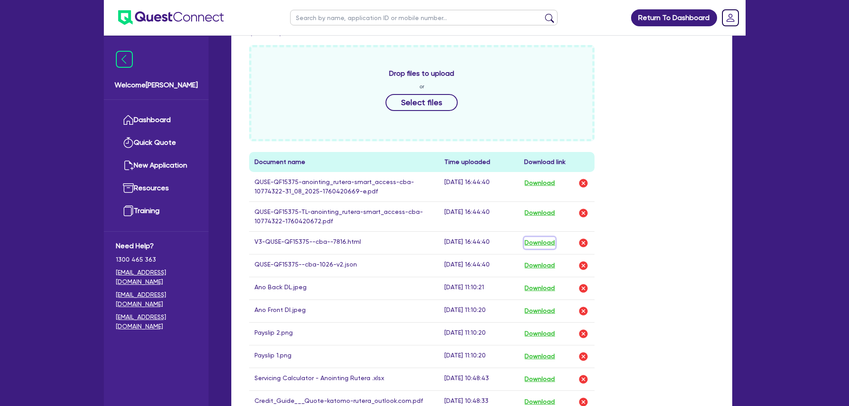
click at [544, 239] on button "Download" at bounding box center [539, 243] width 31 height 12
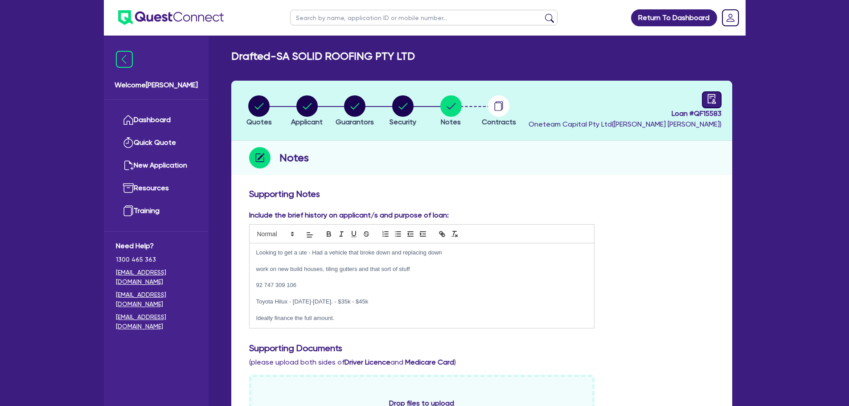
click at [709, 97] on icon "audit" at bounding box center [712, 99] width 10 height 10
select select "DRAFTED_AMENDED"
select select "Other"
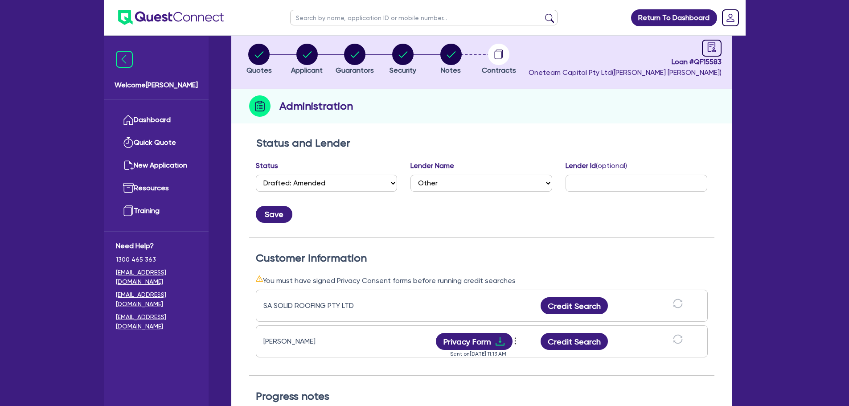
scroll to position [223, 0]
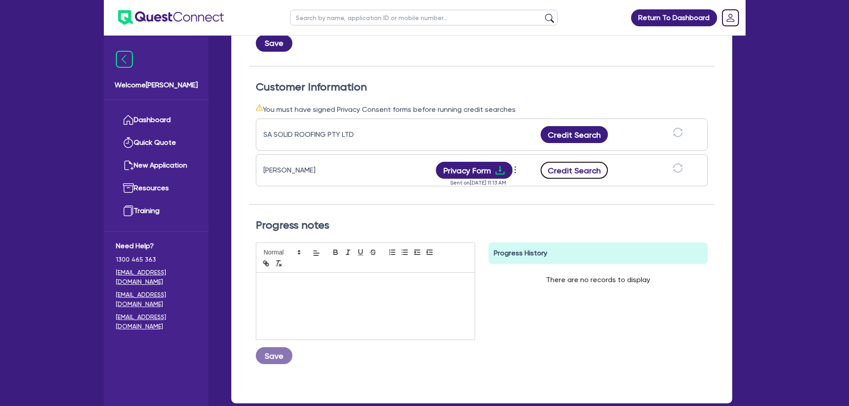
click at [579, 167] on button "Credit Search" at bounding box center [574, 170] width 68 height 17
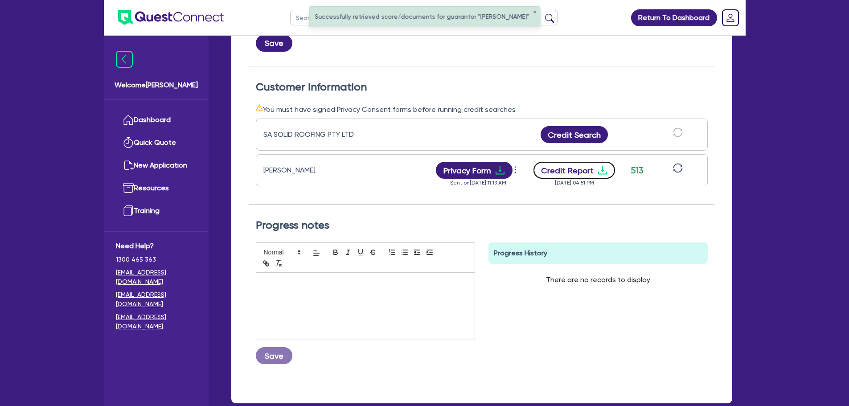
click at [597, 168] on icon "download" at bounding box center [602, 170] width 11 height 11
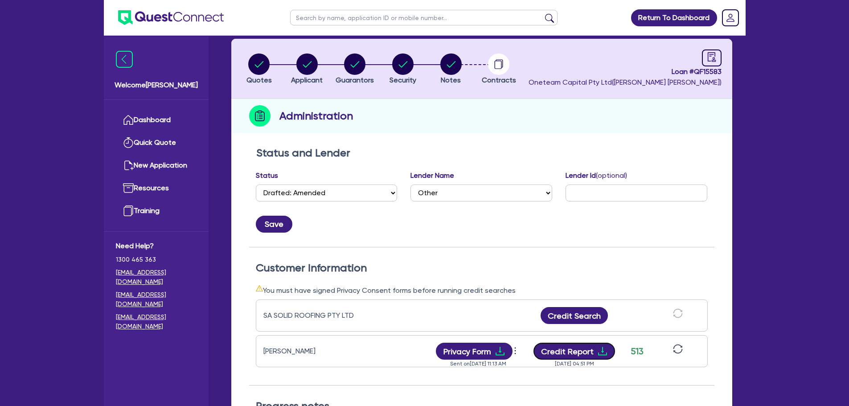
scroll to position [0, 0]
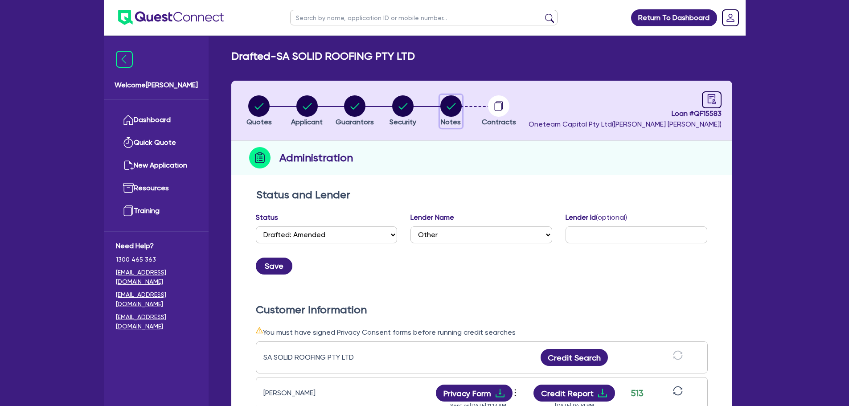
click at [445, 112] on circle "button" at bounding box center [450, 105] width 21 height 21
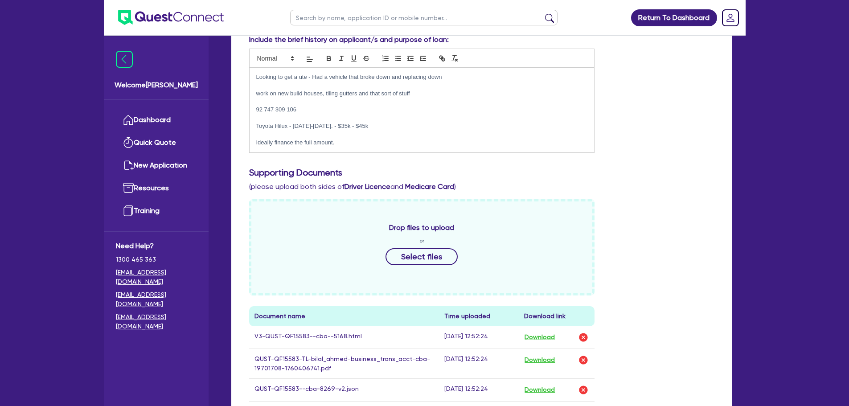
scroll to position [178, 0]
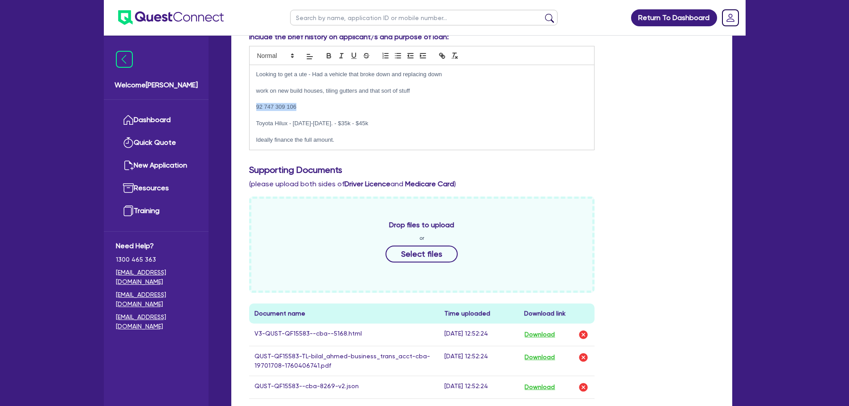
drag, startPoint x: 298, startPoint y: 106, endPoint x: 236, endPoint y: 109, distance: 62.0
click at [236, 109] on div "Supporting Notes Include the brief history on applicant/s and purpose of loan: …" at bounding box center [481, 291] width 501 height 570
copy p "92 747 309 106"
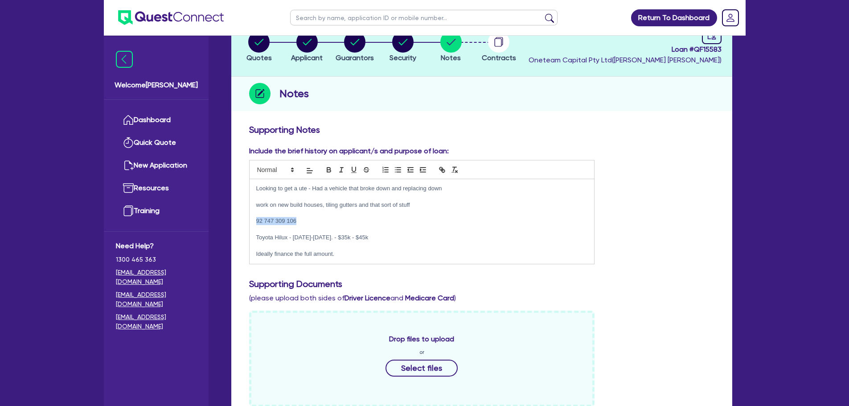
scroll to position [0, 0]
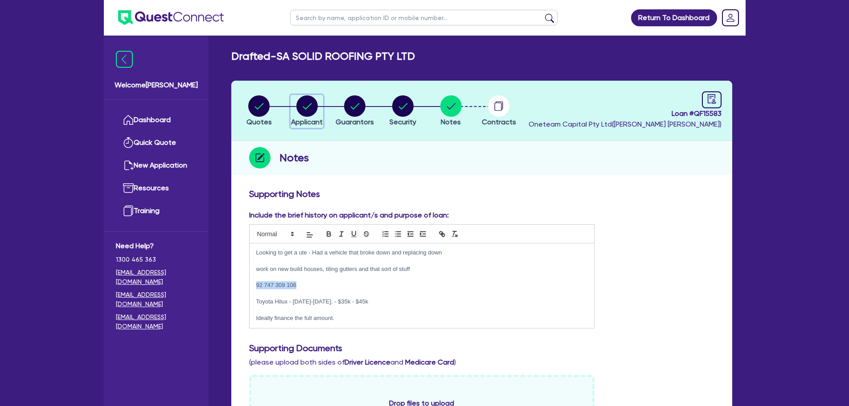
click at [299, 107] on circle "button" at bounding box center [306, 105] width 21 height 21
select select "COMPANY"
select select "BUILDING_CONSTRUCTION"
select select "TRADES_SERVICES_BUSINESSES_GOVERNMENT"
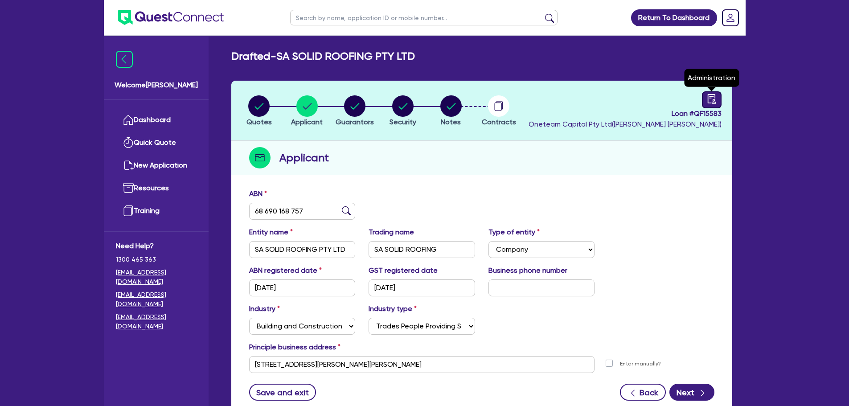
click at [709, 101] on icon "audit" at bounding box center [712, 99] width 10 height 10
select select "DRAFTED_AMENDED"
select select "Other"
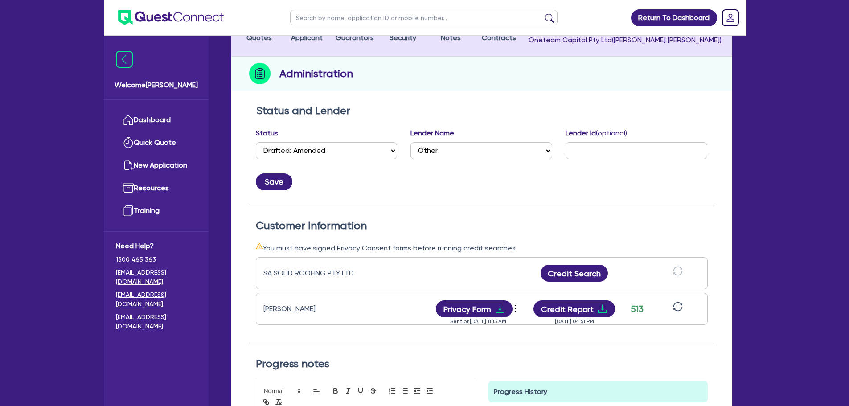
scroll to position [178, 0]
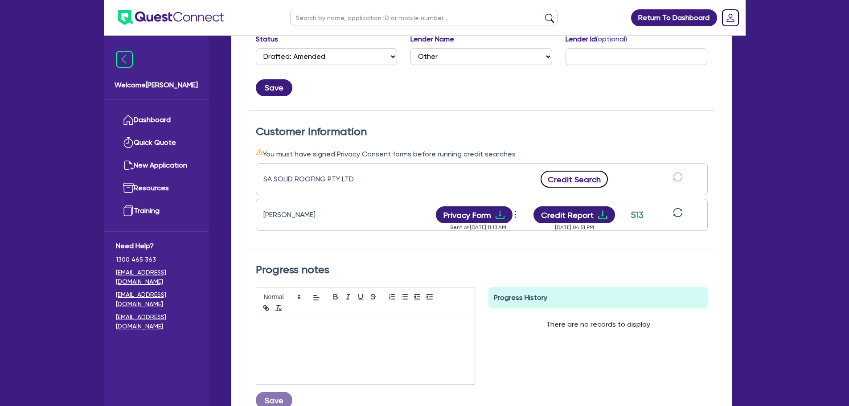
click at [565, 179] on button "Credit Search" at bounding box center [574, 179] width 68 height 17
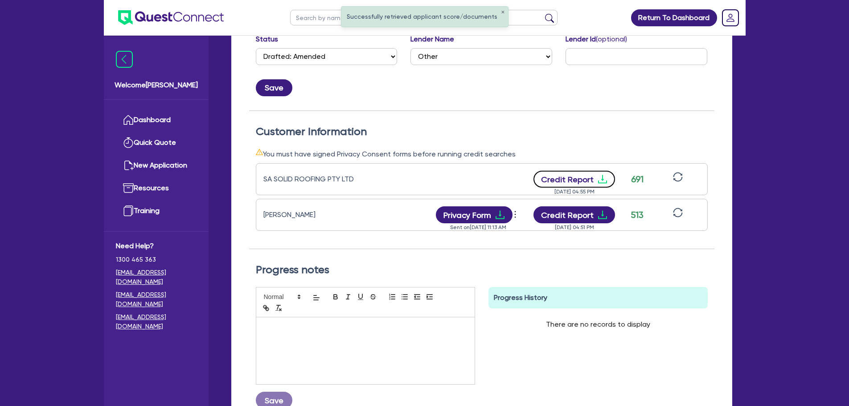
click at [561, 177] on button "Credit Report" at bounding box center [574, 179] width 82 height 17
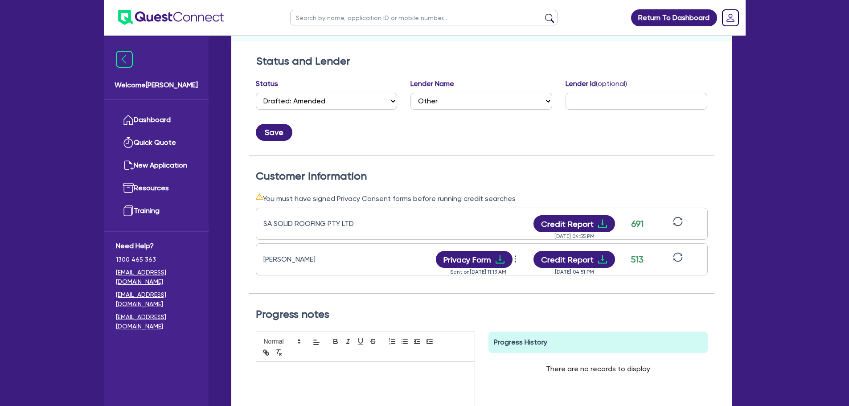
scroll to position [0, 0]
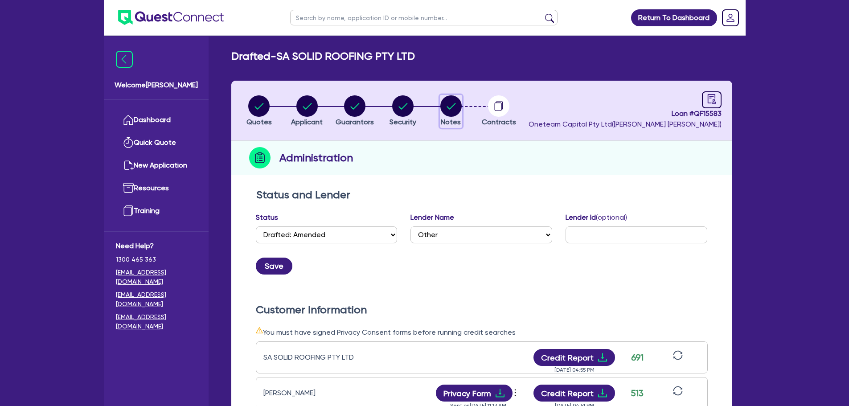
click at [448, 106] on circle "button" at bounding box center [450, 105] width 21 height 21
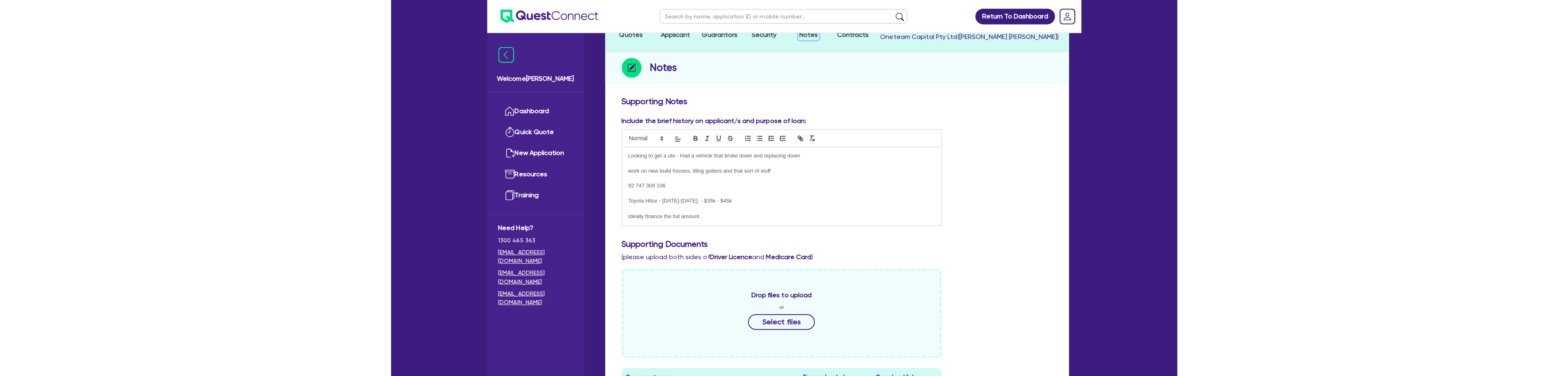
scroll to position [82, 0]
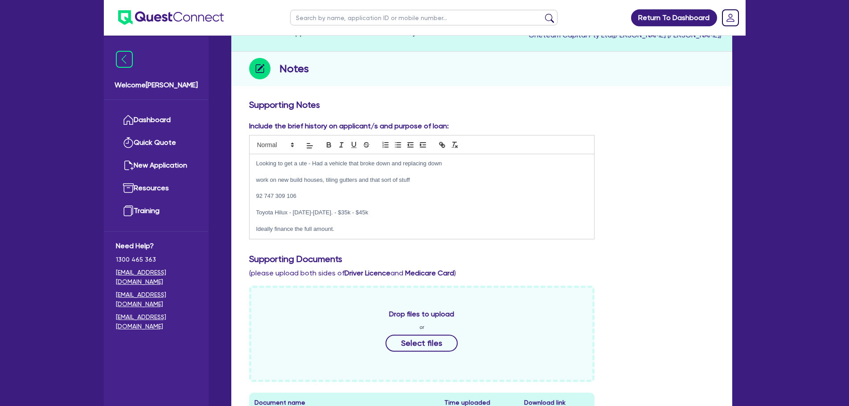
click at [328, 193] on p "92 747 309 106" at bounding box center [421, 196] width 331 height 8
click at [257, 195] on p "92 747 309 106" at bounding box center [421, 196] width 331 height 8
drag, startPoint x: 374, startPoint y: 221, endPoint x: 370, endPoint y: 224, distance: 5.7
click at [370, 224] on p at bounding box center [421, 221] width 331 height 8
click at [384, 211] on p "Toyota Hilux - [DATE]-[DATE]. - $35k - $45k" at bounding box center [421, 213] width 331 height 8
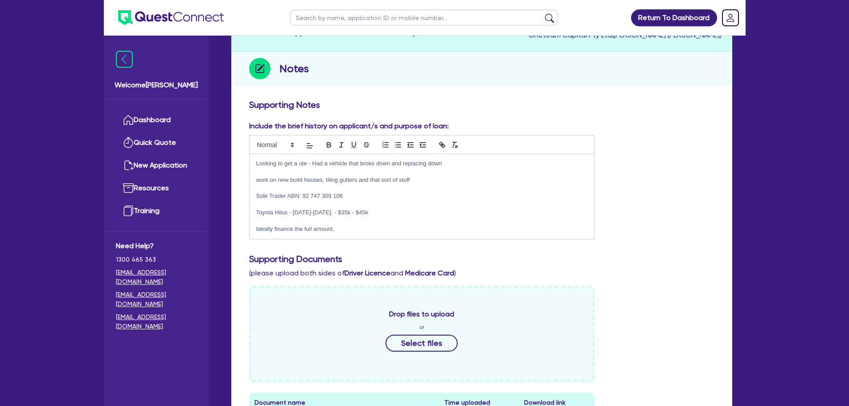
click at [368, 210] on p "Toyota Hilux - [DATE]-[DATE]. - $35k - $45k" at bounding box center [421, 213] width 331 height 8
click at [372, 205] on p at bounding box center [421, 204] width 331 height 8
click at [374, 195] on p "Sole Trader ABN: 92 747 309 106" at bounding box center [421, 196] width 331 height 8
click at [376, 188] on p at bounding box center [421, 188] width 331 height 8
click at [421, 176] on p "work on new build houses, tiling gutters and that sort of stuff" at bounding box center [421, 180] width 331 height 8
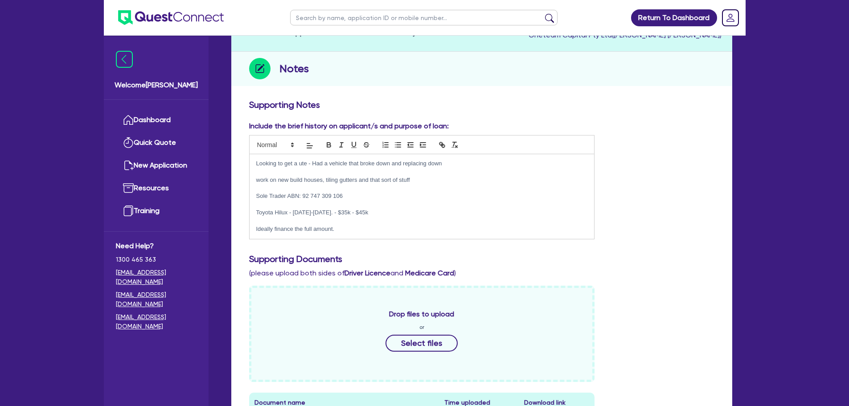
click at [433, 170] on p at bounding box center [421, 172] width 331 height 8
